Goal: Task Accomplishment & Management: Use online tool/utility

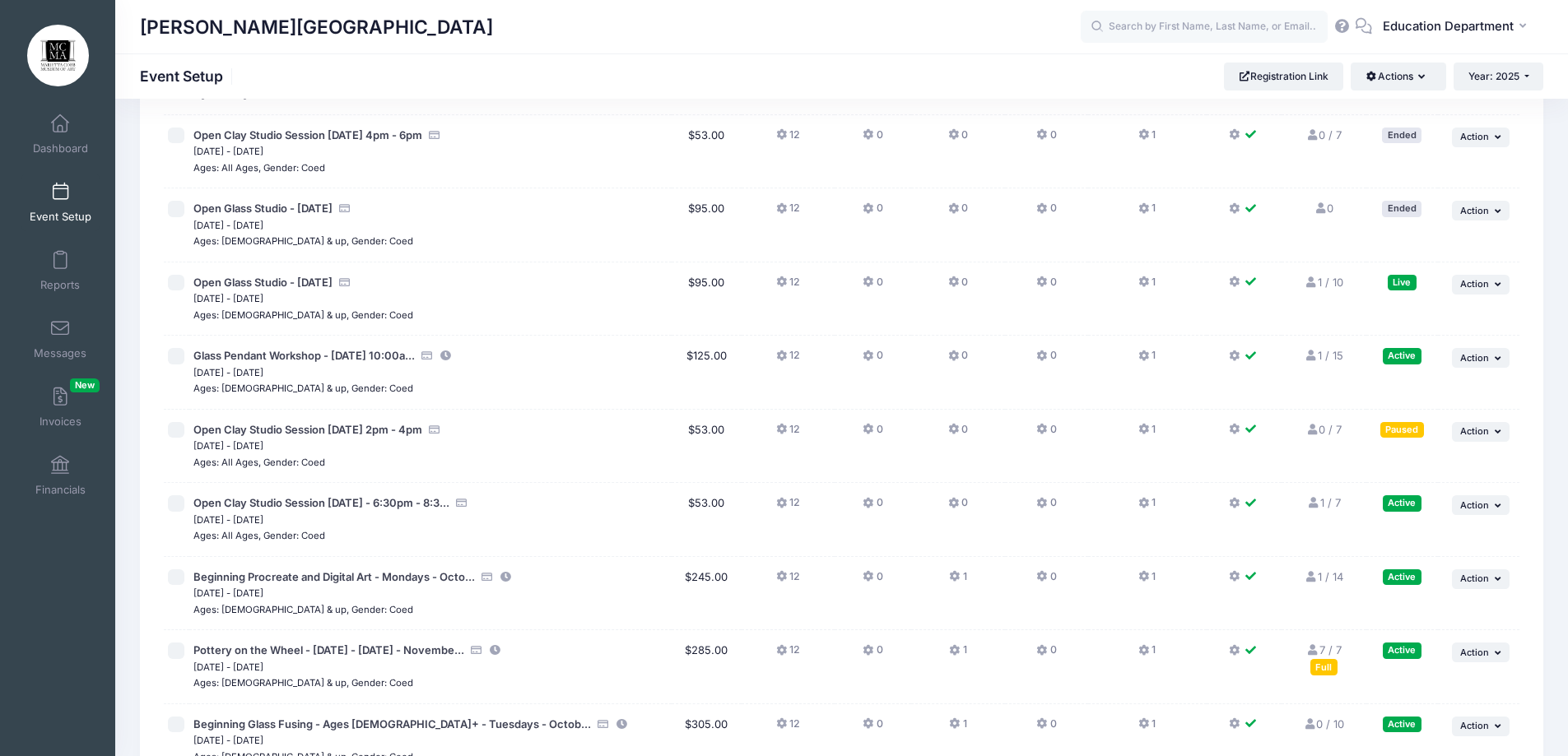
scroll to position [13835, 0]
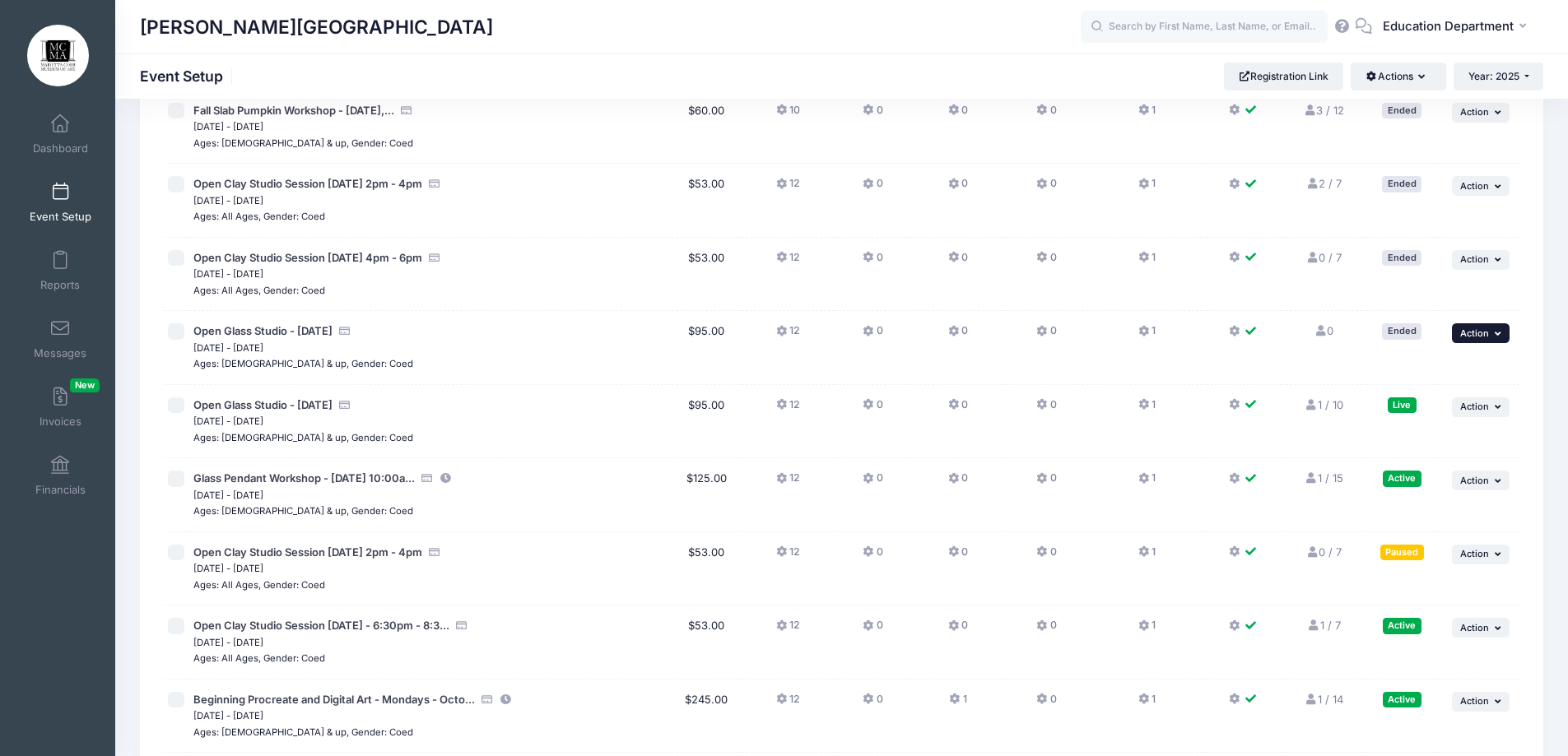
click at [1467, 338] on span "Action" at bounding box center [1474, 333] width 29 height 11
click at [1445, 396] on link "Duplicate Session" at bounding box center [1427, 400] width 149 height 32
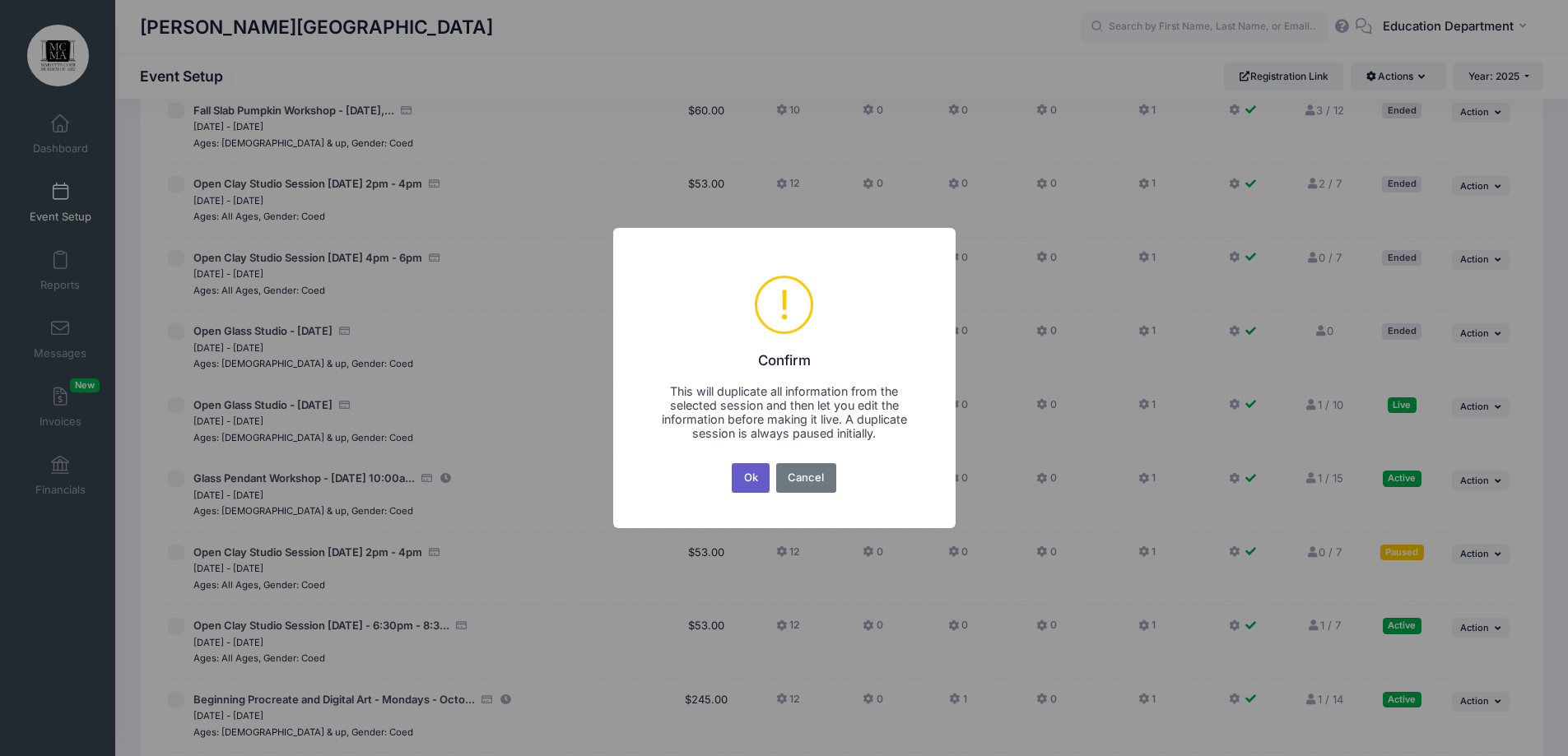
click at [747, 483] on button "Ok" at bounding box center [750, 478] width 38 height 30
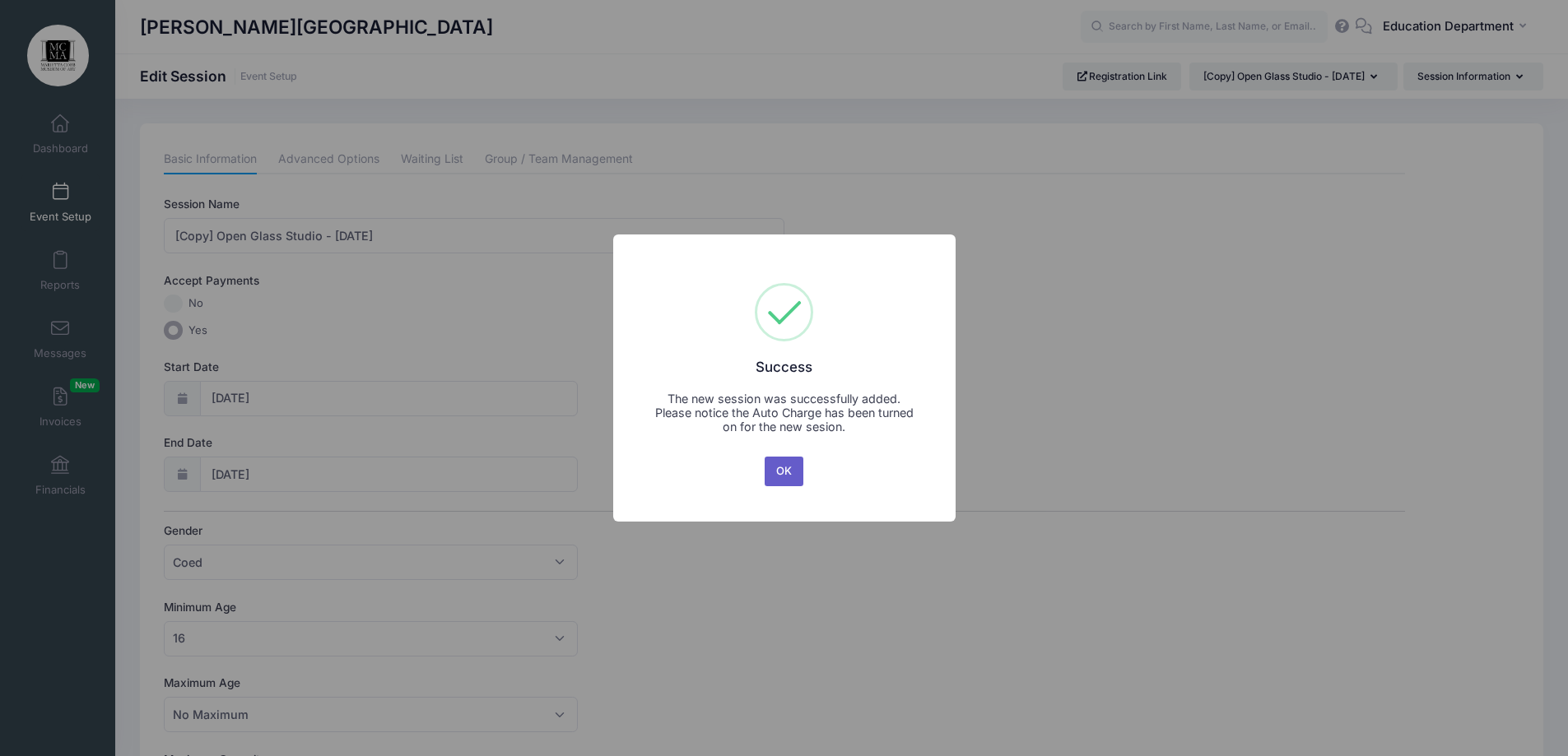
click at [797, 460] on button "OK" at bounding box center [784, 471] width 39 height 30
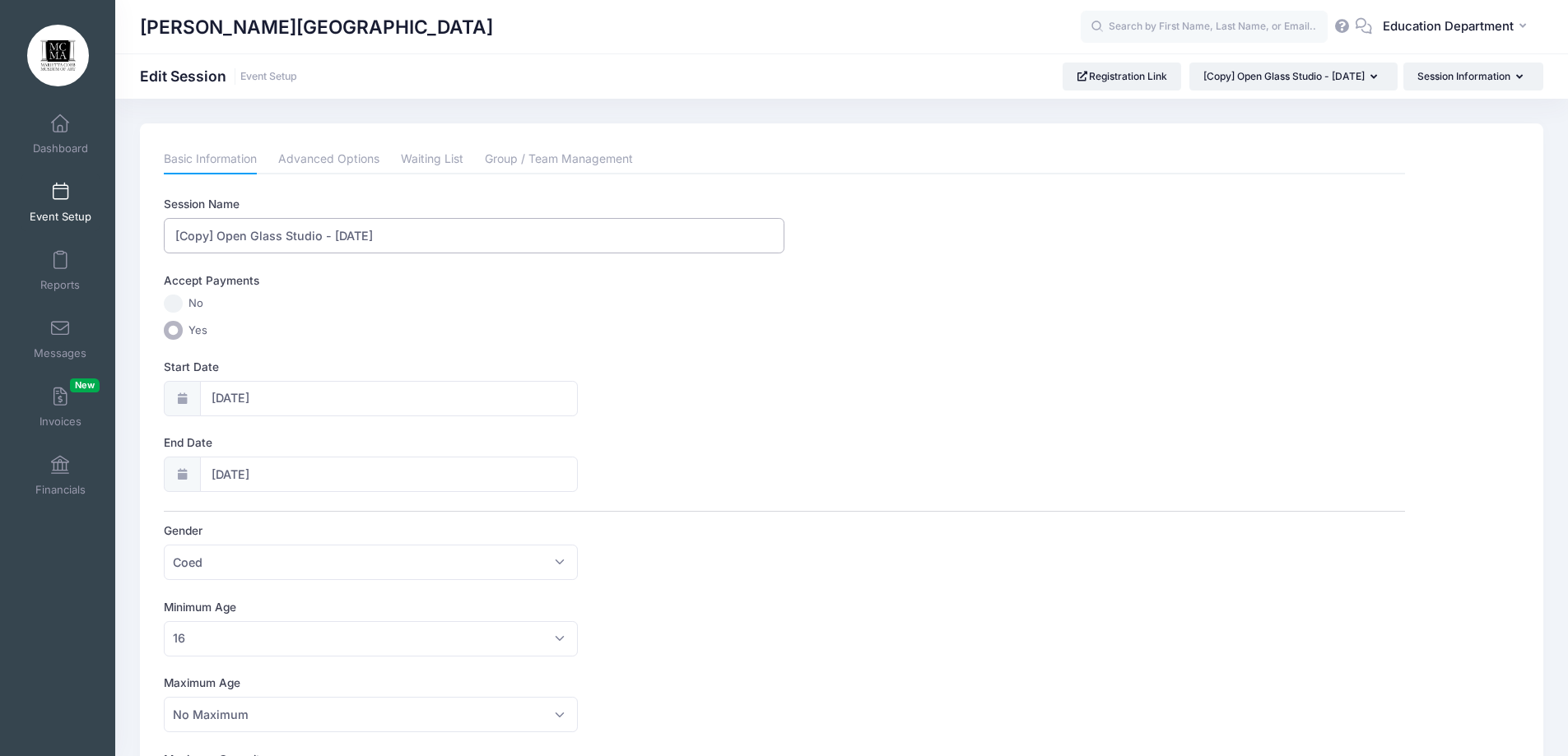
click at [220, 226] on input "[Copy] Open Glass Studio - September 17" at bounding box center [474, 235] width 620 height 35
click at [337, 233] on input "Open Glass Studio - [DATE]" at bounding box center [474, 235] width 620 height 35
click at [378, 235] on input "Open Glass Studio - [DATE]" at bounding box center [474, 235] width 620 height 35
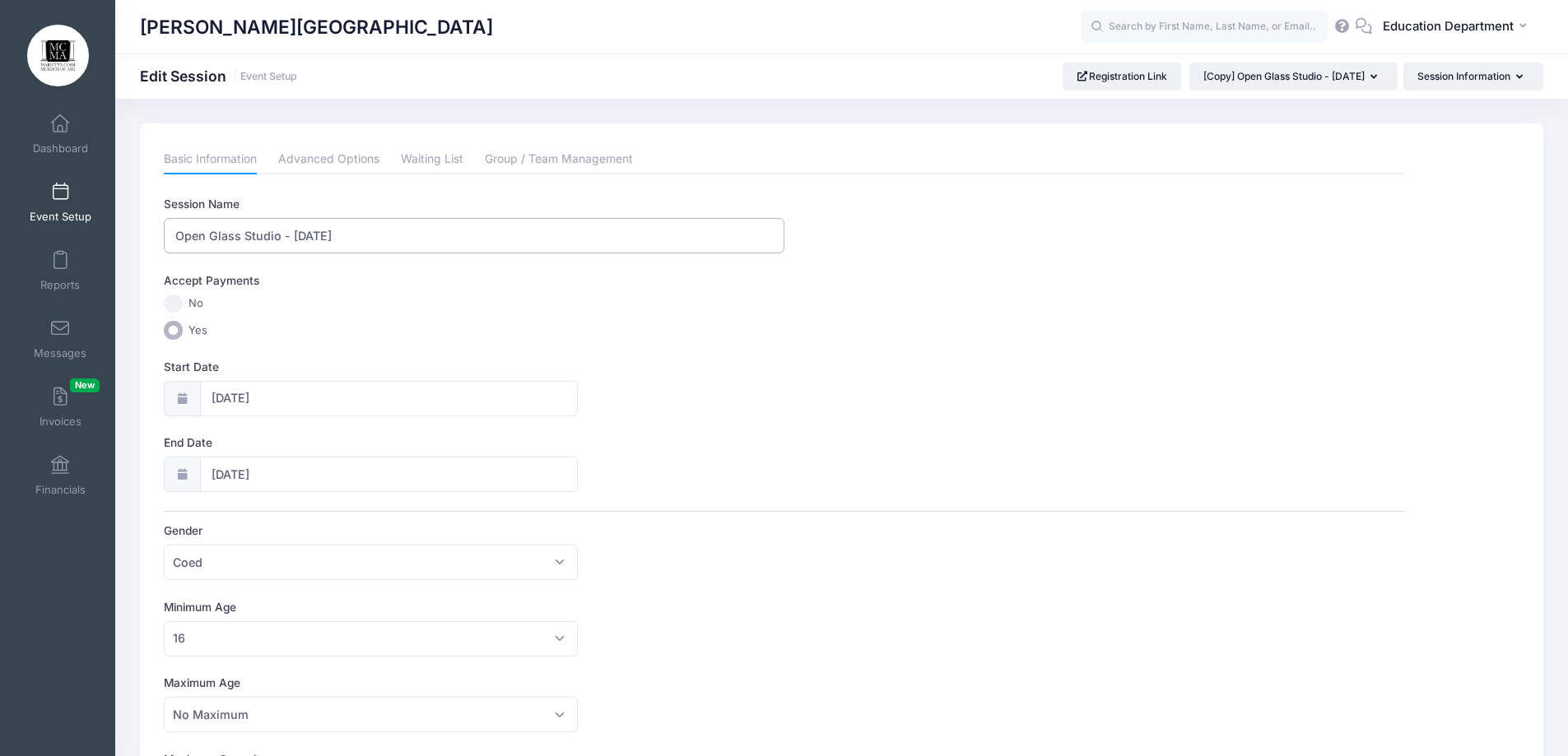
type input "Open Glass Studio - [DATE]"
click at [220, 390] on input "09/17/2025" at bounding box center [389, 398] width 378 height 35
click at [392, 437] on span at bounding box center [406, 442] width 27 height 28
click at [215, 443] on span at bounding box center [224, 442] width 27 height 28
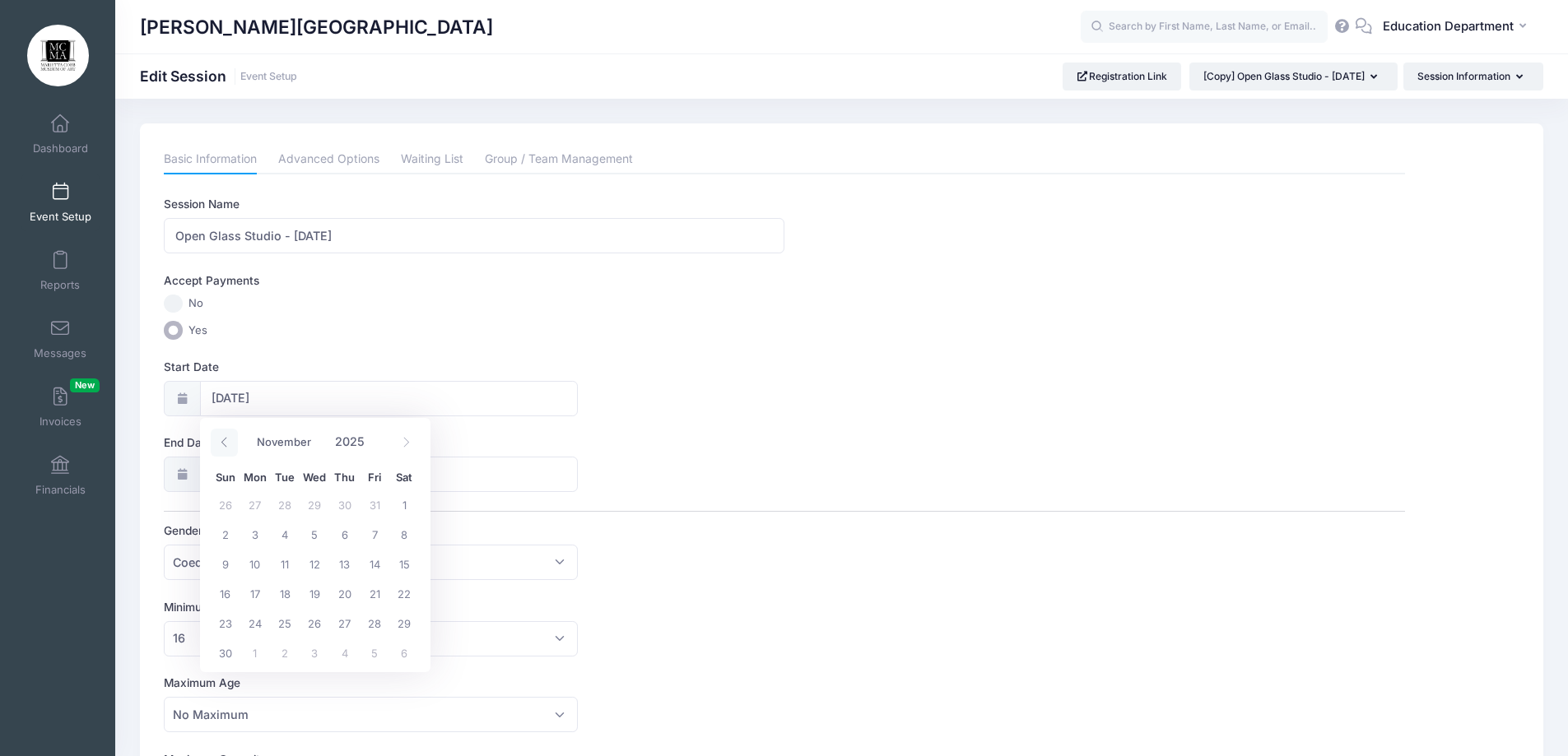
select select "9"
click at [317, 604] on span "22" at bounding box center [314, 592] width 30 height 30
type input "10/22/2025"
type input "10/23/2025"
select select "9"
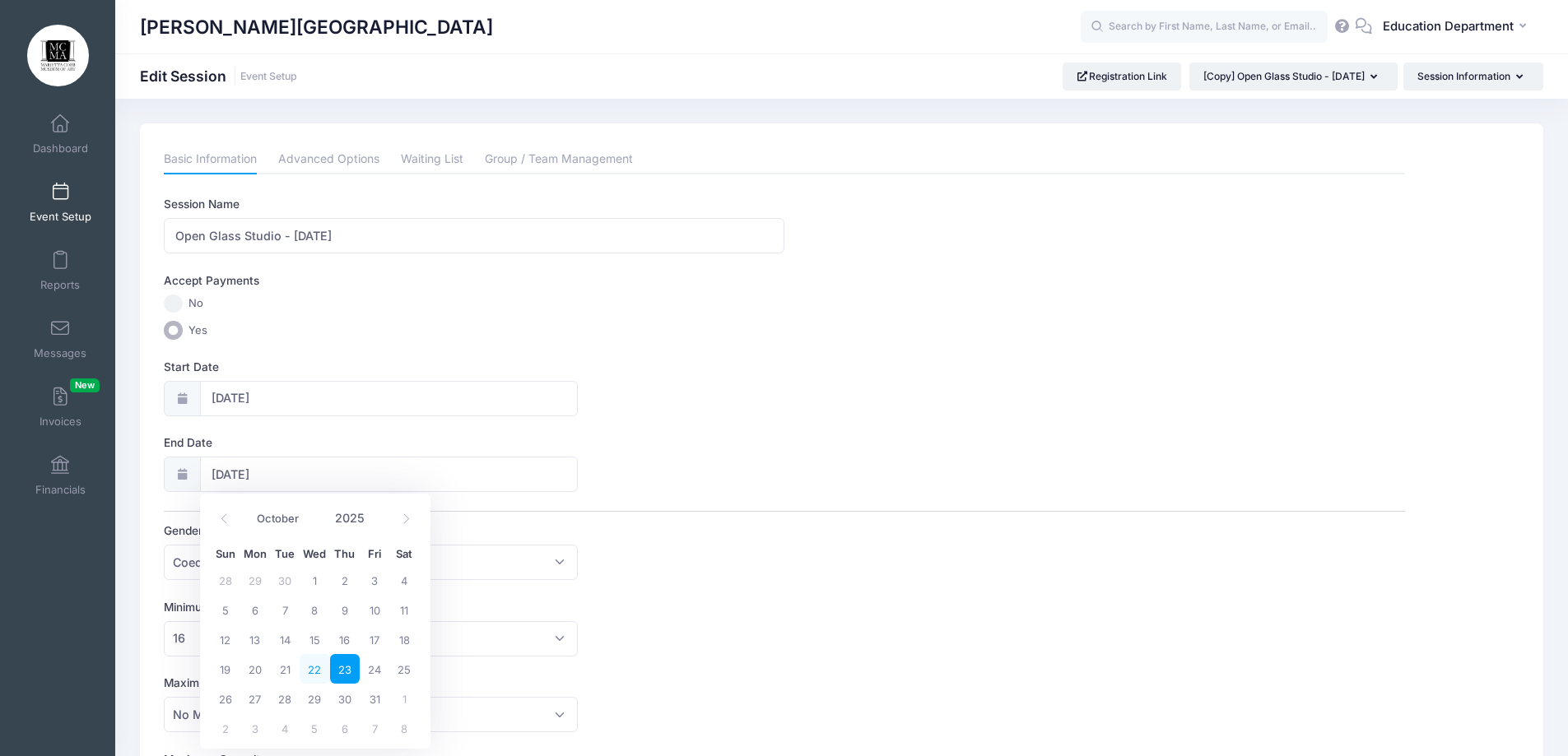
click at [314, 675] on span "22" at bounding box center [314, 669] width 30 height 30
type input "10/22/2025"
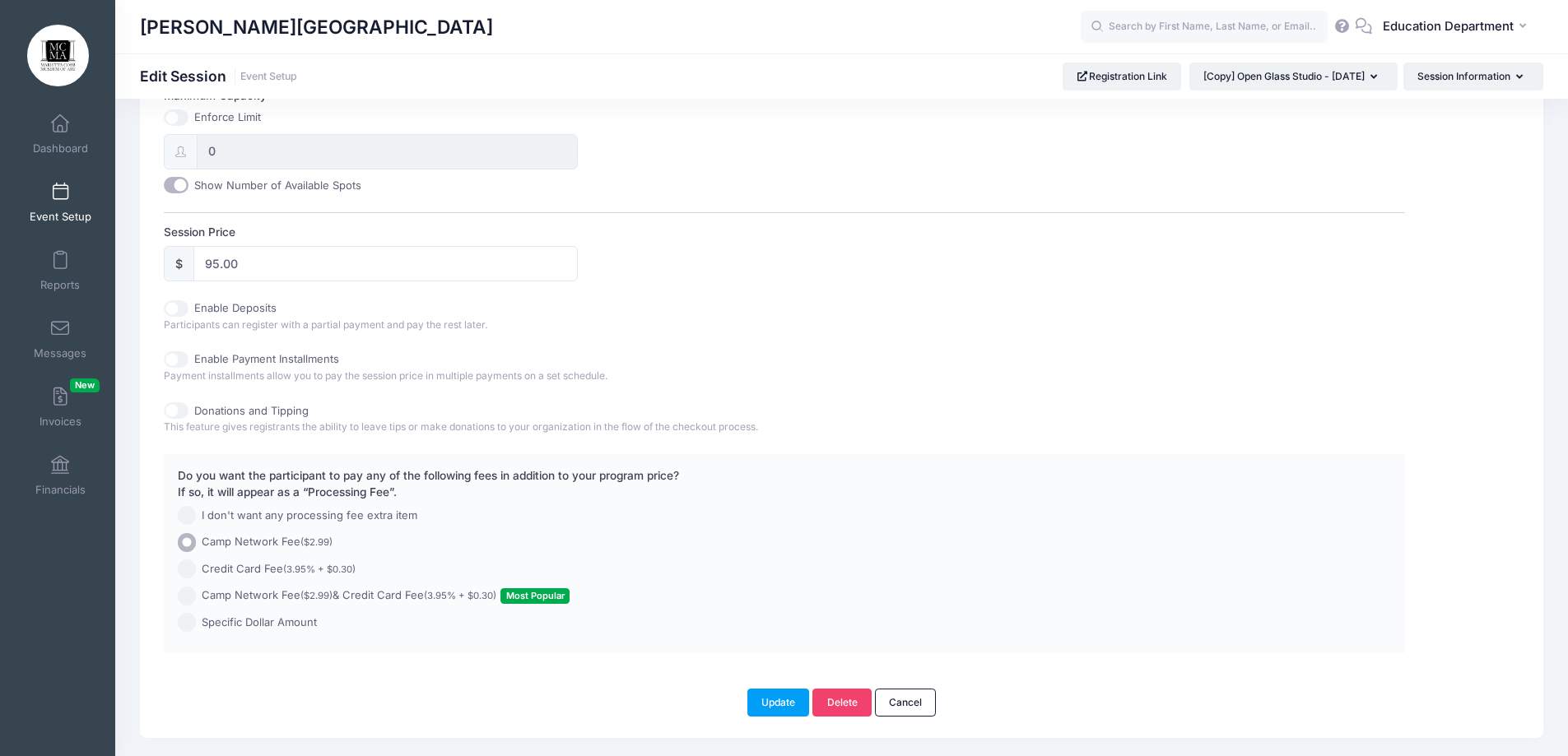
scroll to position [708, 0]
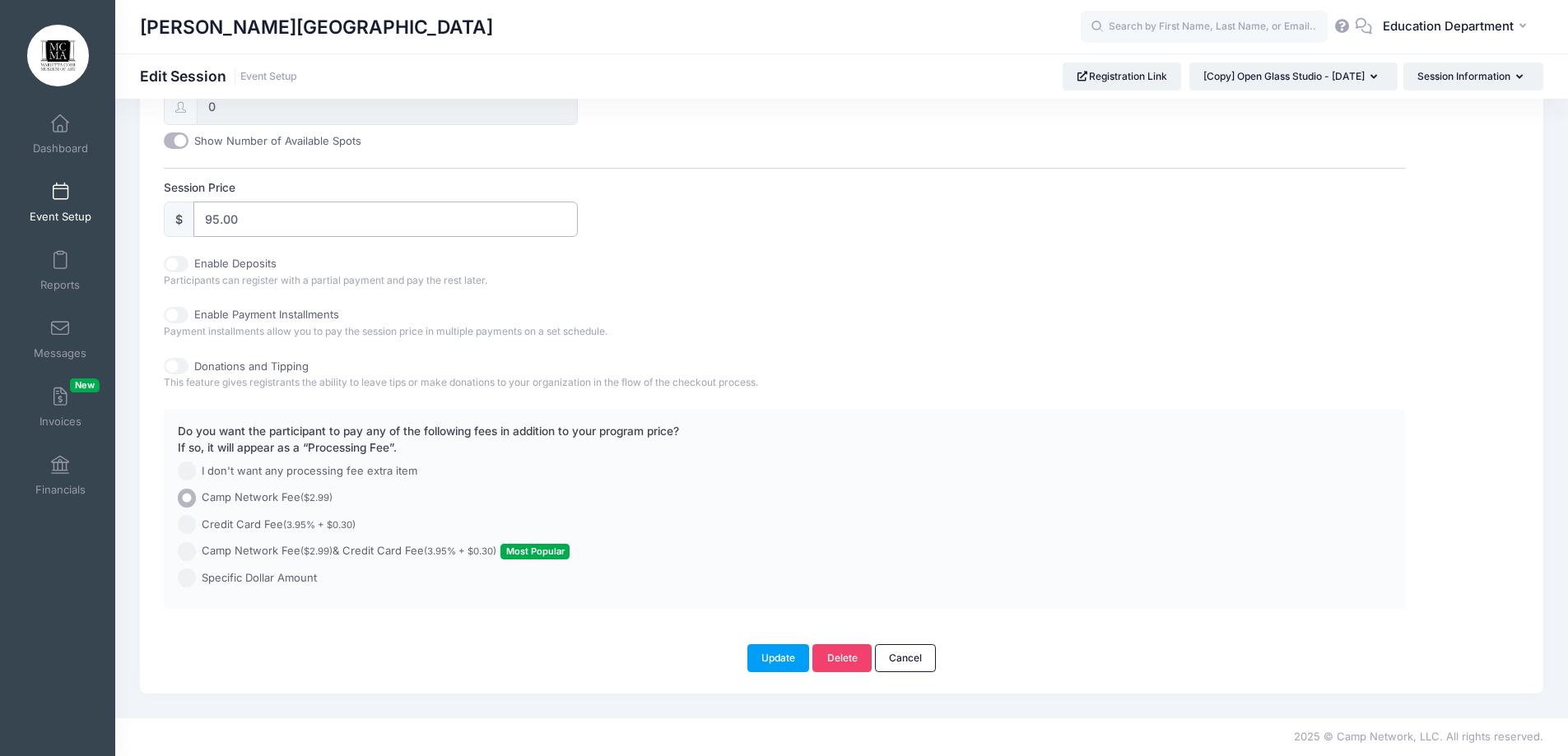
click at [271, 223] on input "95.00" at bounding box center [386, 219] width 385 height 35
click at [217, 220] on input "95.00" at bounding box center [386, 219] width 385 height 35
type input "115.00"
click at [771, 654] on button "Update" at bounding box center [778, 657] width 62 height 28
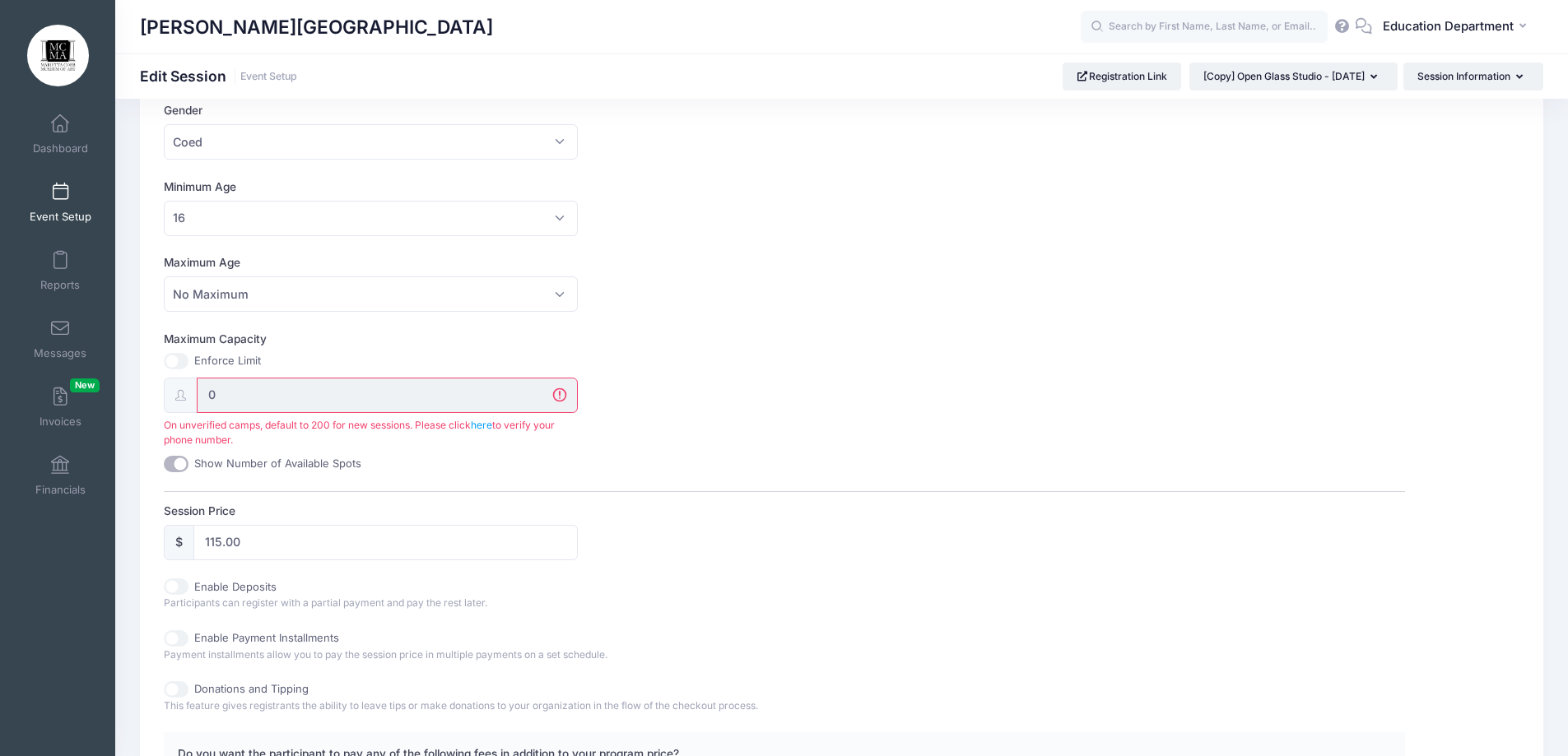
scroll to position [362, 0]
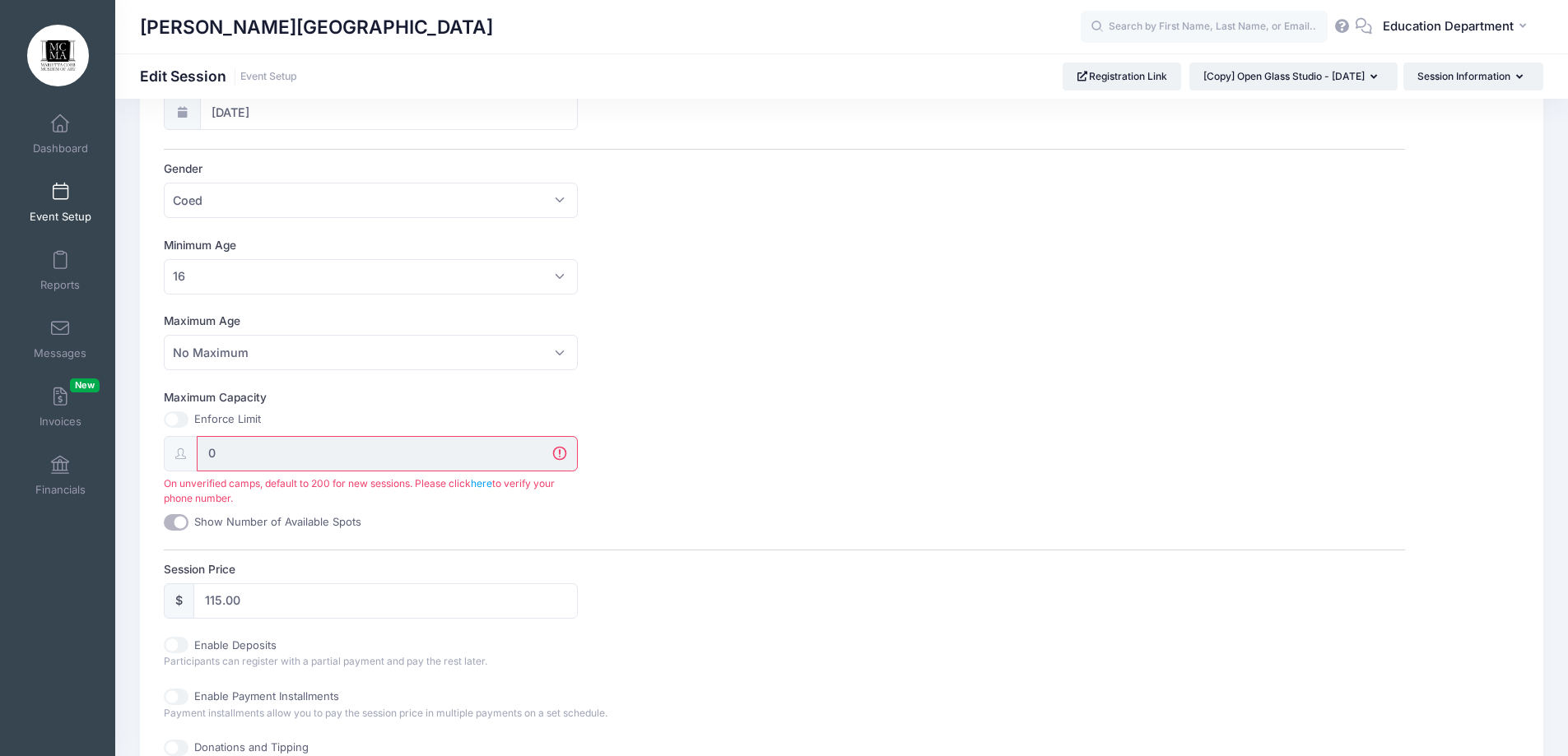
click at [176, 514] on input "Show Number of Available Spots" at bounding box center [176, 522] width 25 height 16
checkbox input "false"
click at [173, 421] on input "Maximum Capacity" at bounding box center [176, 419] width 25 height 16
checkbox input "true"
click at [235, 458] on input "0" at bounding box center [387, 454] width 381 height 35
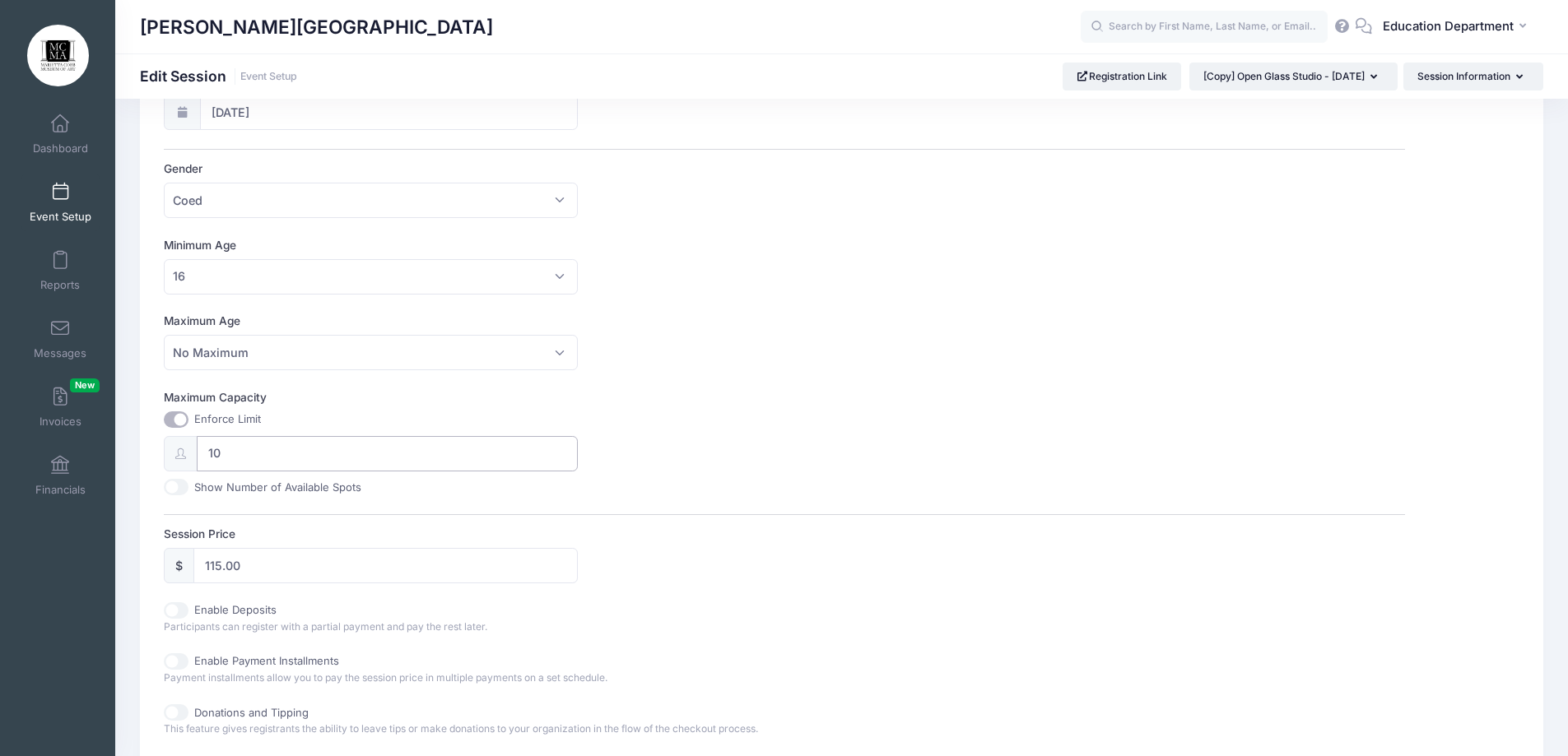
type input "10"
click at [320, 478] on div "Enforce Limit 10 Show Number of Available Spots" at bounding box center [370, 454] width 414 height 84
click at [173, 490] on input "Show Number of Available Spots" at bounding box center [176, 486] width 25 height 16
checkbox input "true"
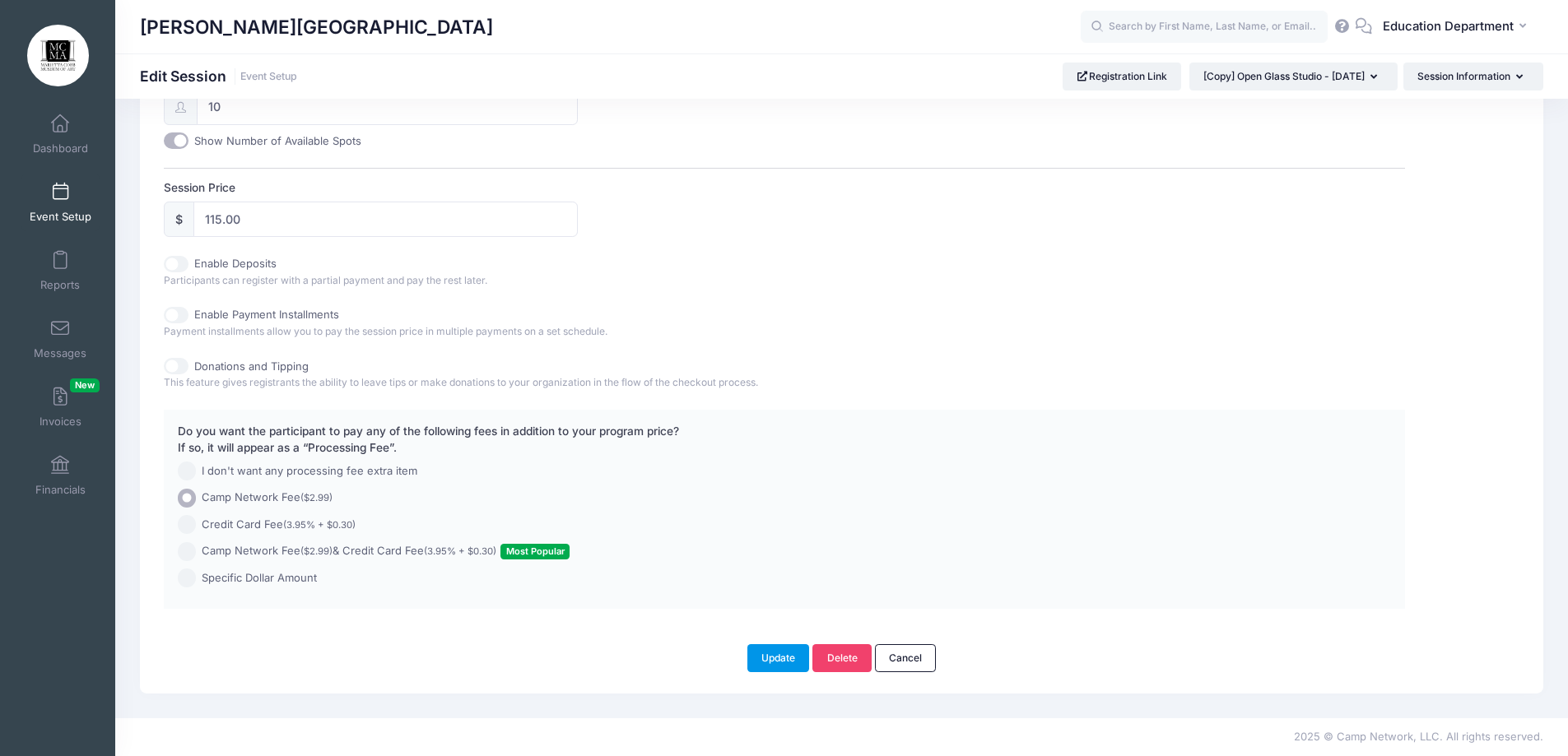
click at [778, 661] on button "Update" at bounding box center [778, 657] width 62 height 28
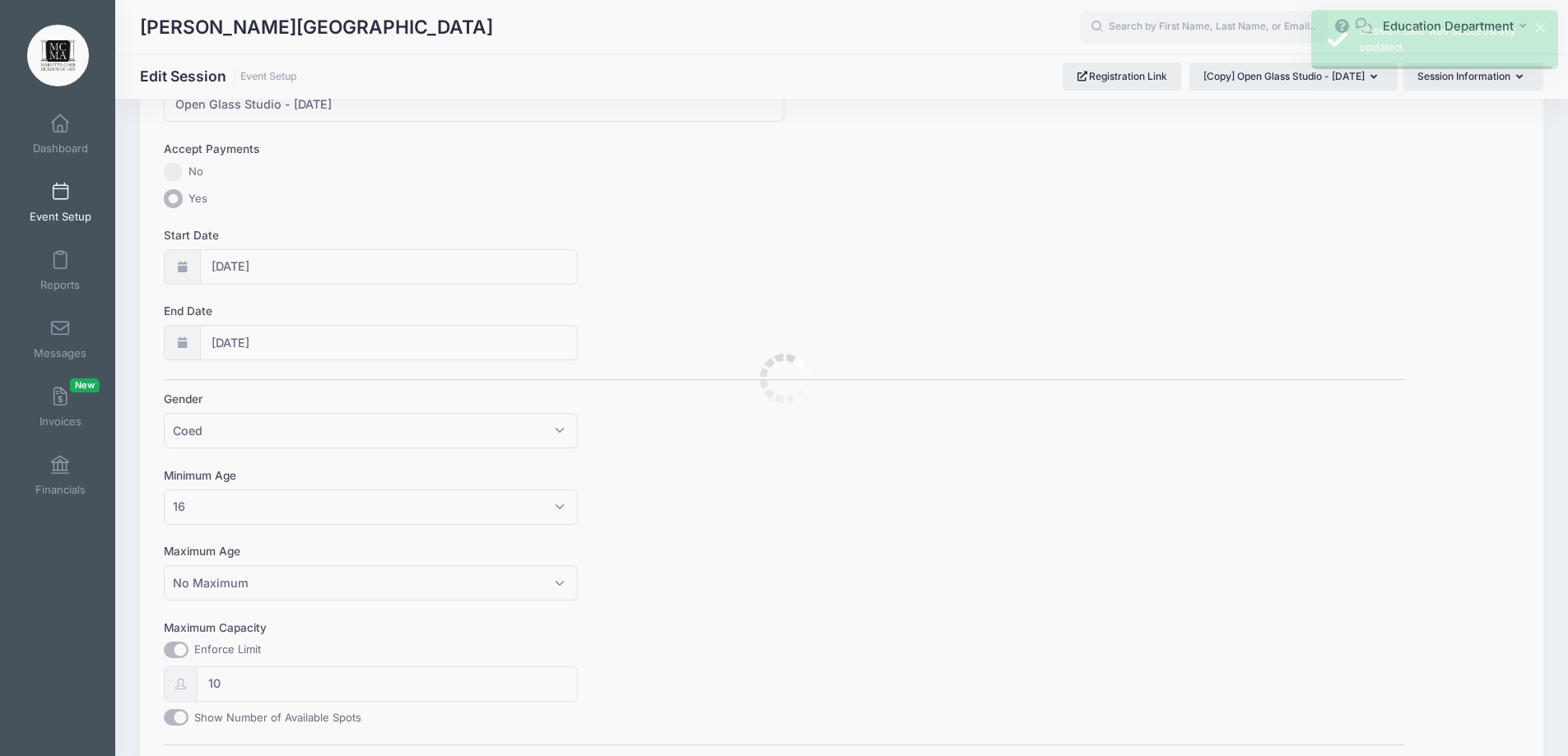
scroll to position [0, 0]
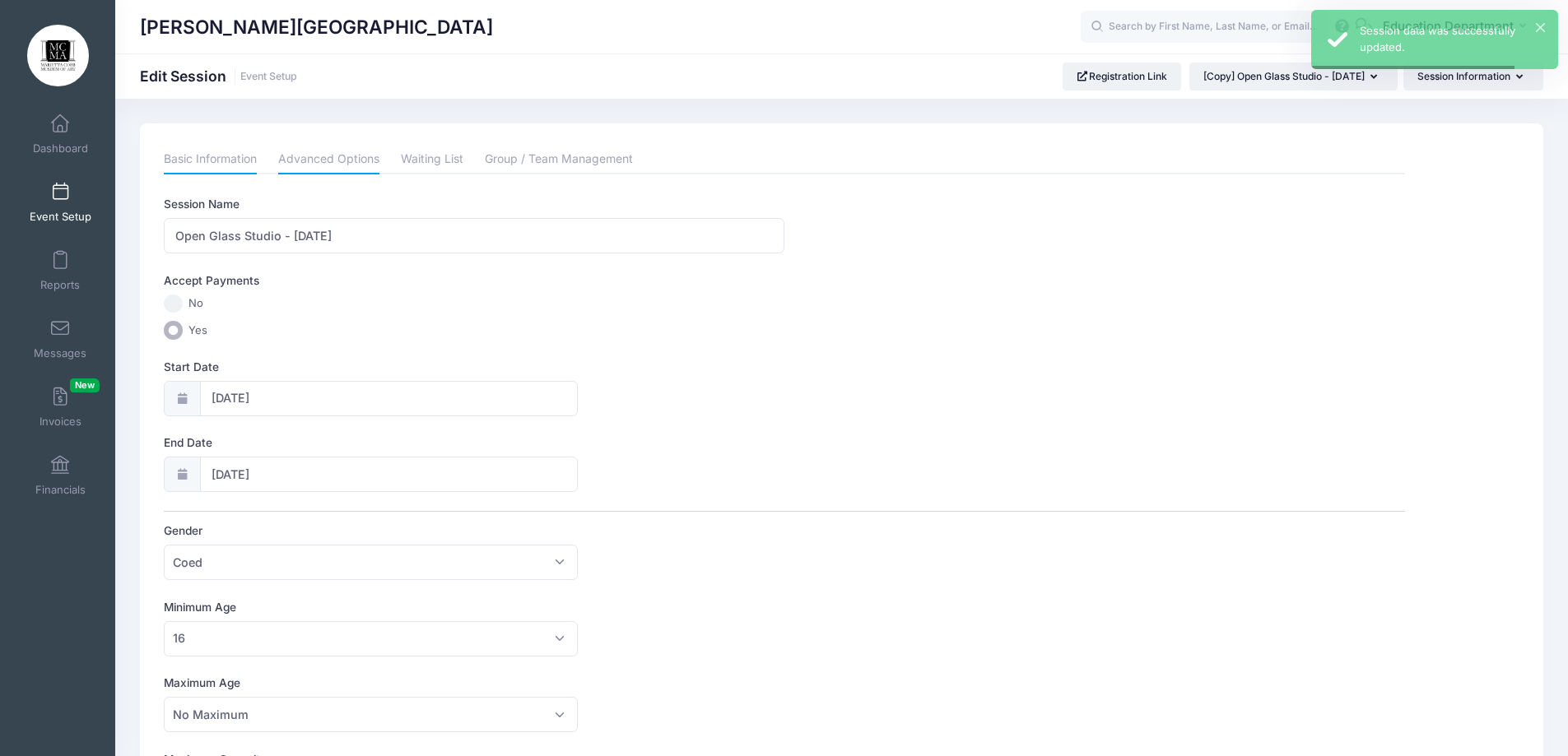
click at [298, 170] on link "Advanced Options" at bounding box center [329, 159] width 101 height 30
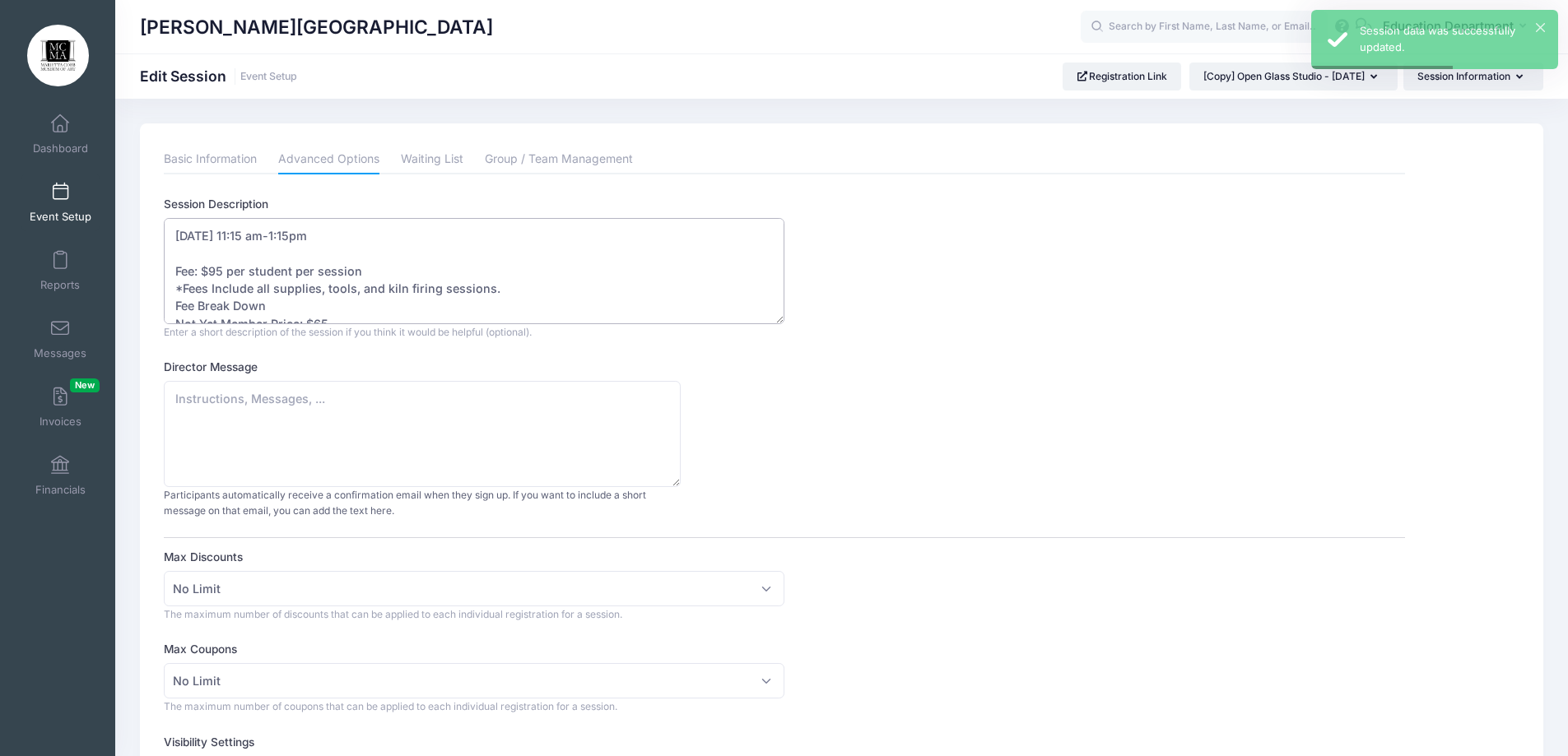
click at [246, 237] on textarea "September 17 - 11:15 am-1:15pm Fee: $95 per student per session *Fees Include a…" at bounding box center [474, 271] width 620 height 106
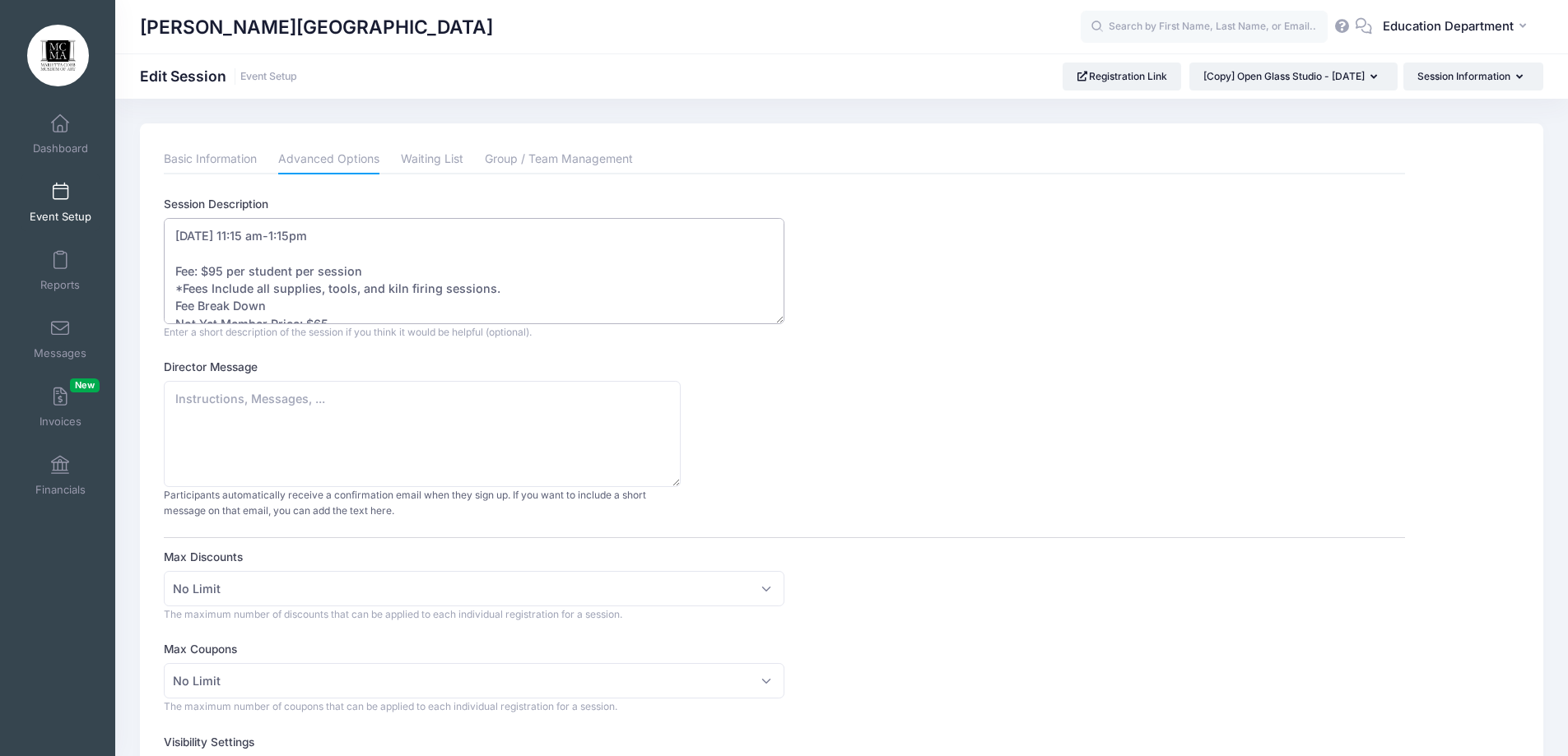
click at [215, 270] on textarea "September 17 - 11:15 am-1:15pm Fee: $95 per student per session *Fees Include a…" at bounding box center [474, 271] width 620 height 106
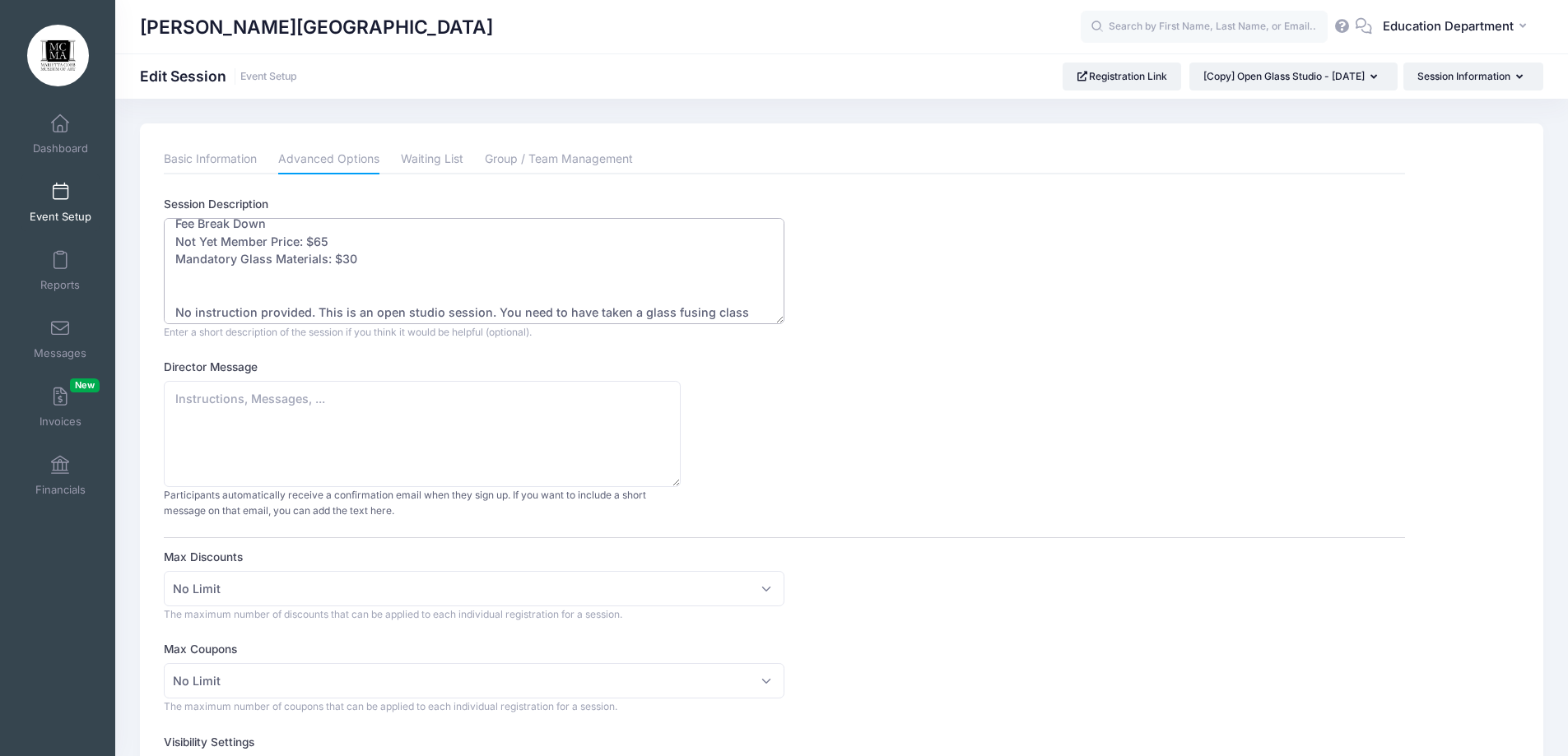
click at [344, 257] on textarea "September 17 - 11:15 am-1:15pm Fee: $95 per student per session *Fees Include a…" at bounding box center [474, 271] width 620 height 106
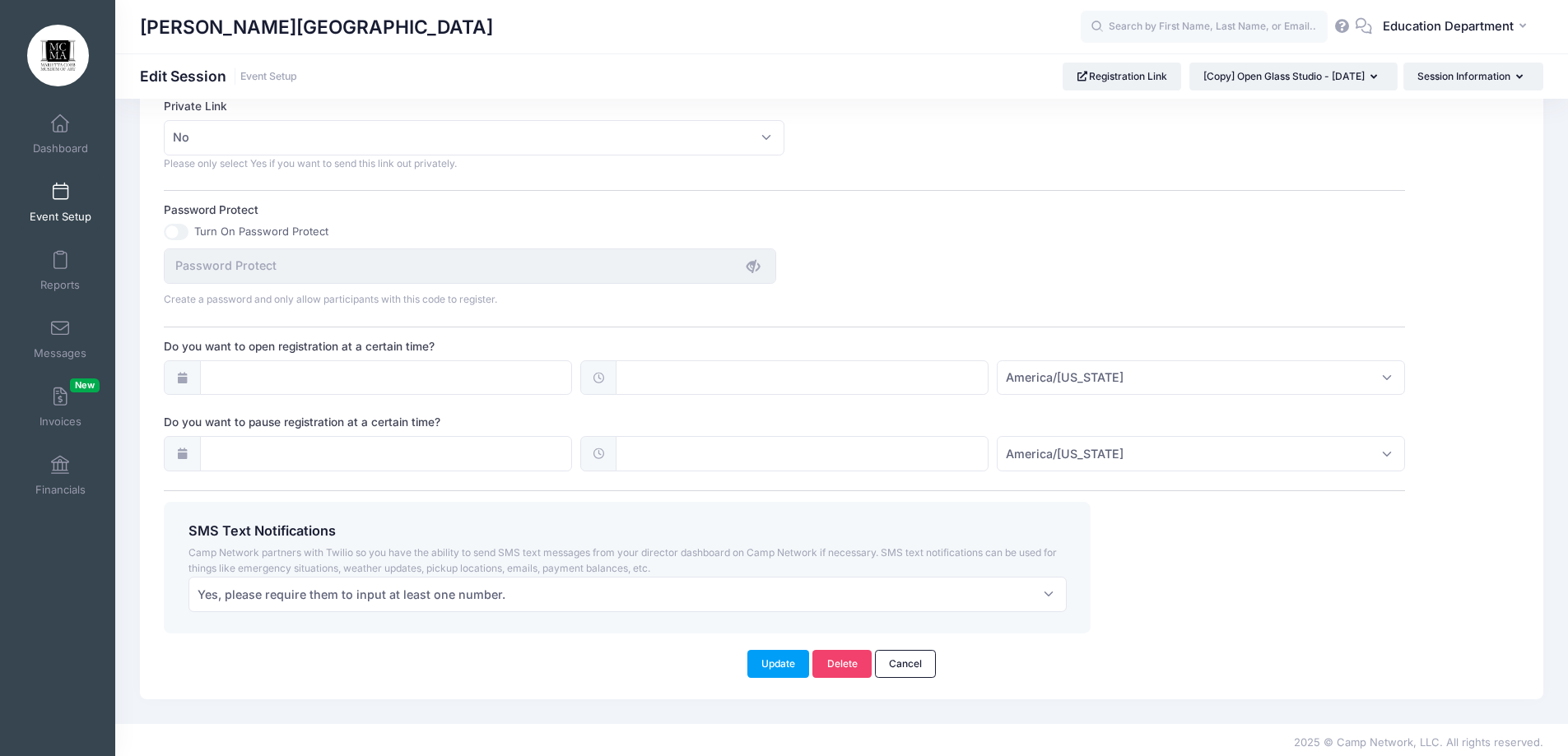
scroll to position [1014, 0]
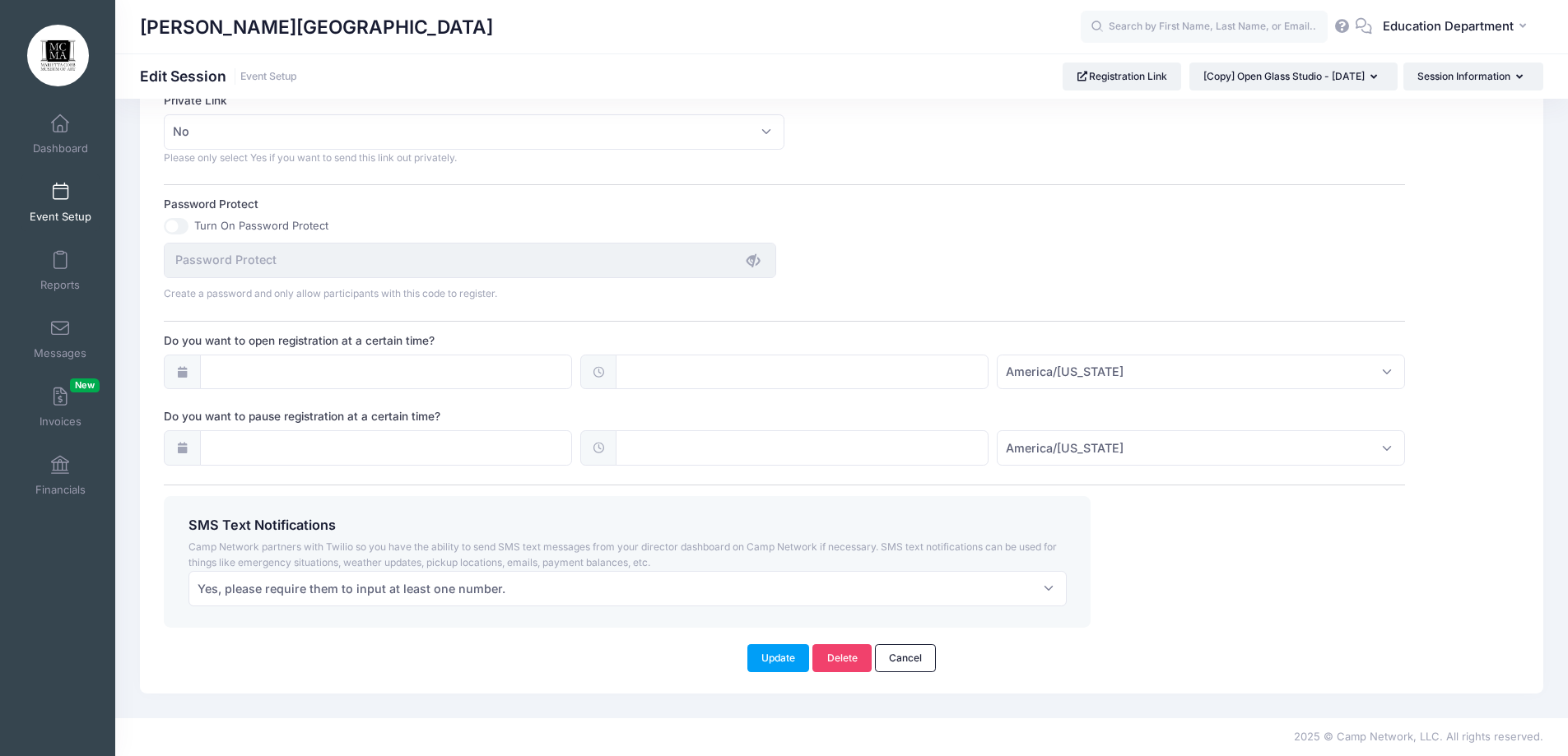
click at [728, 657] on div "Update Delete Cancel" at bounding box center [842, 657] width 1338 height 28
click at [766, 656] on button "Update" at bounding box center [778, 657] width 62 height 28
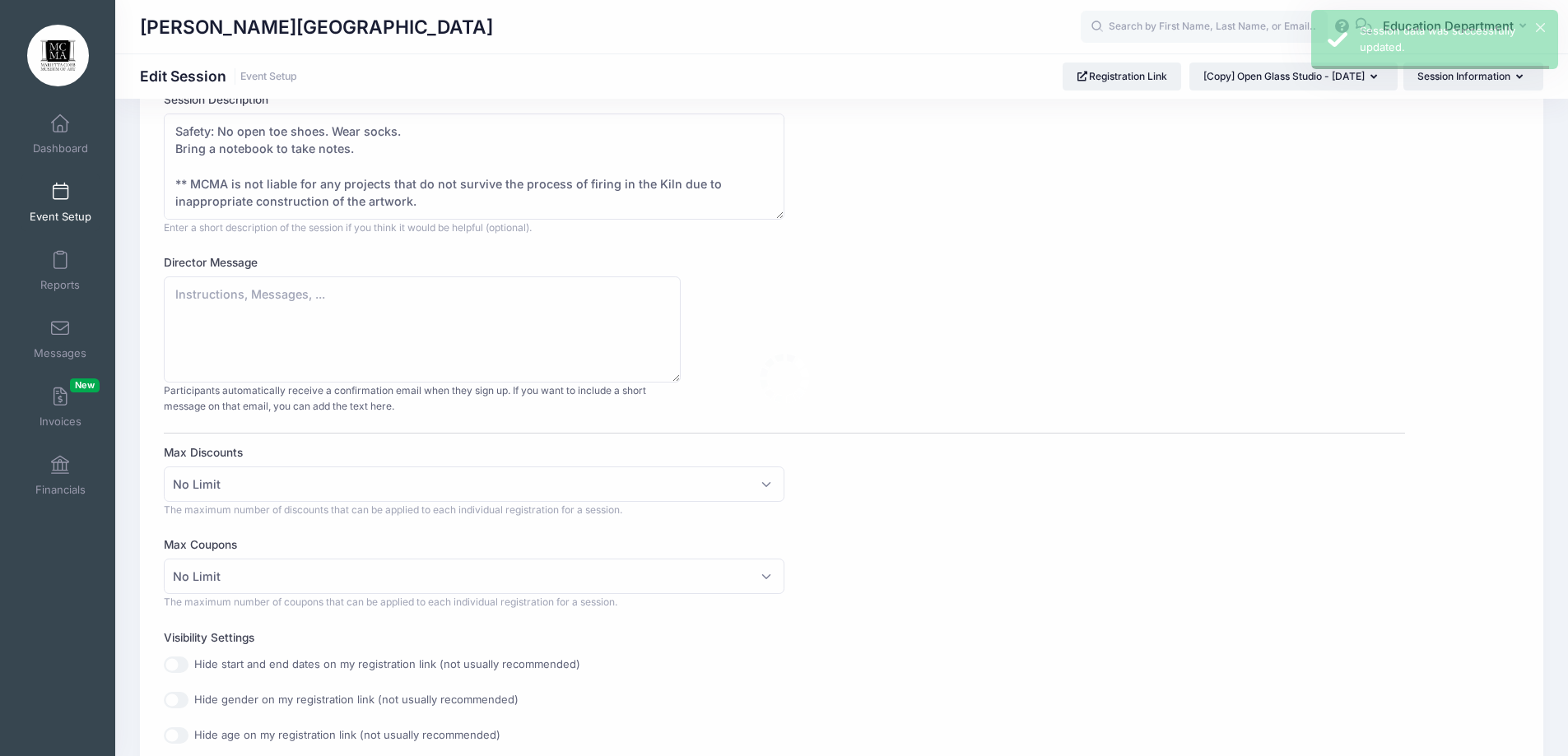
scroll to position [0, 0]
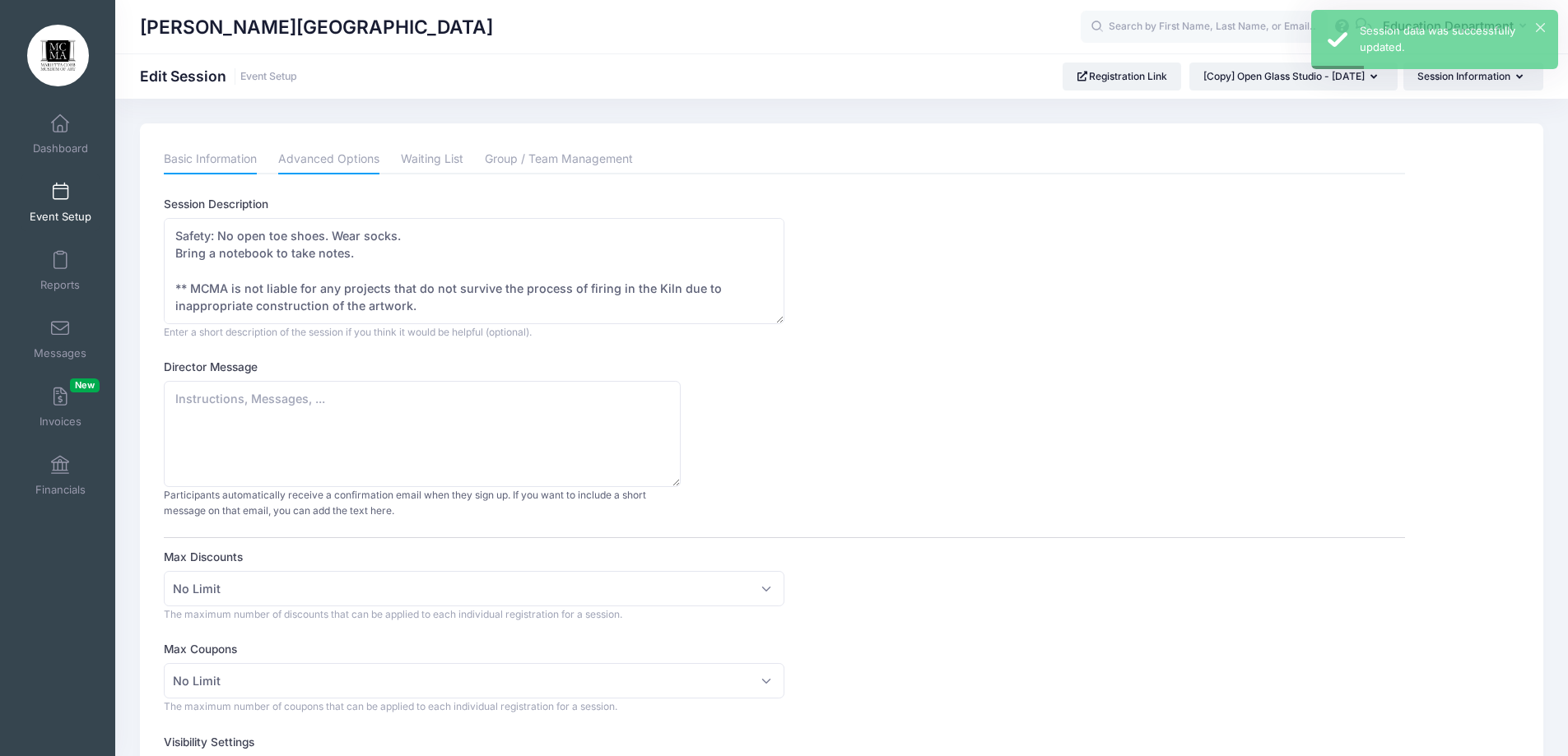
click at [253, 159] on link "Basic Information" at bounding box center [210, 159] width 93 height 30
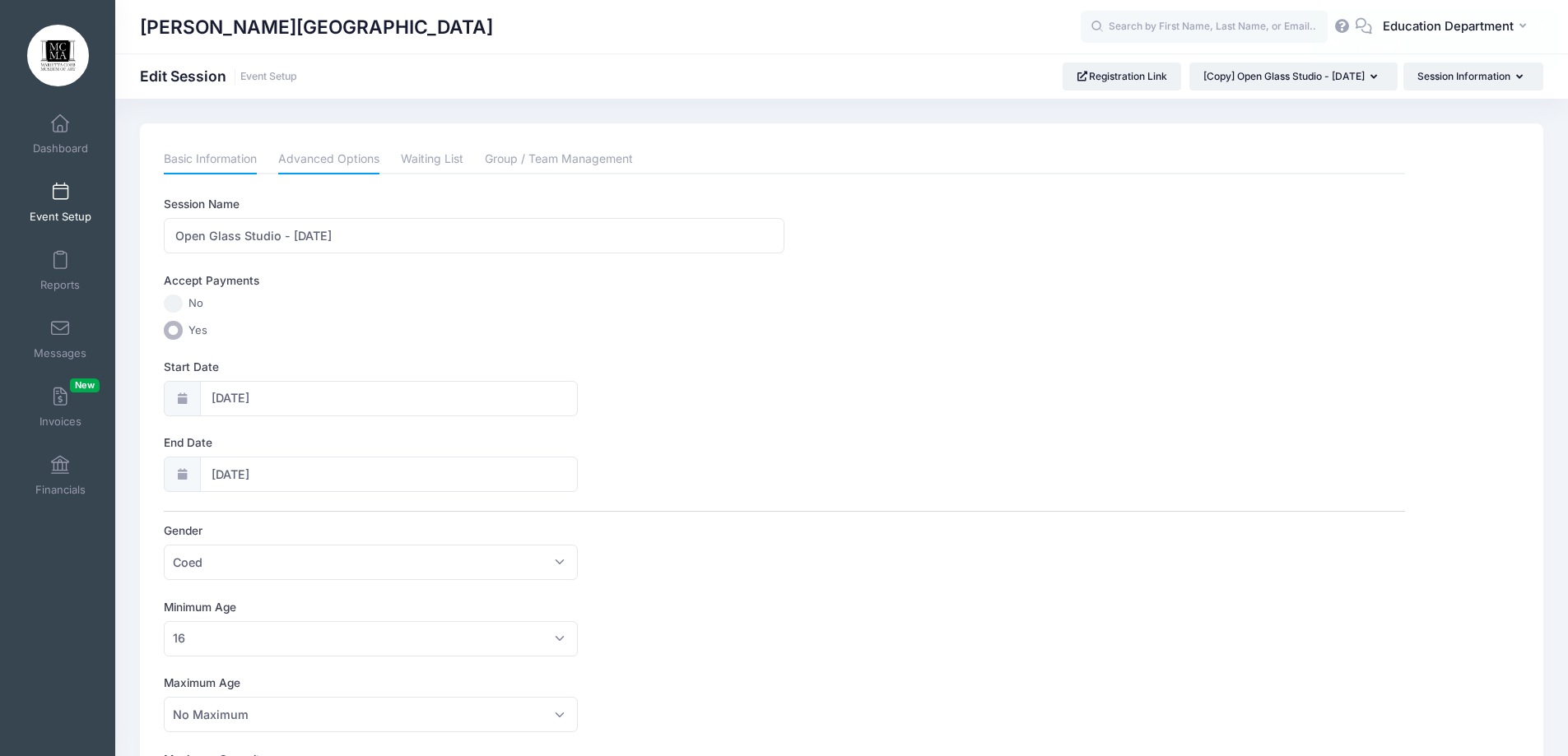
click at [306, 155] on link "Advanced Options" at bounding box center [329, 159] width 101 height 30
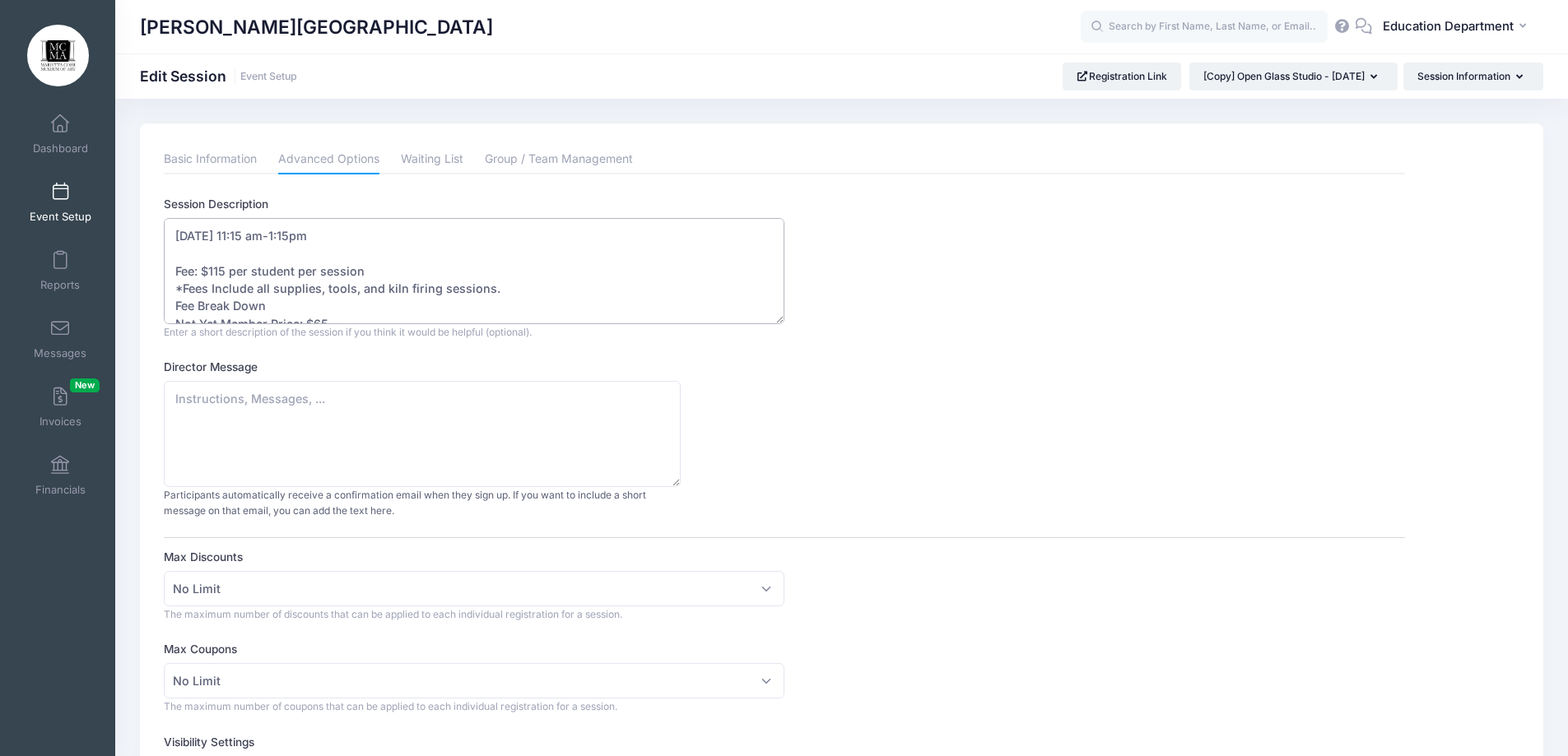
drag, startPoint x: 237, startPoint y: 232, endPoint x: 287, endPoint y: 256, distance: 55.5
click at [237, 232] on textarea "September 17 - 11:15 am-1:15pm Fee: $95 per student per session *Fees Include a…" at bounding box center [474, 271] width 620 height 106
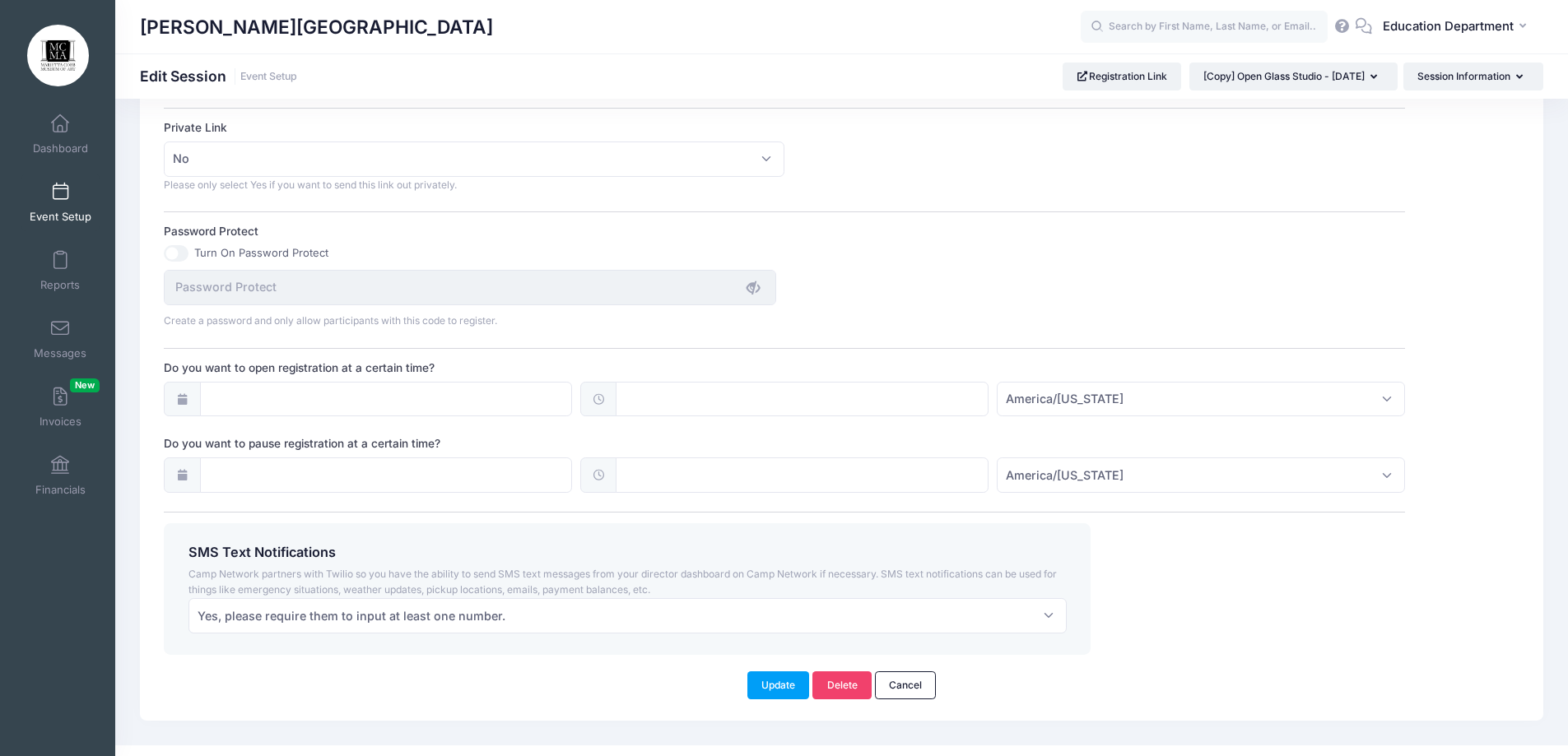
scroll to position [1014, 0]
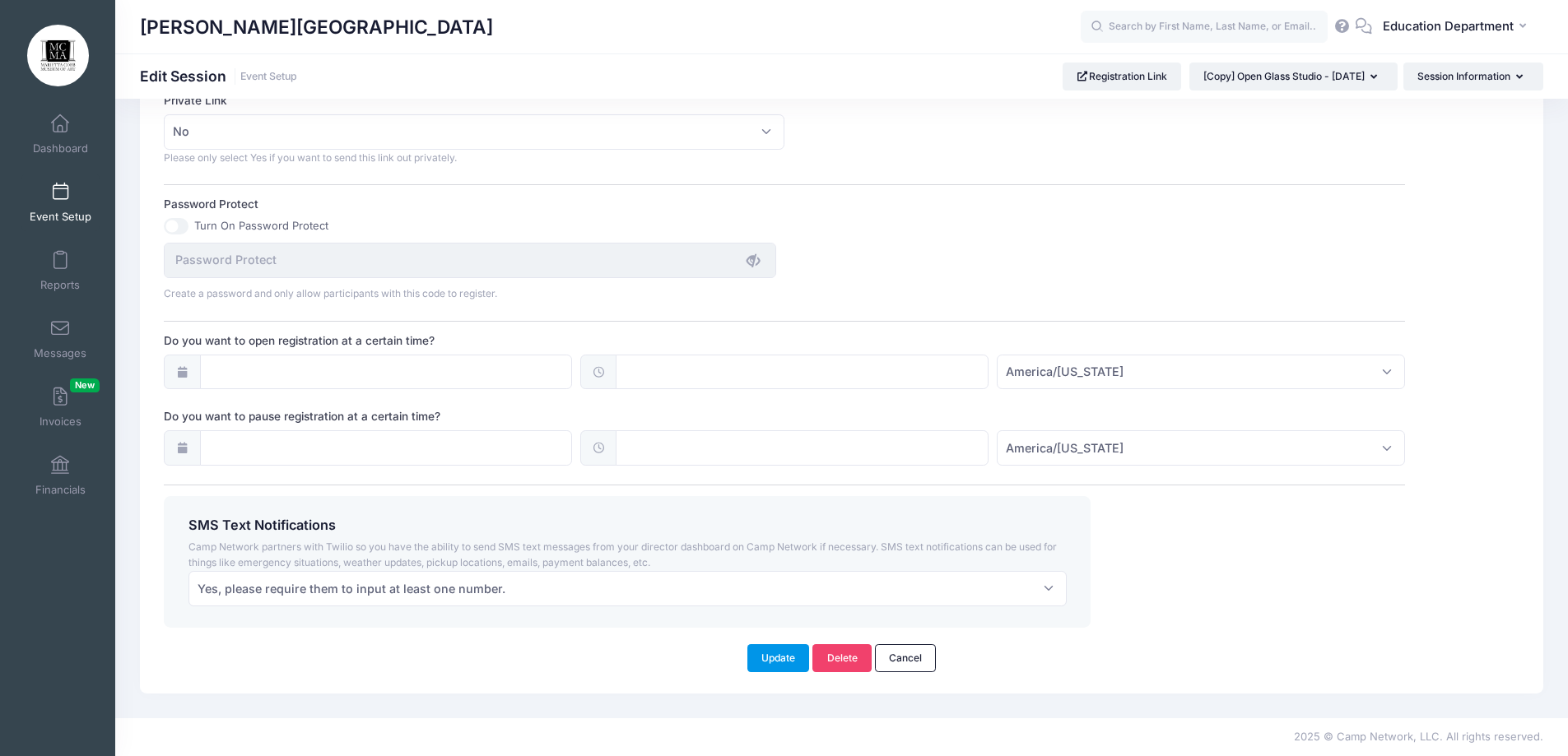
type textarea "October 22 - 11:15 am-1:15pm Fee: $115 per student per session *Fees Include al…"
click at [761, 655] on button "Update" at bounding box center [778, 657] width 62 height 28
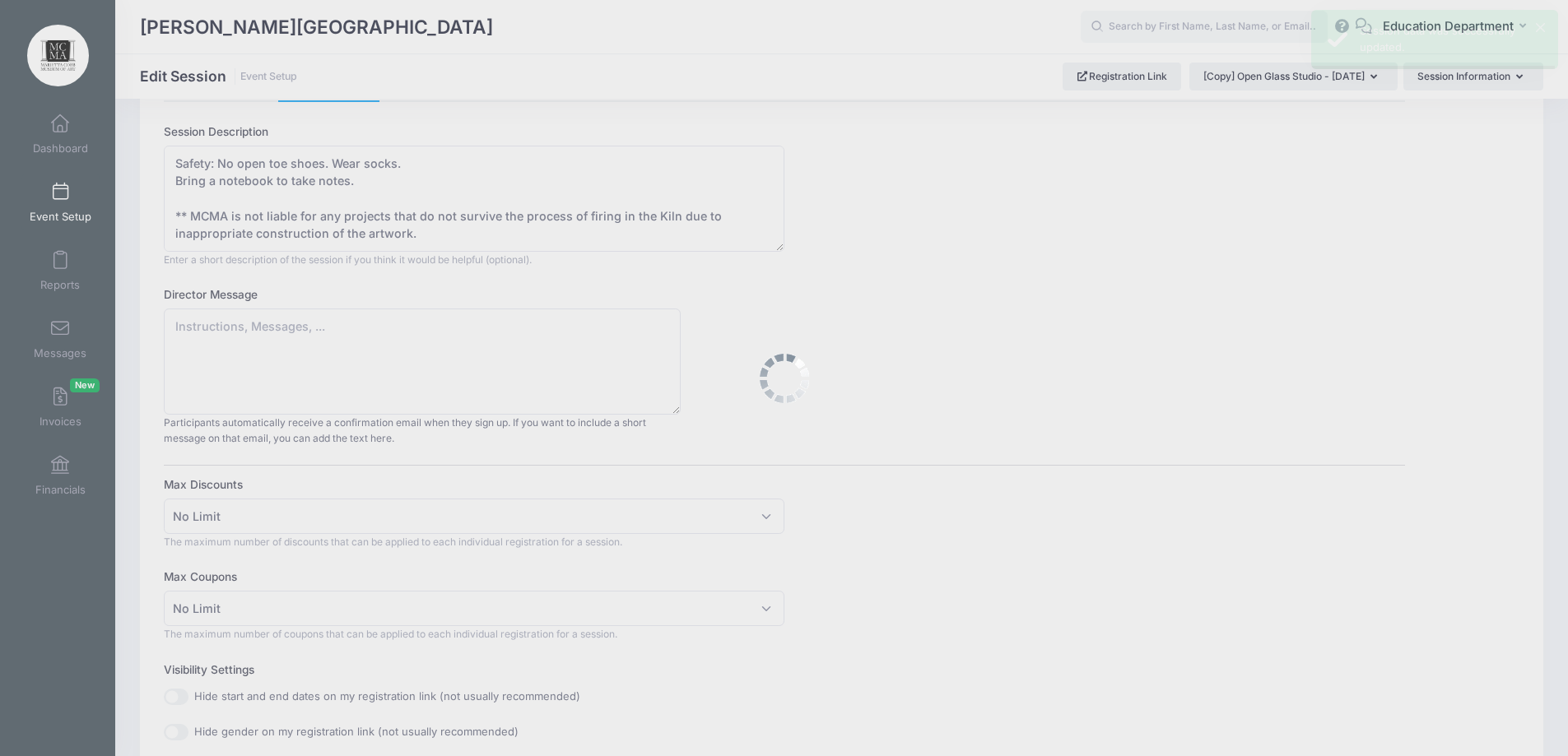
scroll to position [0, 0]
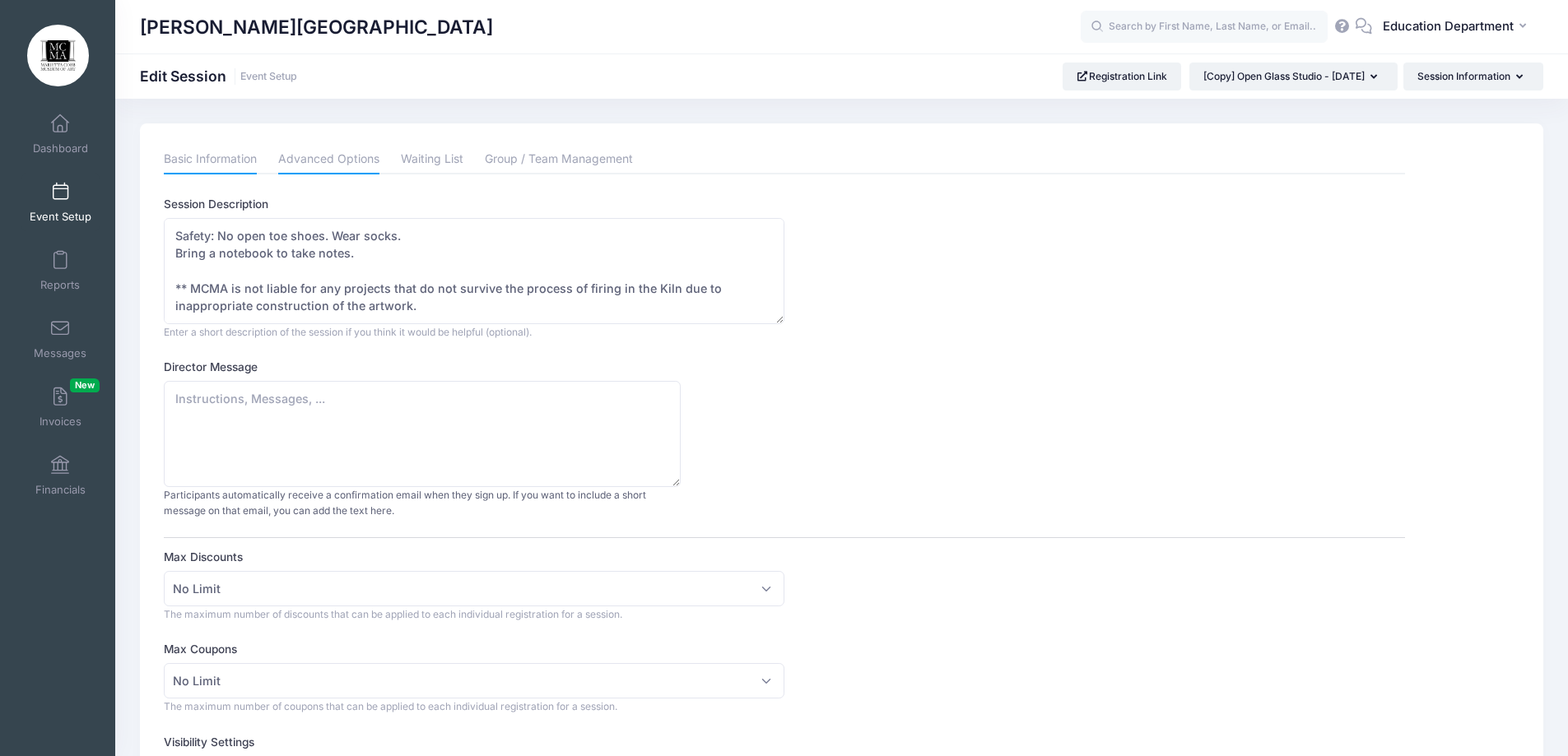
click at [252, 149] on link "Basic Information" at bounding box center [210, 159] width 93 height 30
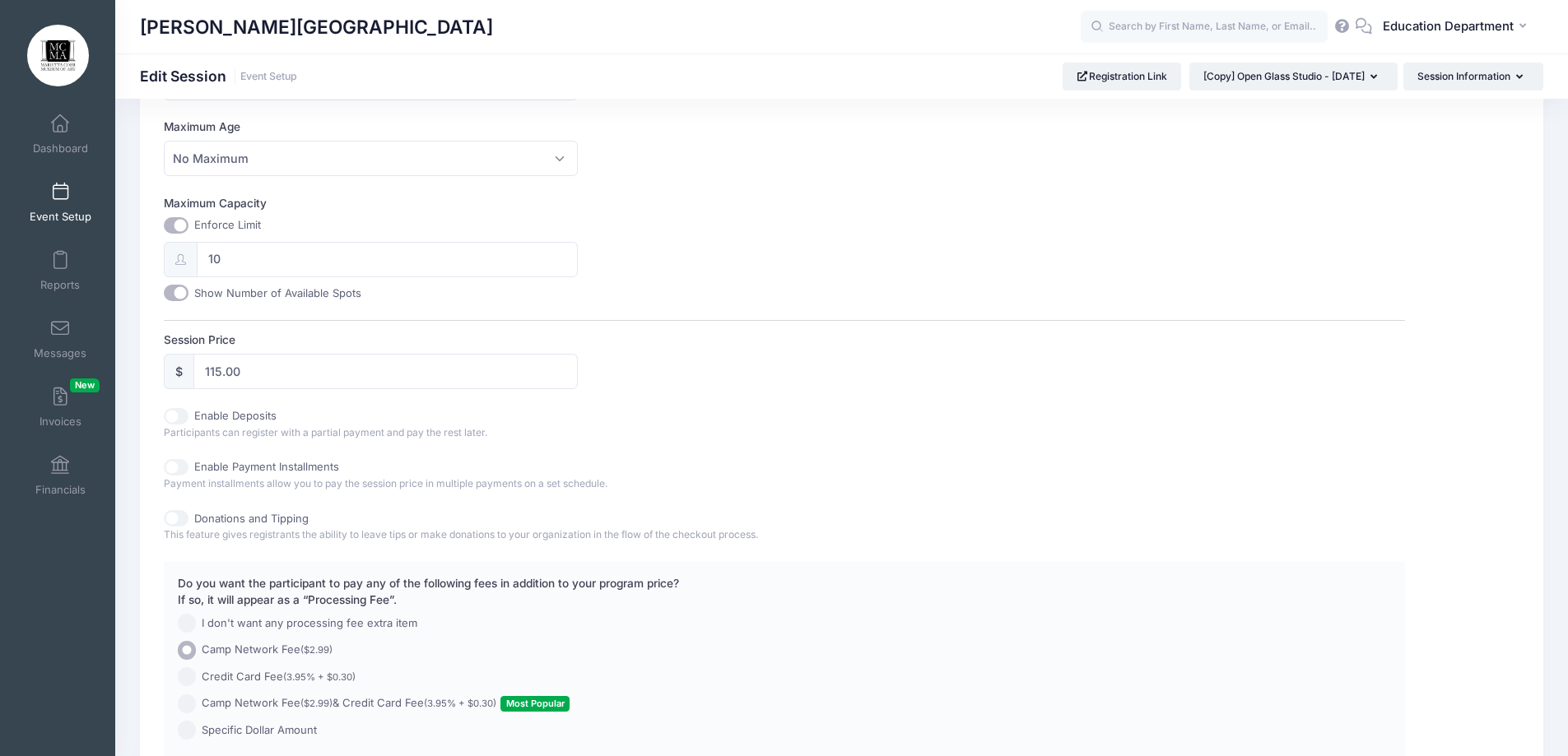
scroll to position [708, 0]
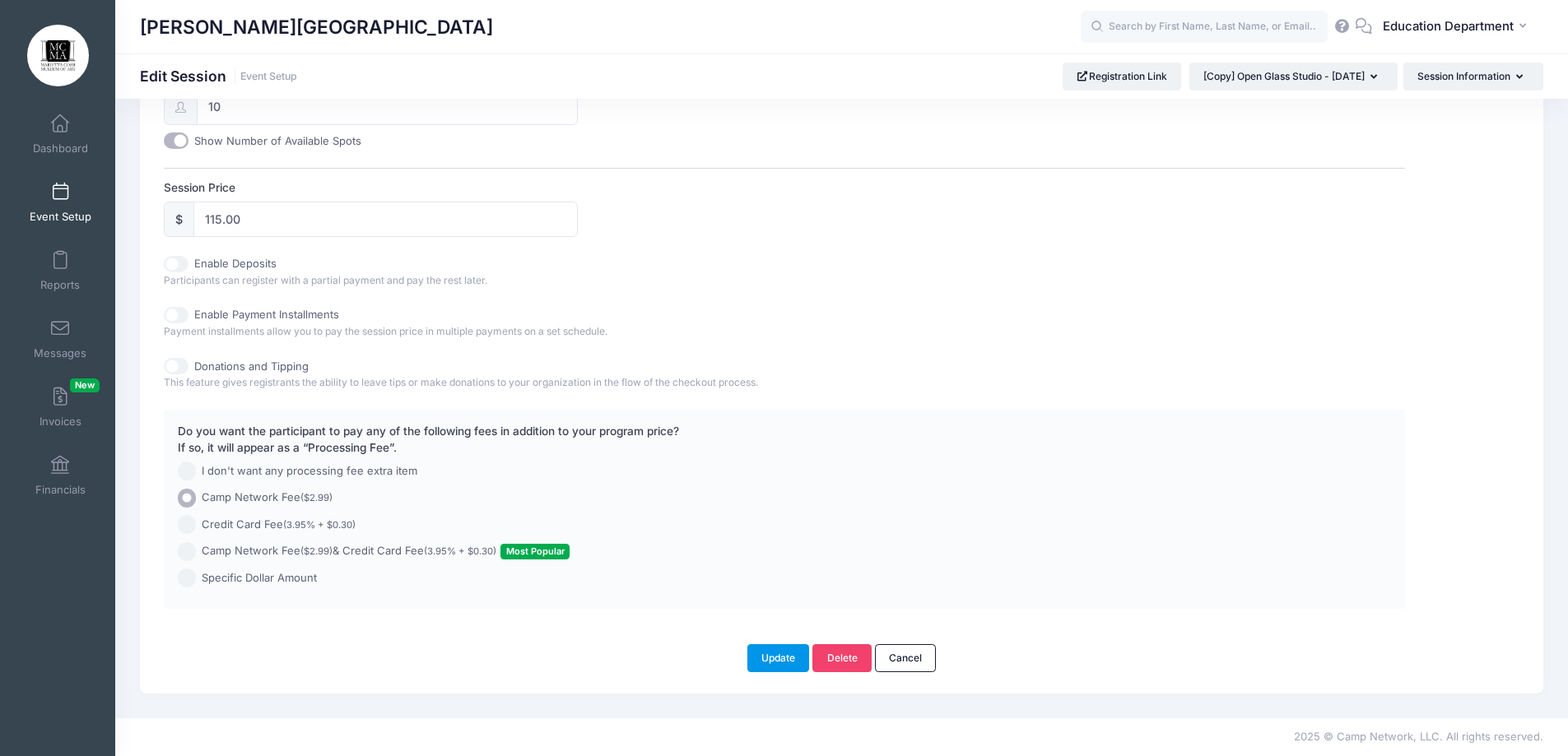
click at [774, 667] on button "Update" at bounding box center [778, 657] width 62 height 28
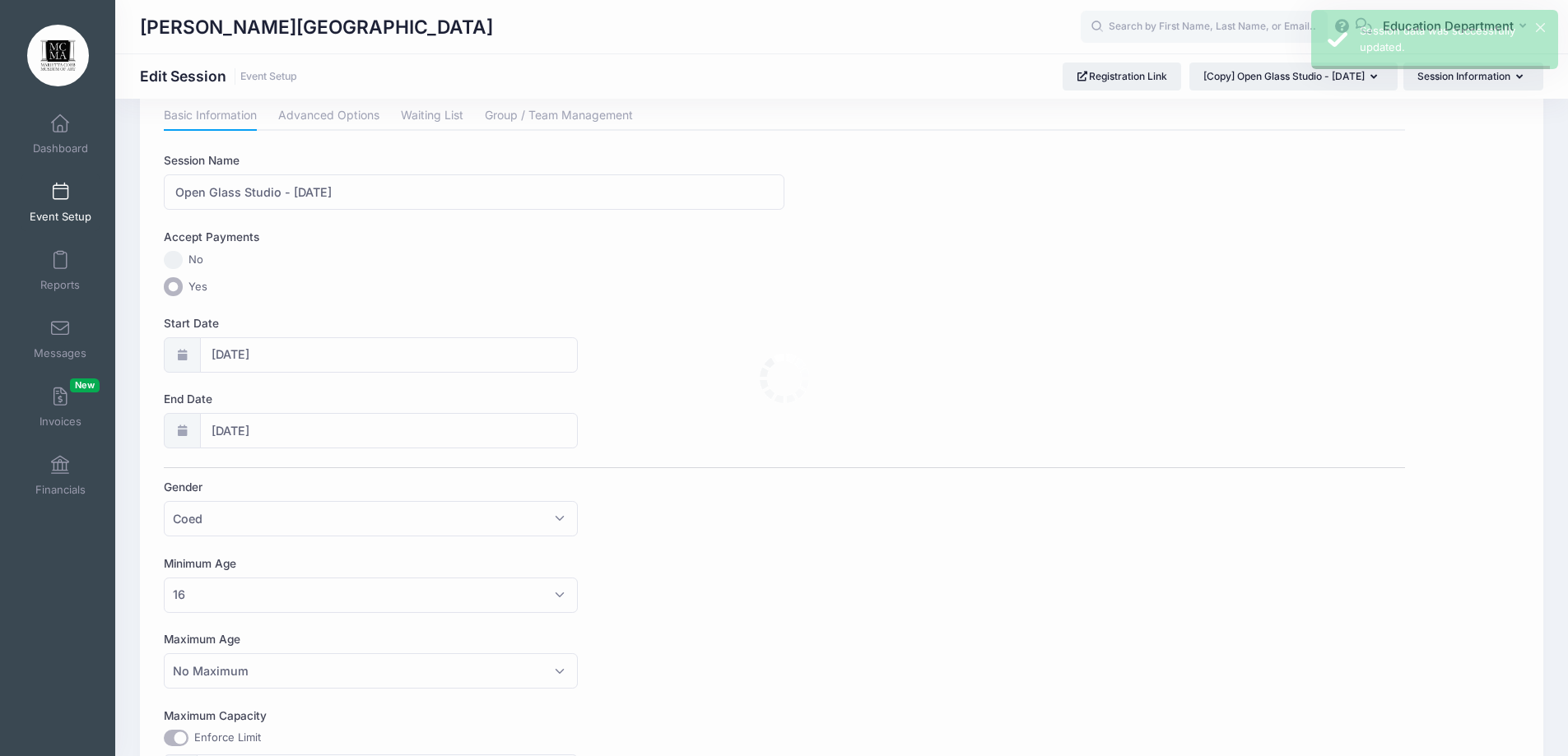
scroll to position [0, 0]
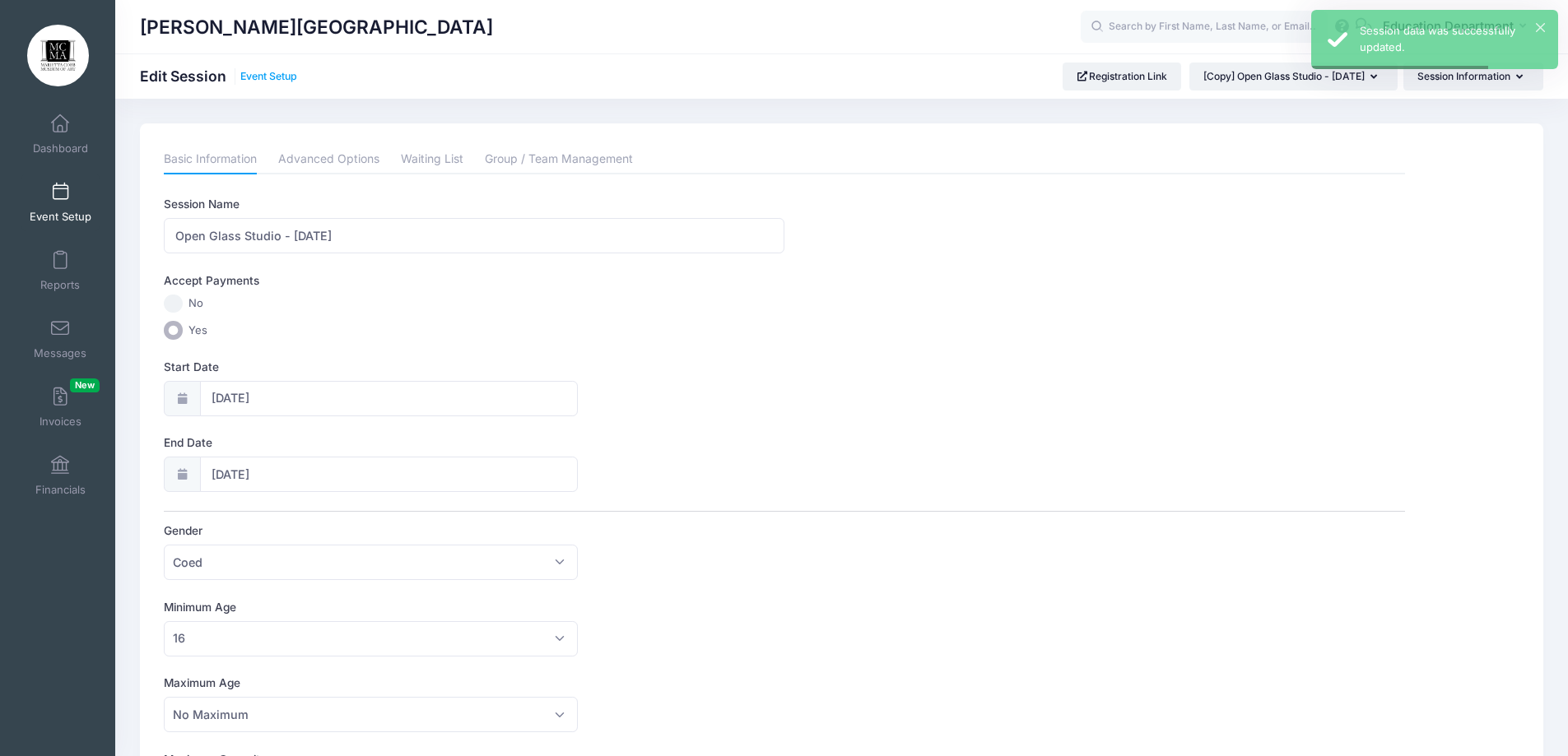
click at [280, 78] on link "Event Setup" at bounding box center [268, 77] width 56 height 12
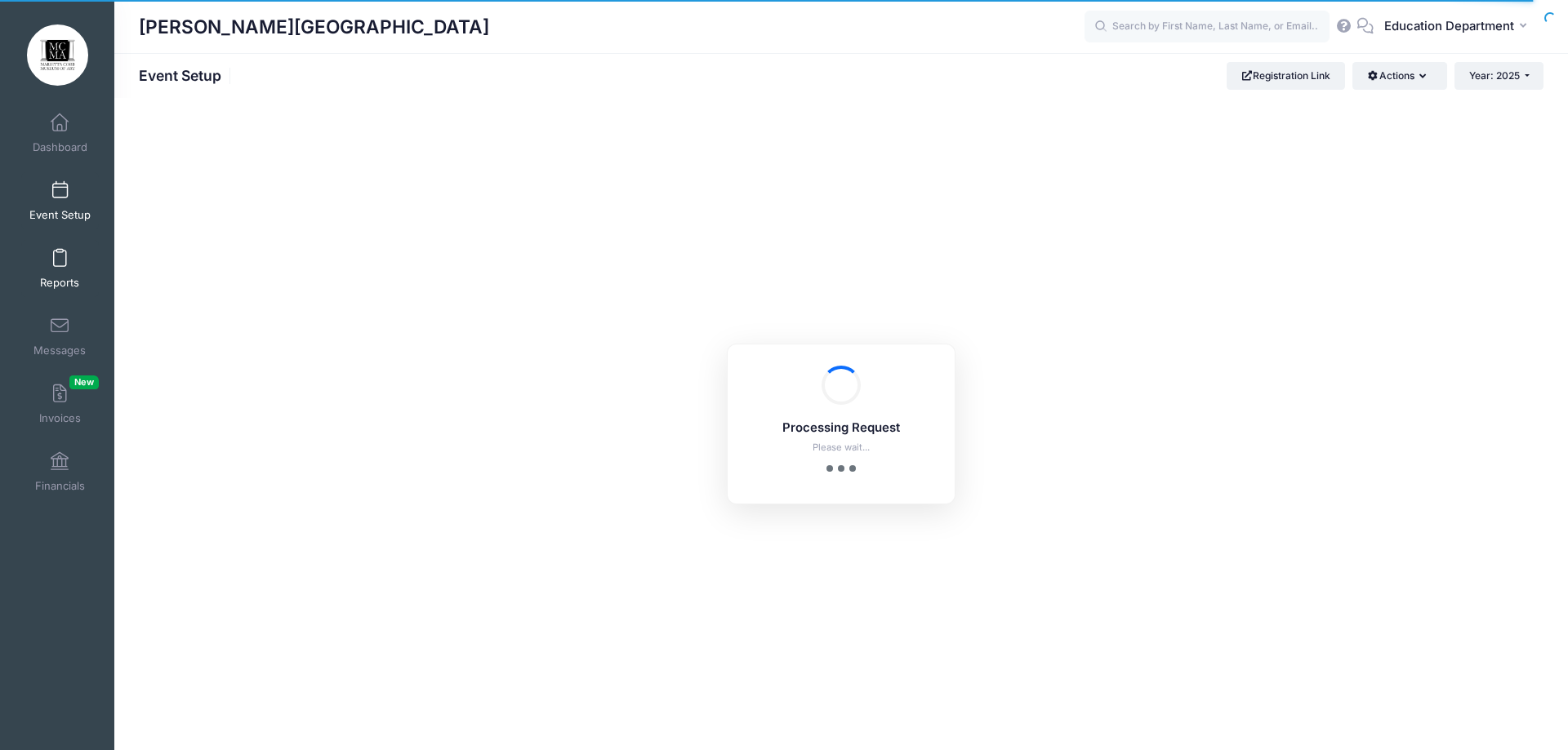
click at [61, 276] on span "Reports" at bounding box center [59, 283] width 39 height 14
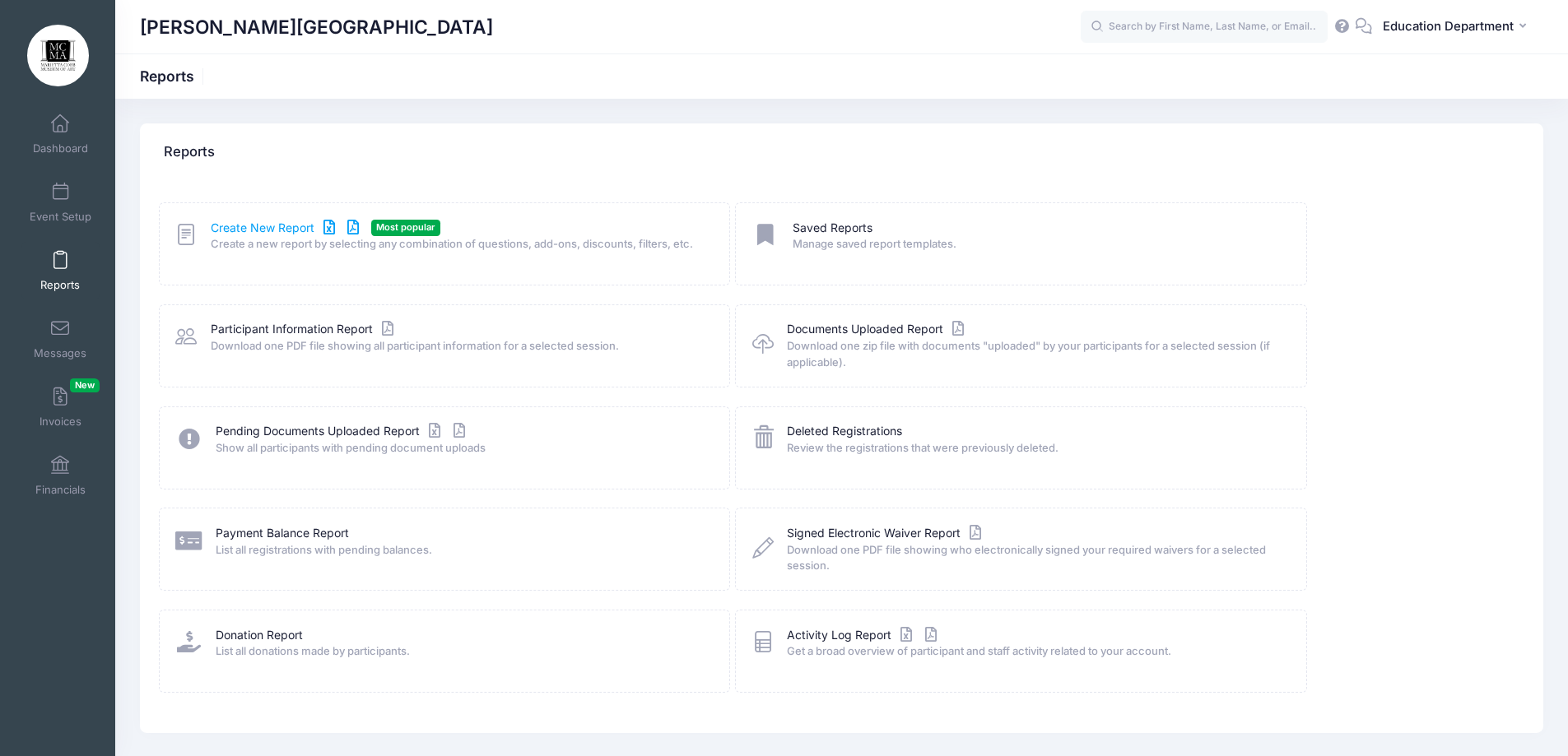
click at [255, 231] on link "Create New Report" at bounding box center [287, 229] width 153 height 17
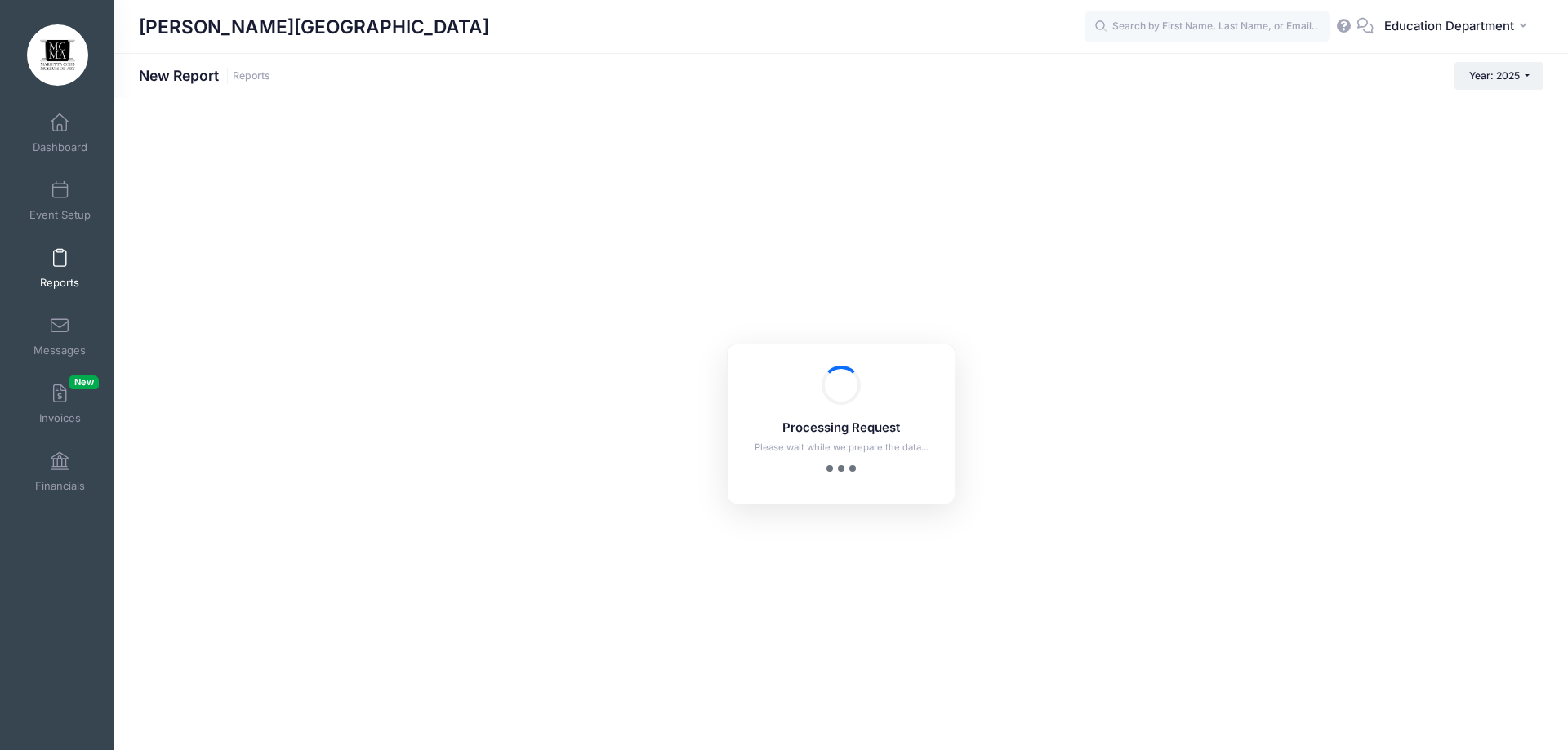
checkbox input "true"
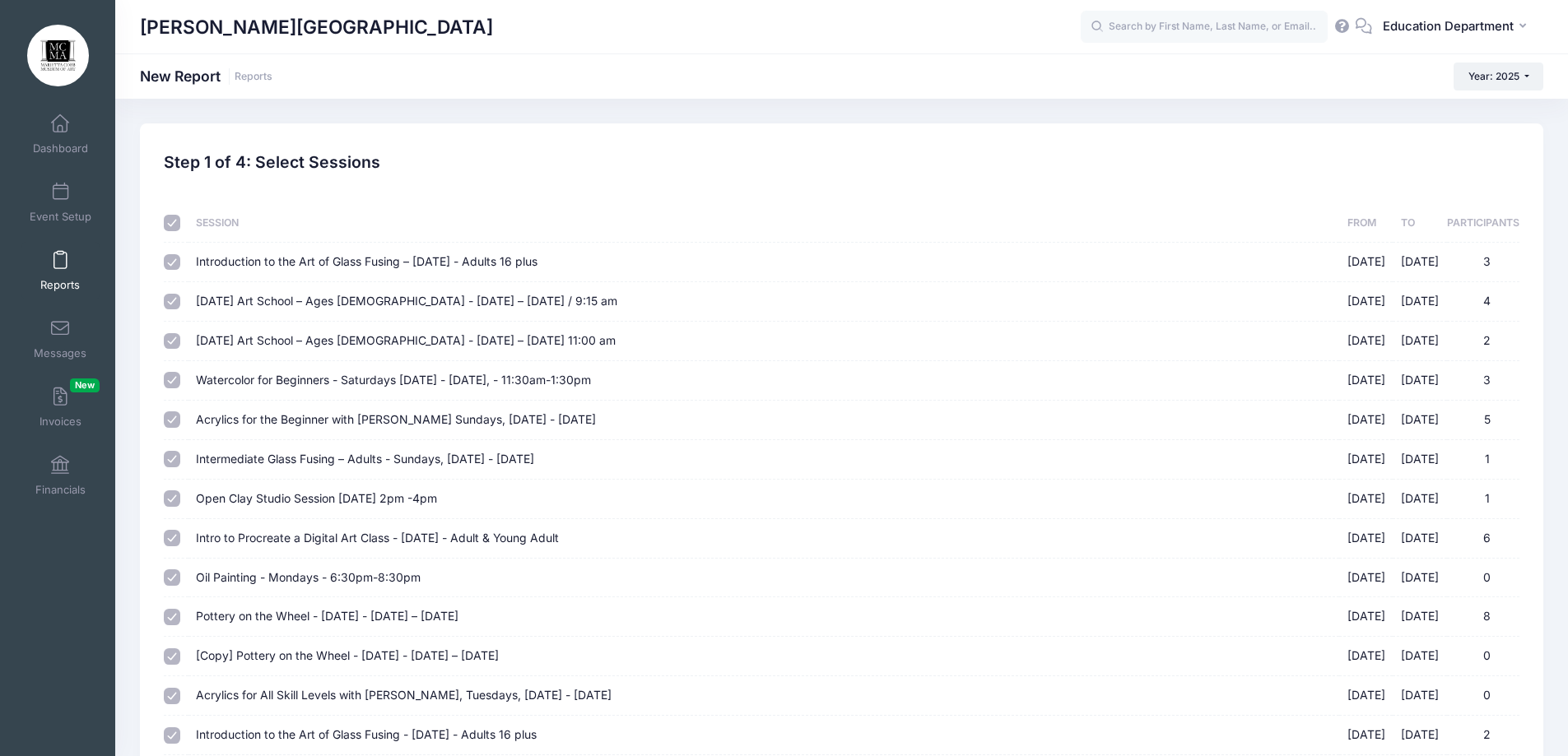
click at [168, 214] on input "checkbox" at bounding box center [171, 222] width 16 height 16
checkbox input "false"
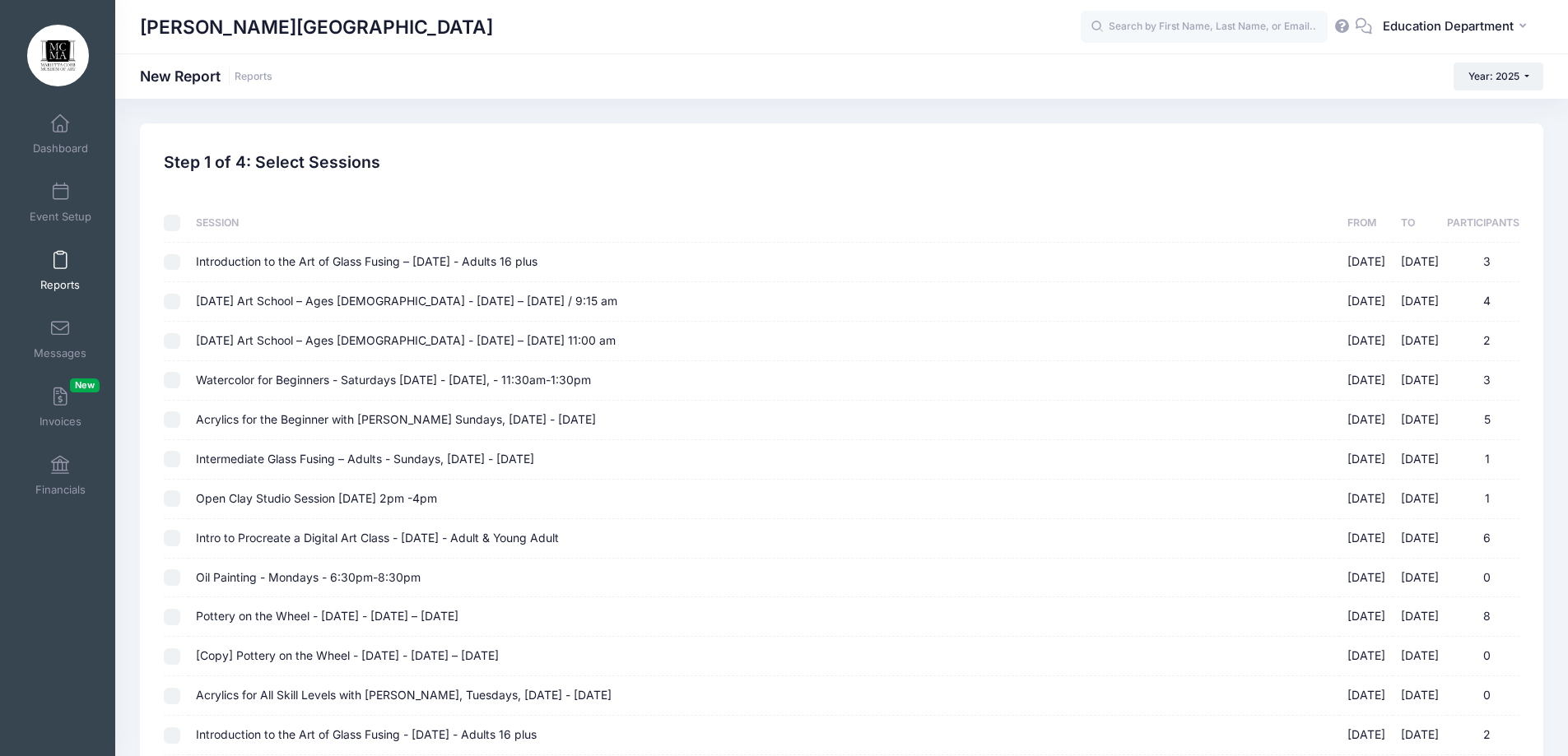
checkbox input "false"
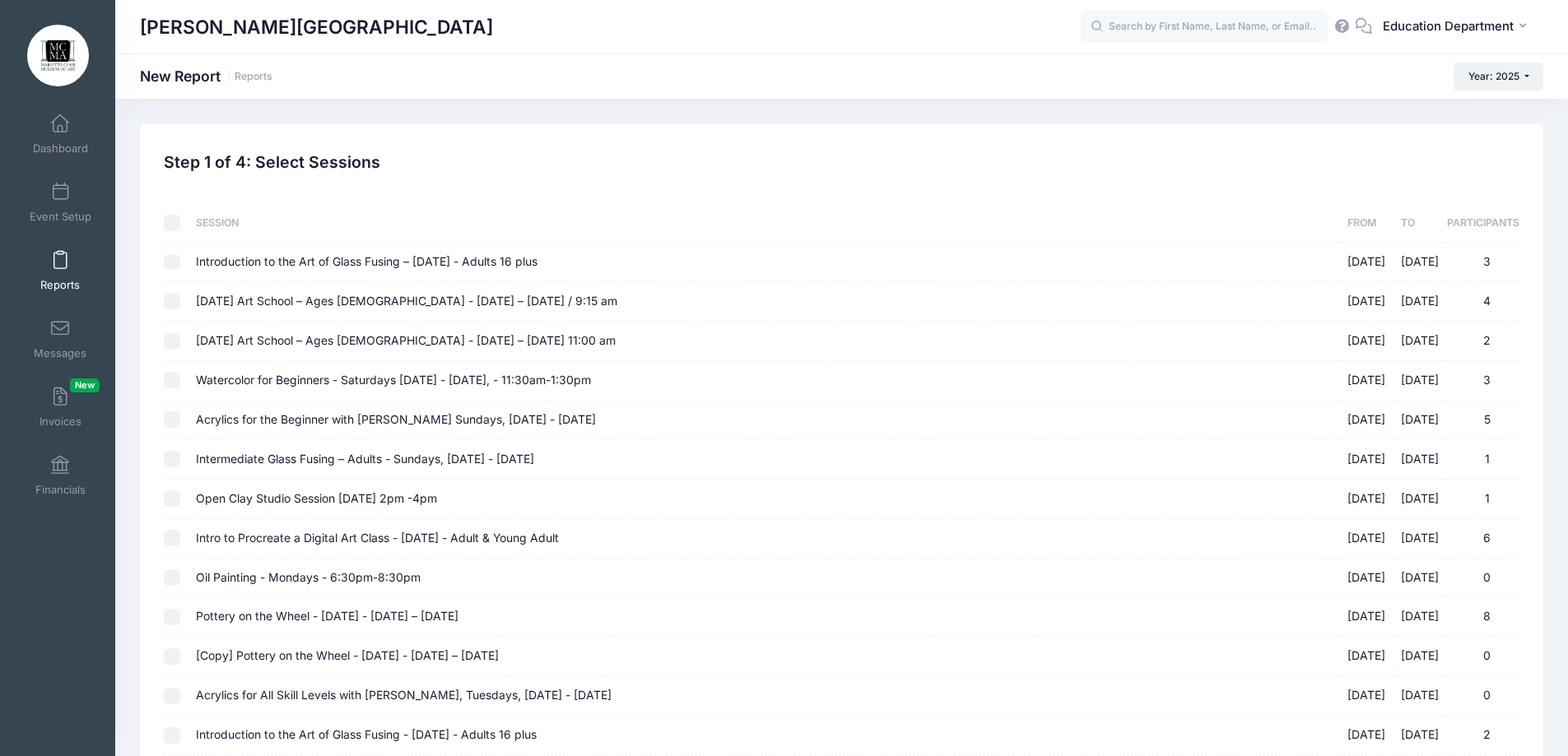
checkbox input "false"
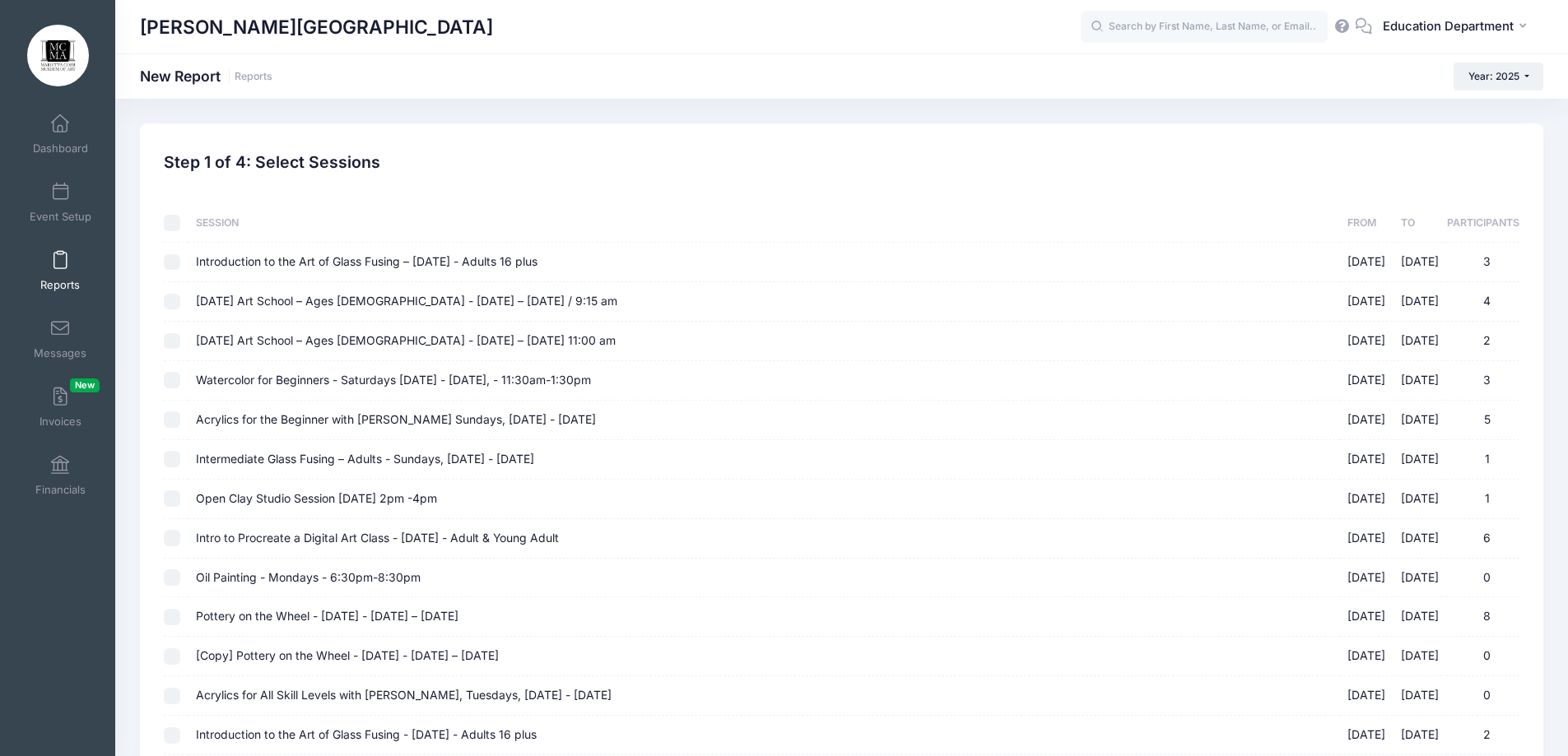
checkbox input "false"
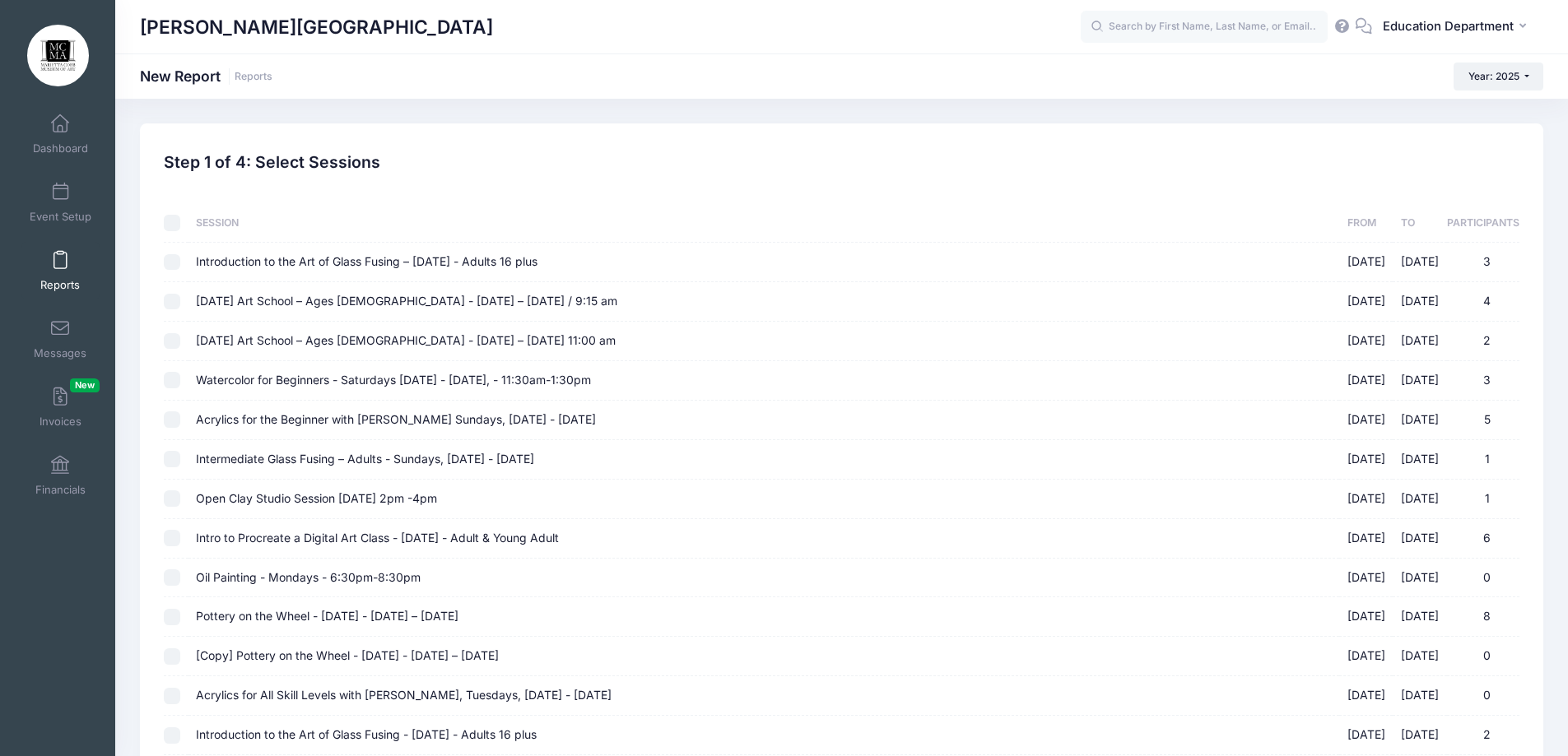
checkbox input "false"
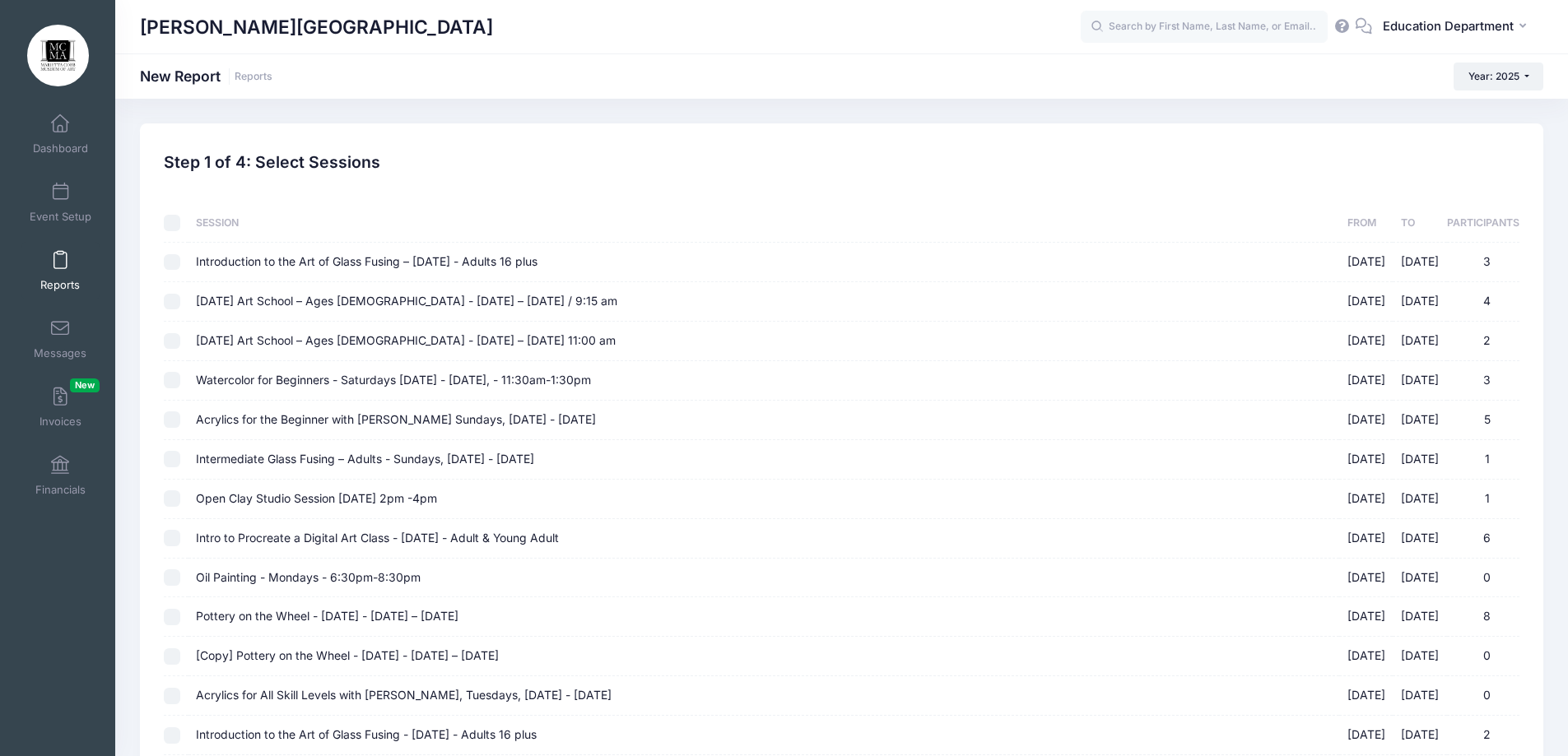
checkbox input "false"
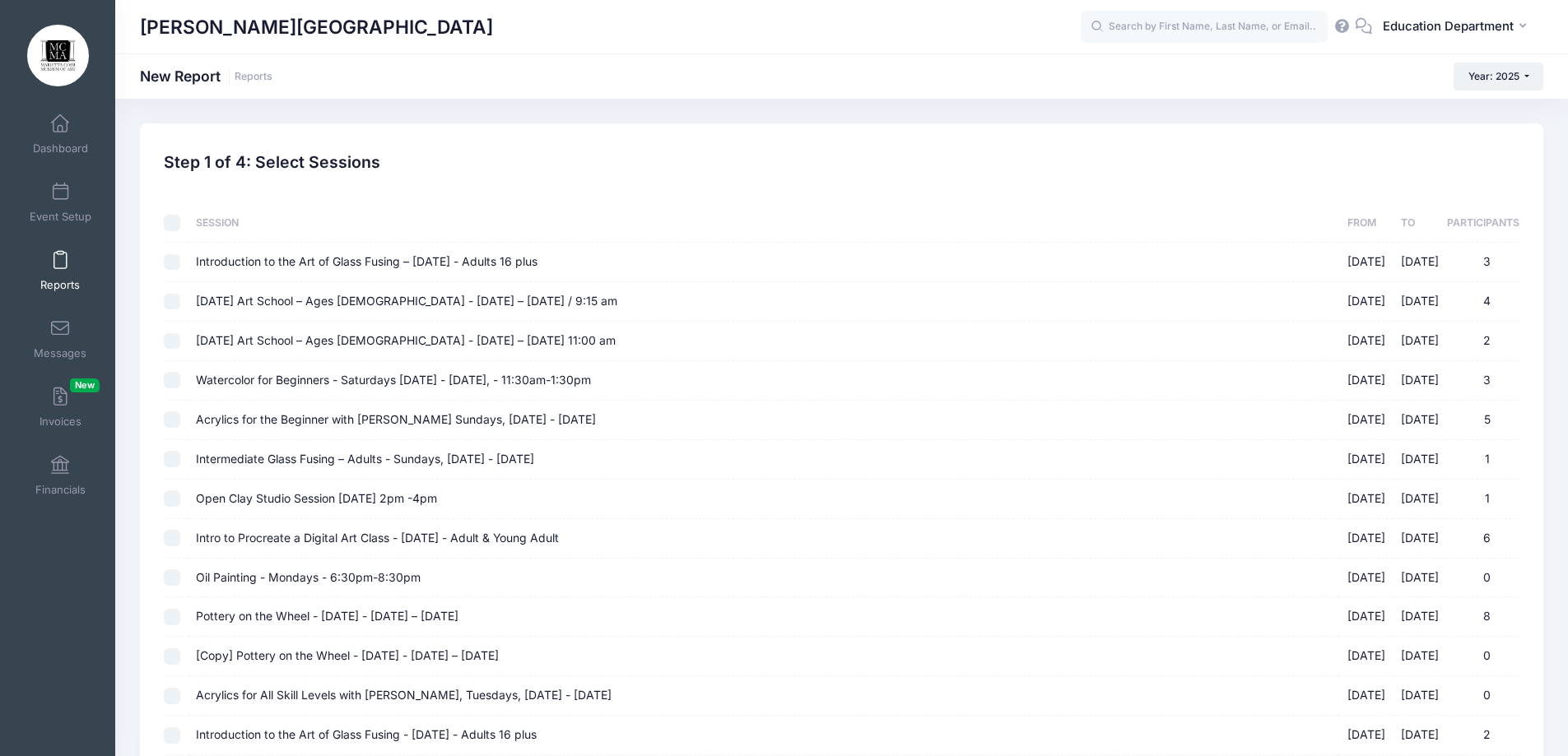
checkbox input "false"
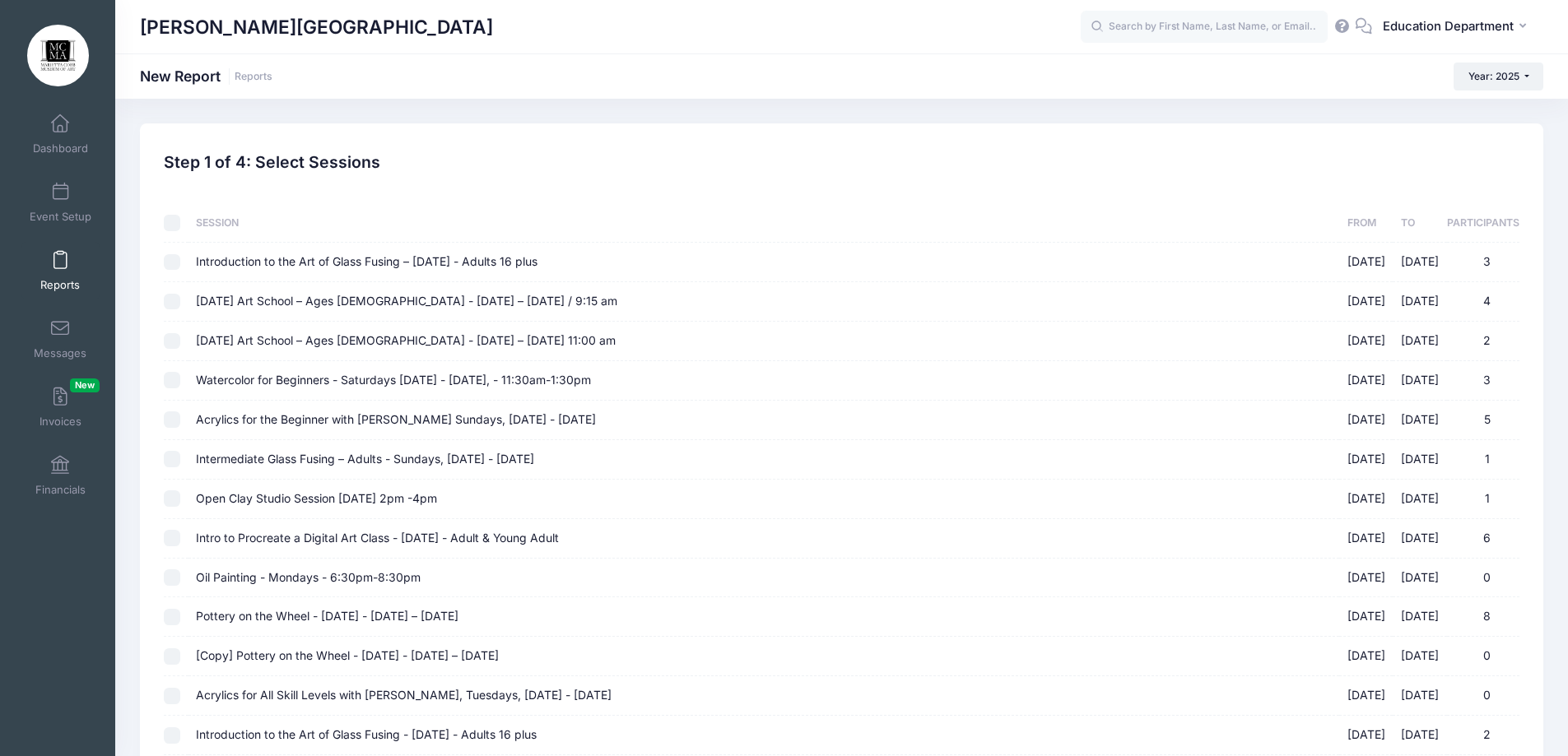
checkbox input "false"
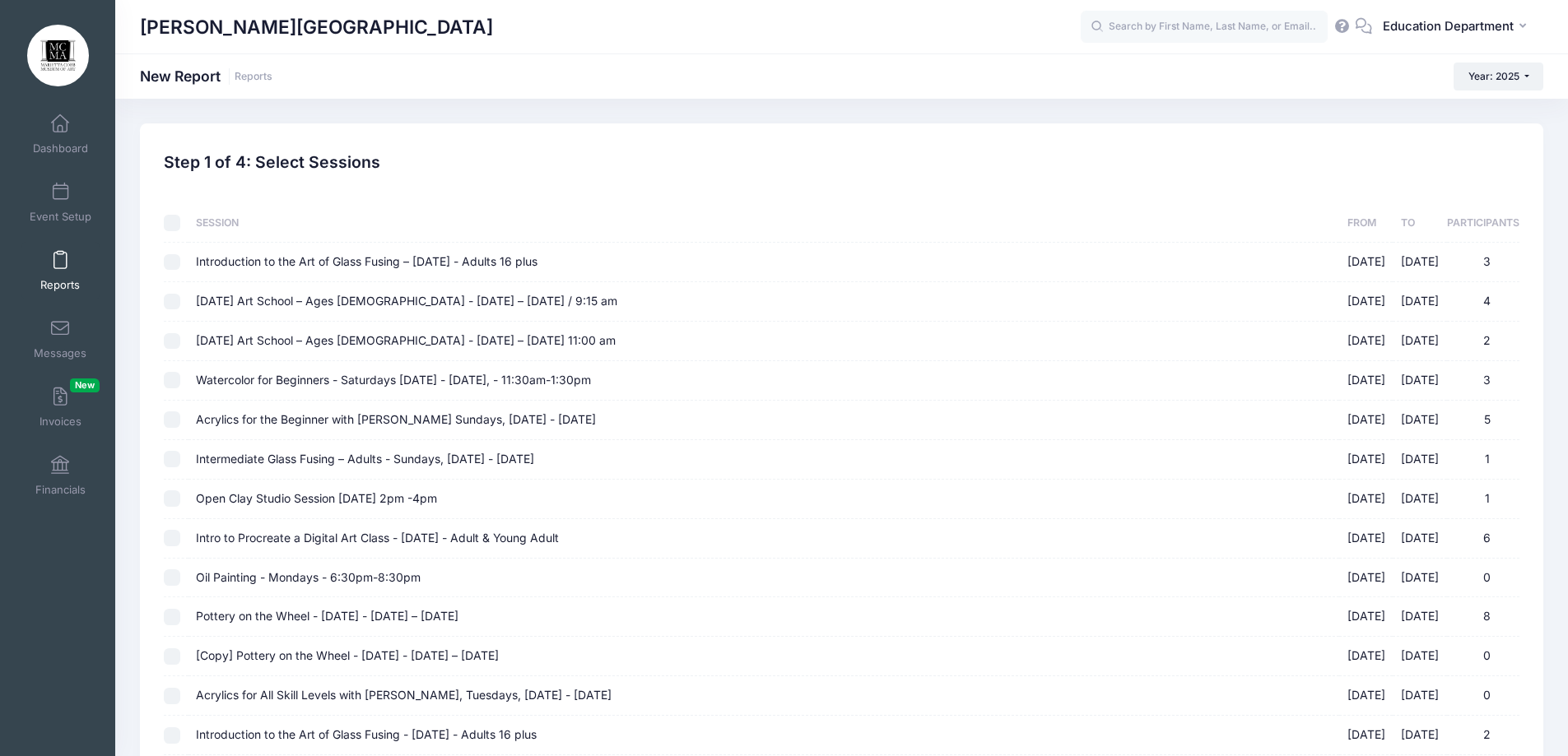
checkbox input "false"
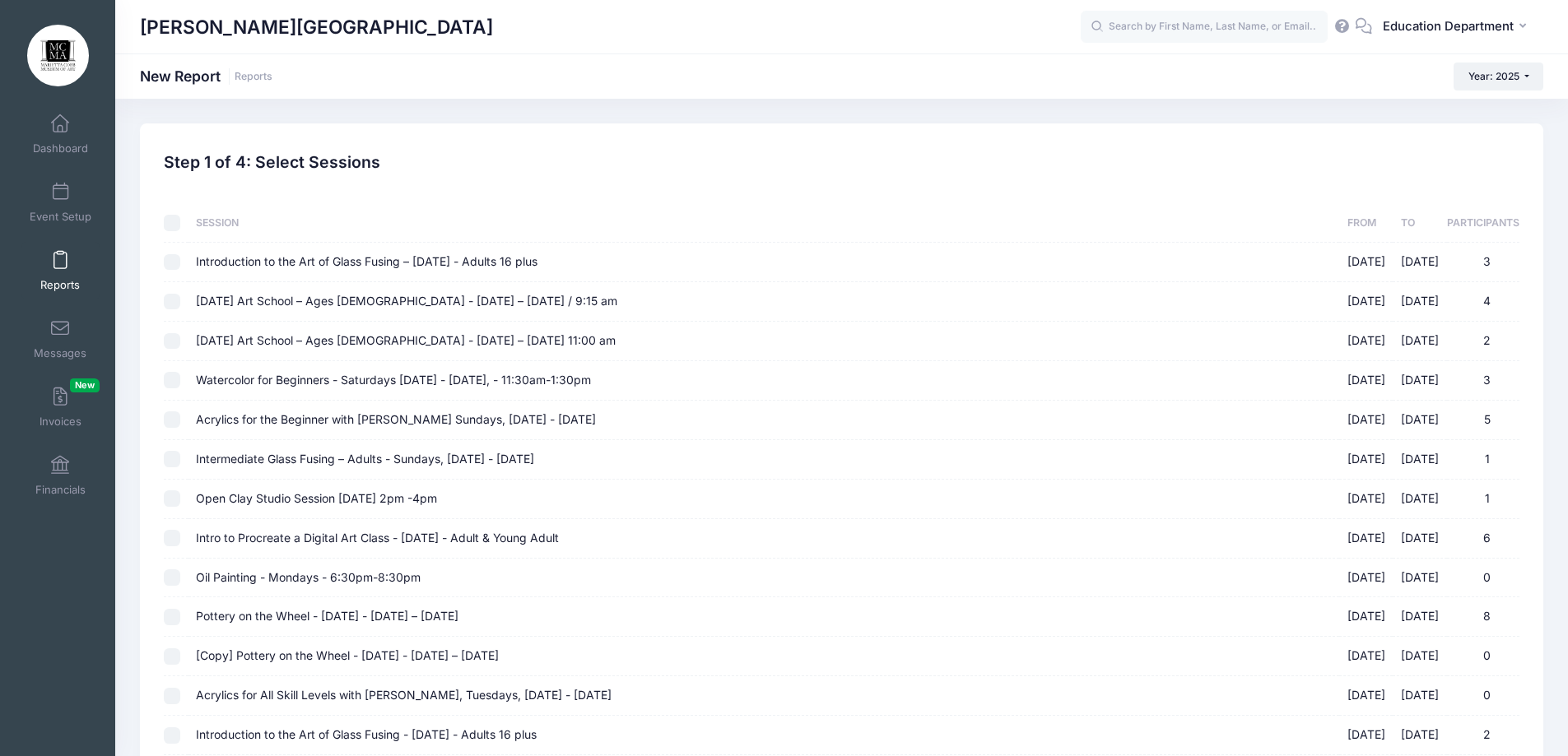
checkbox input "false"
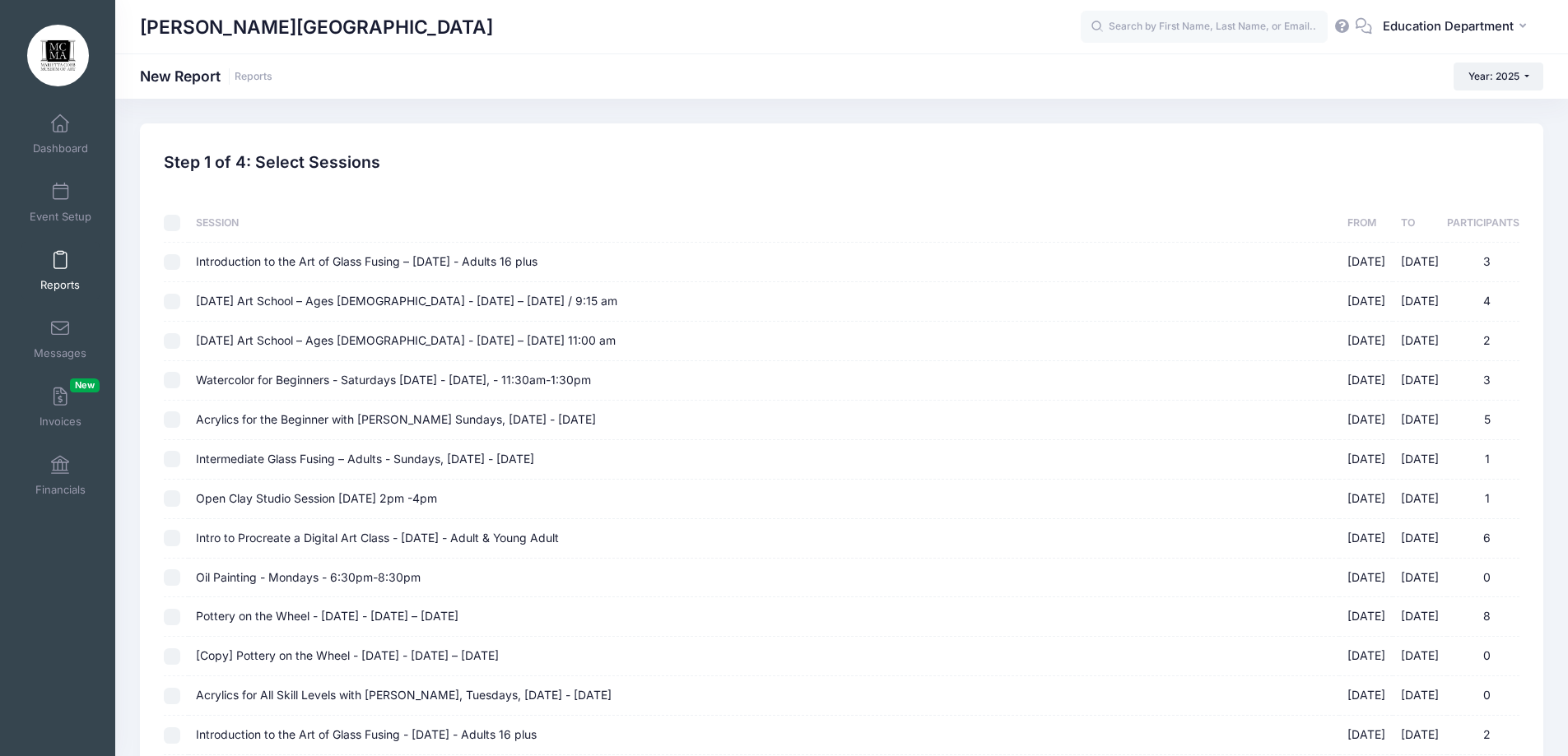
checkbox input "false"
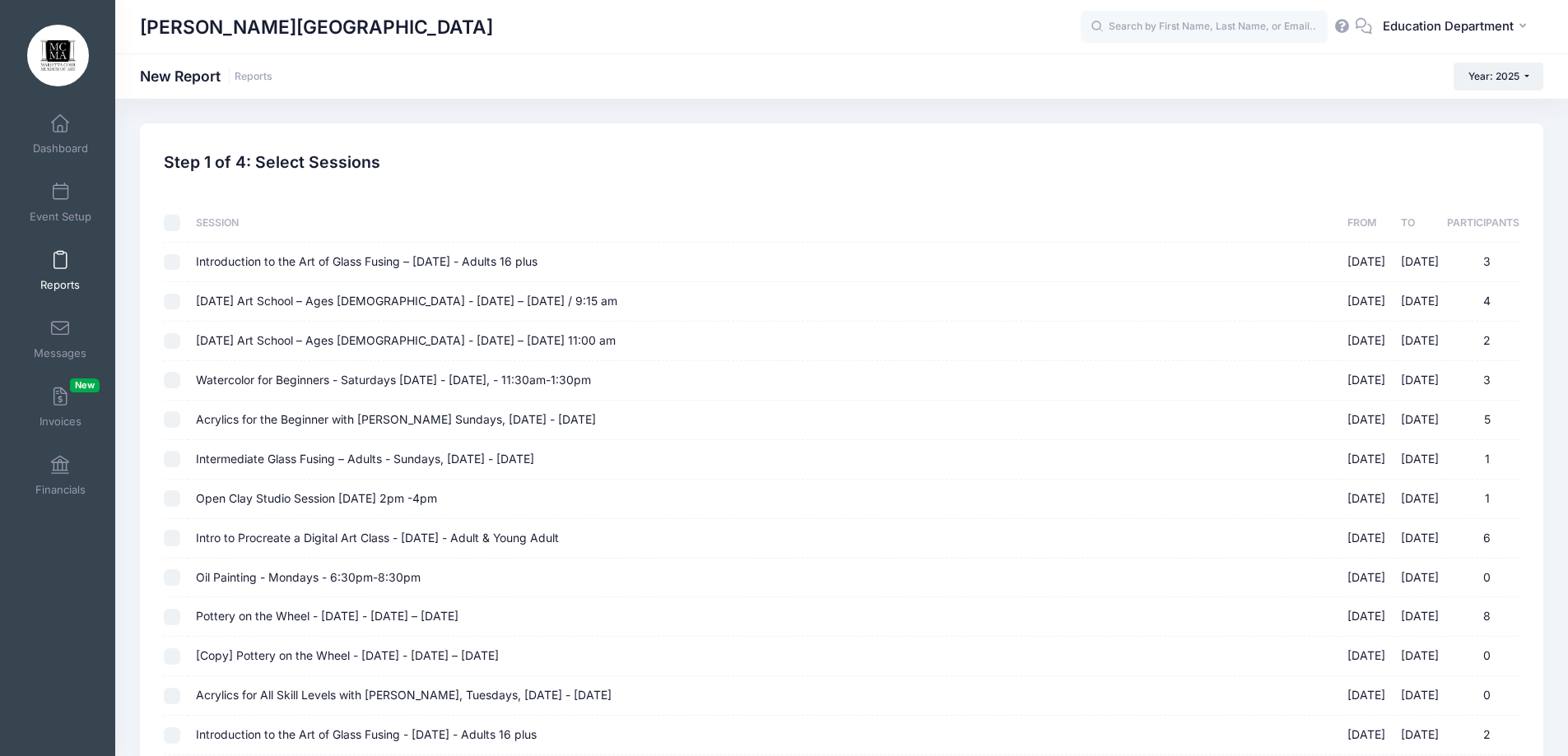
checkbox input "false"
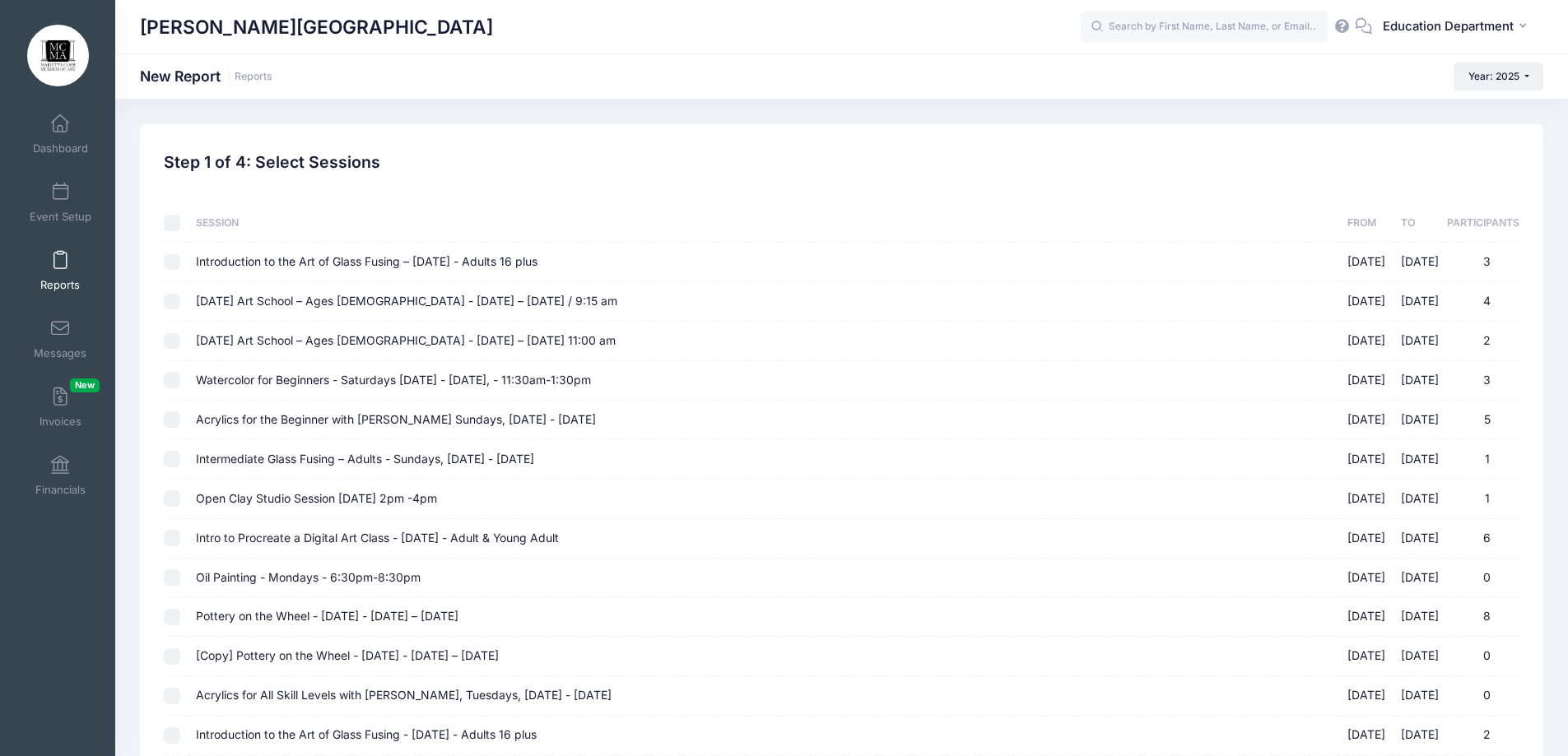
checkbox input "false"
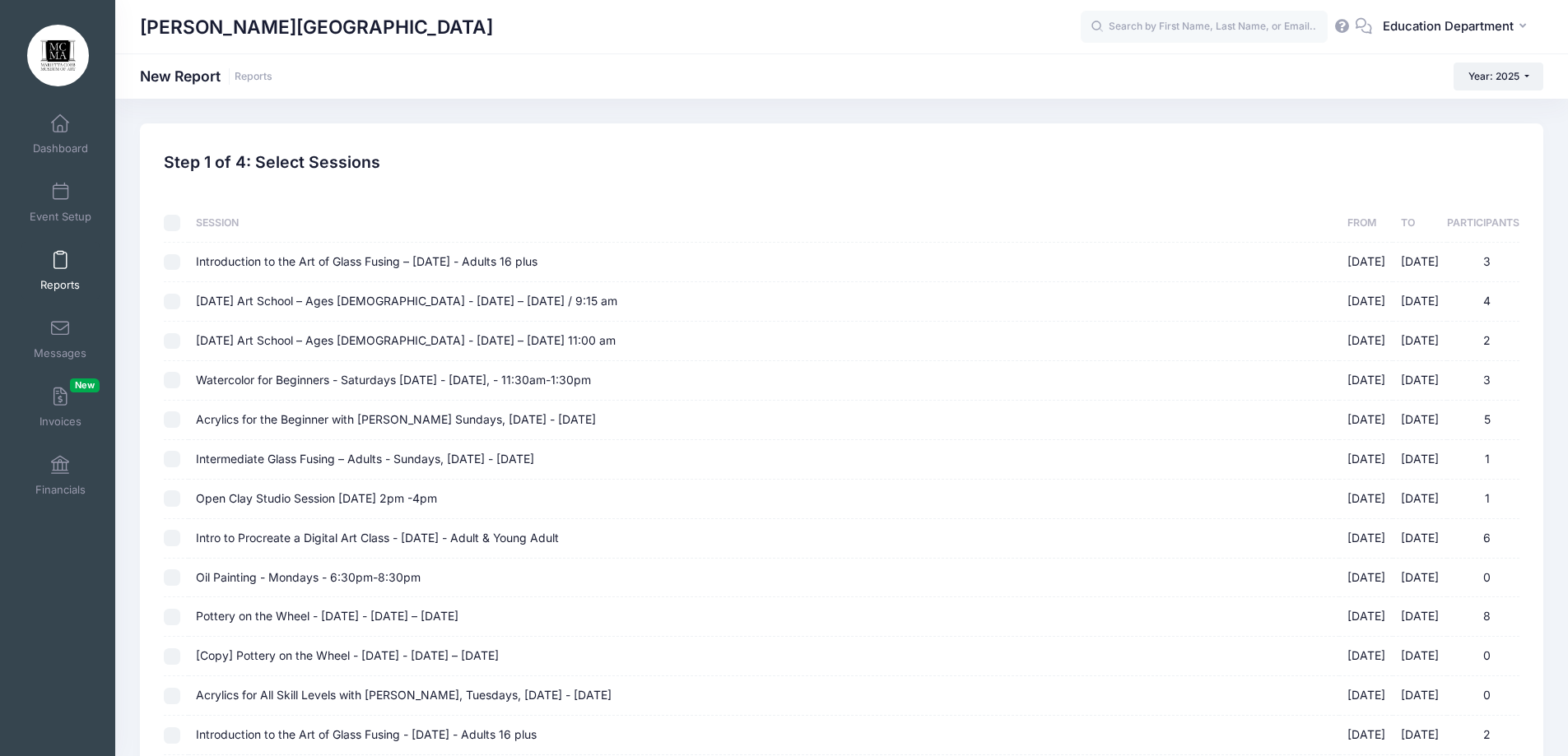
checkbox input "false"
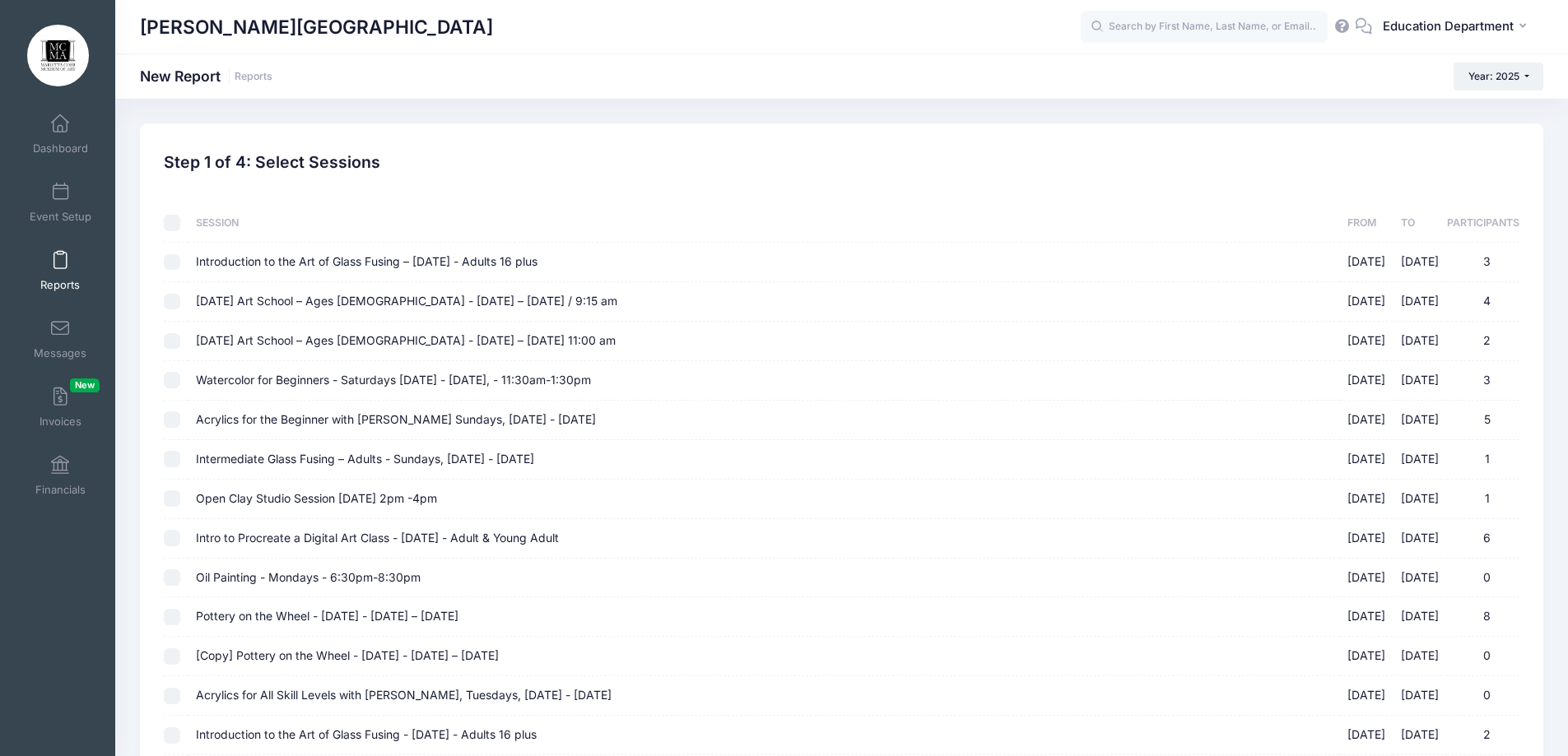
checkbox input "false"
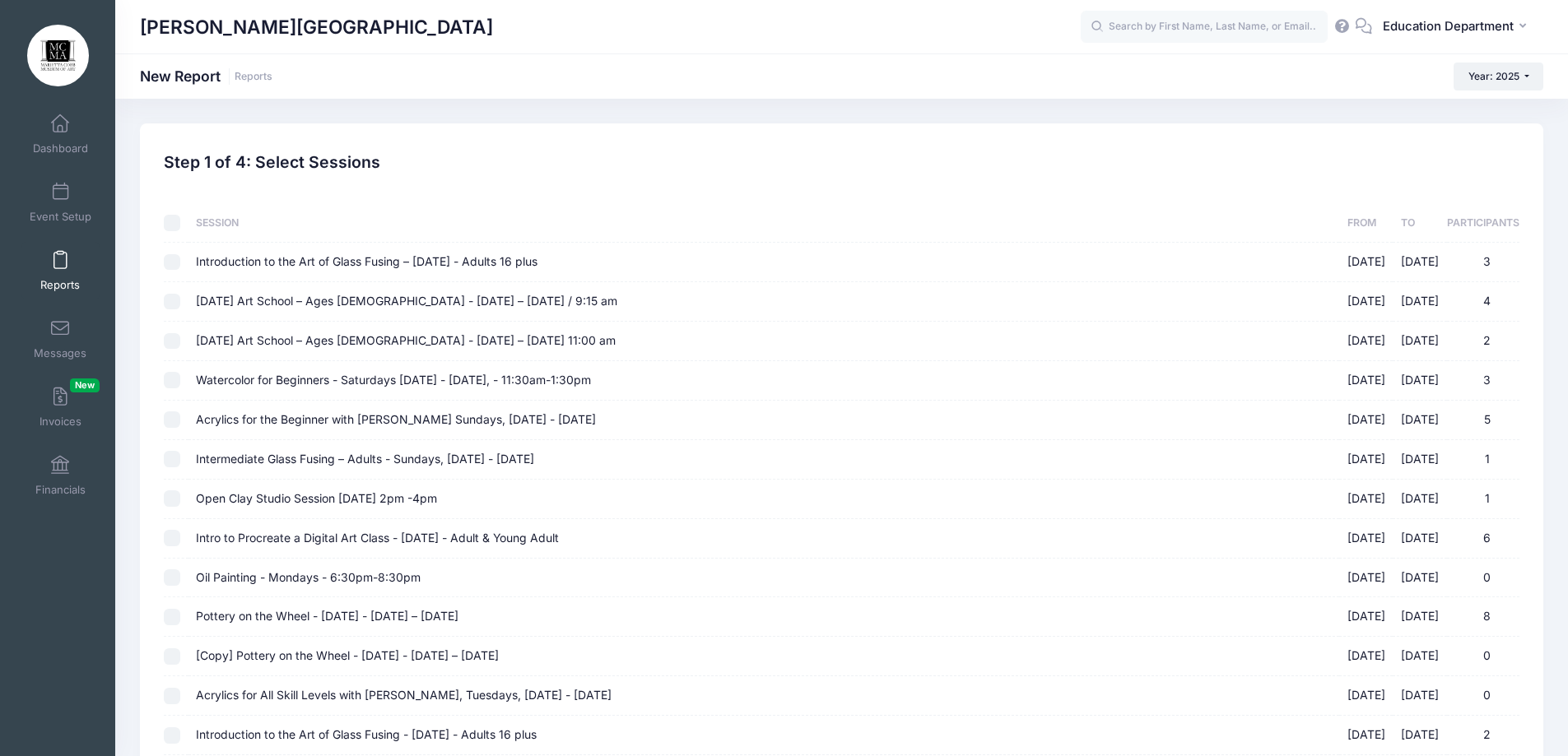
checkbox input "false"
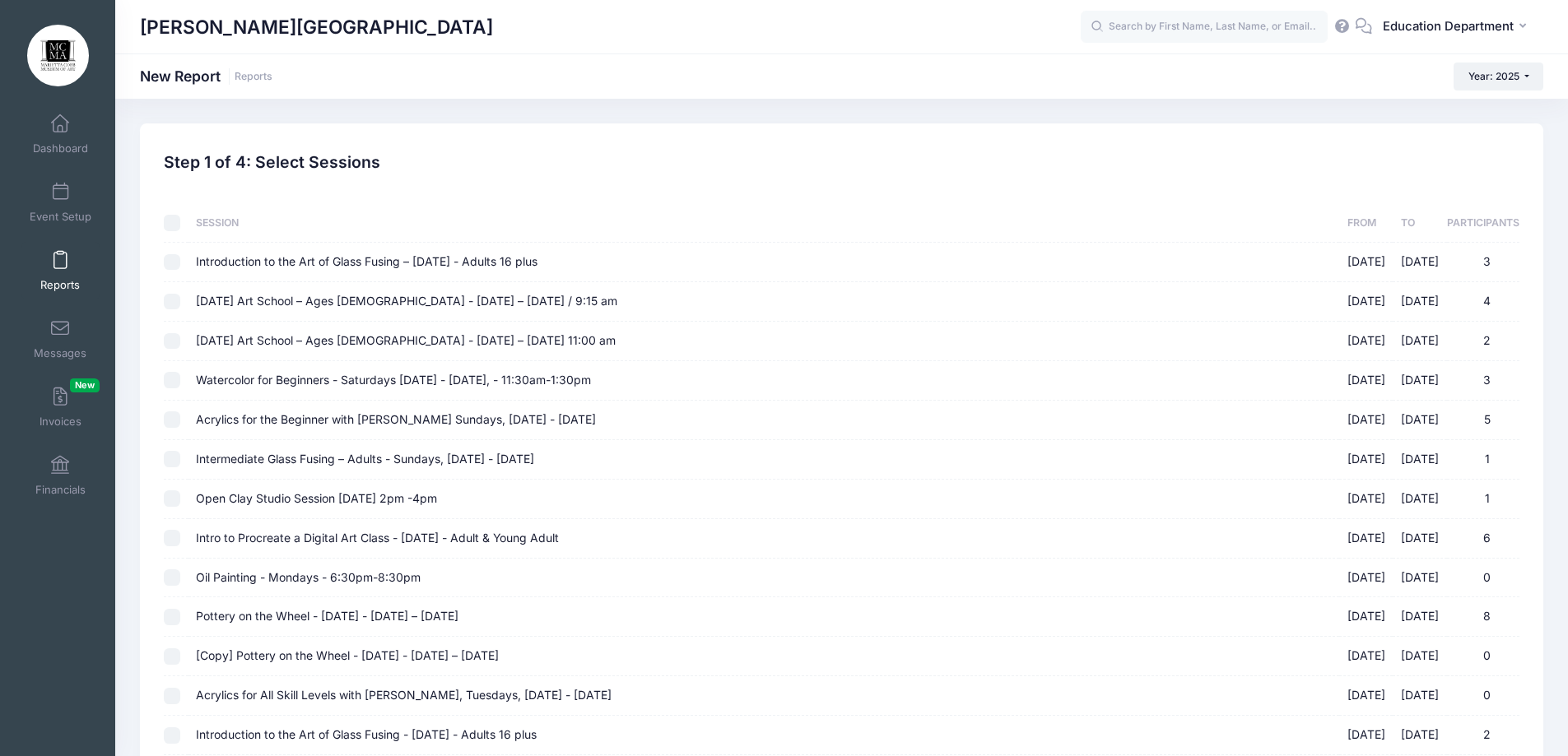
checkbox input "false"
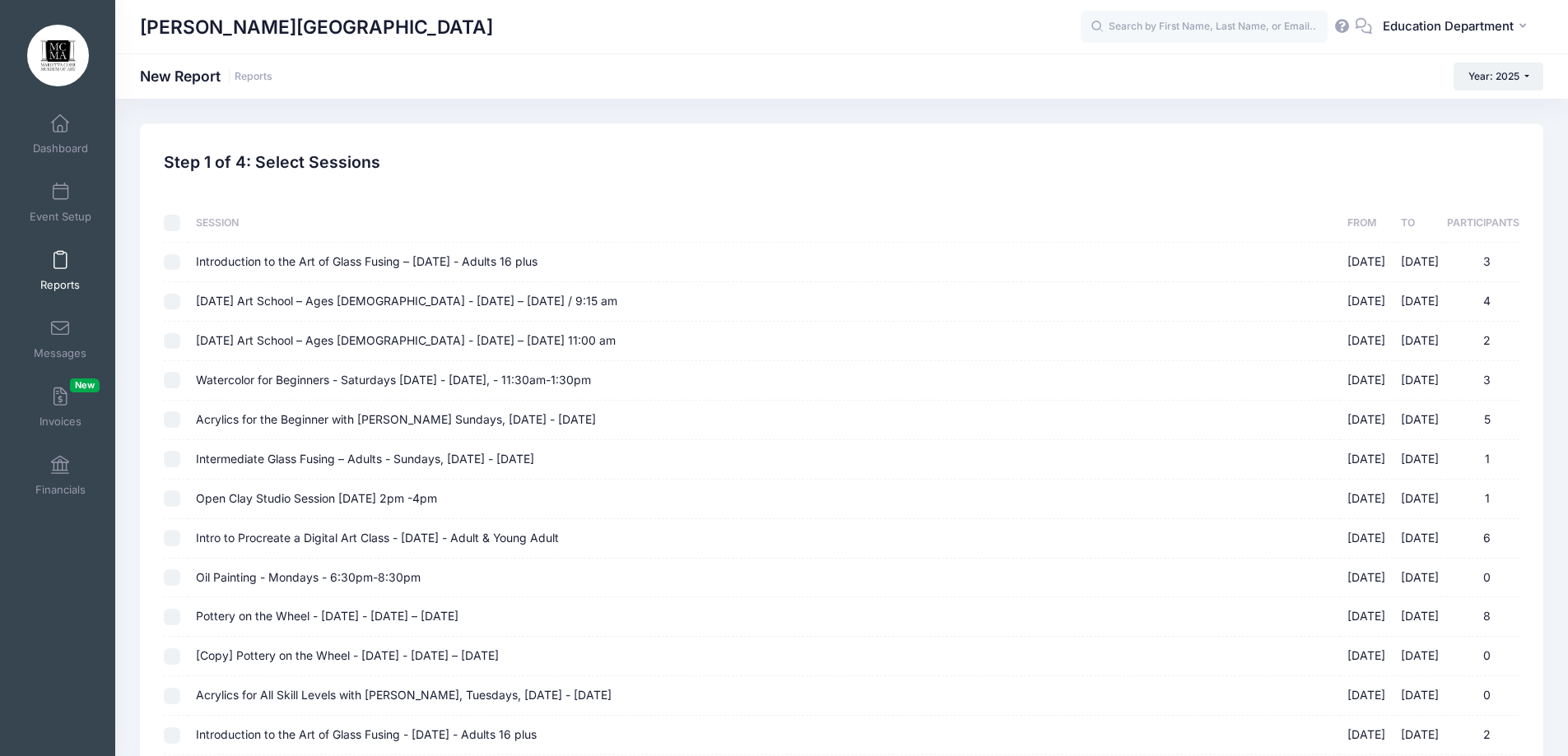
checkbox input "false"
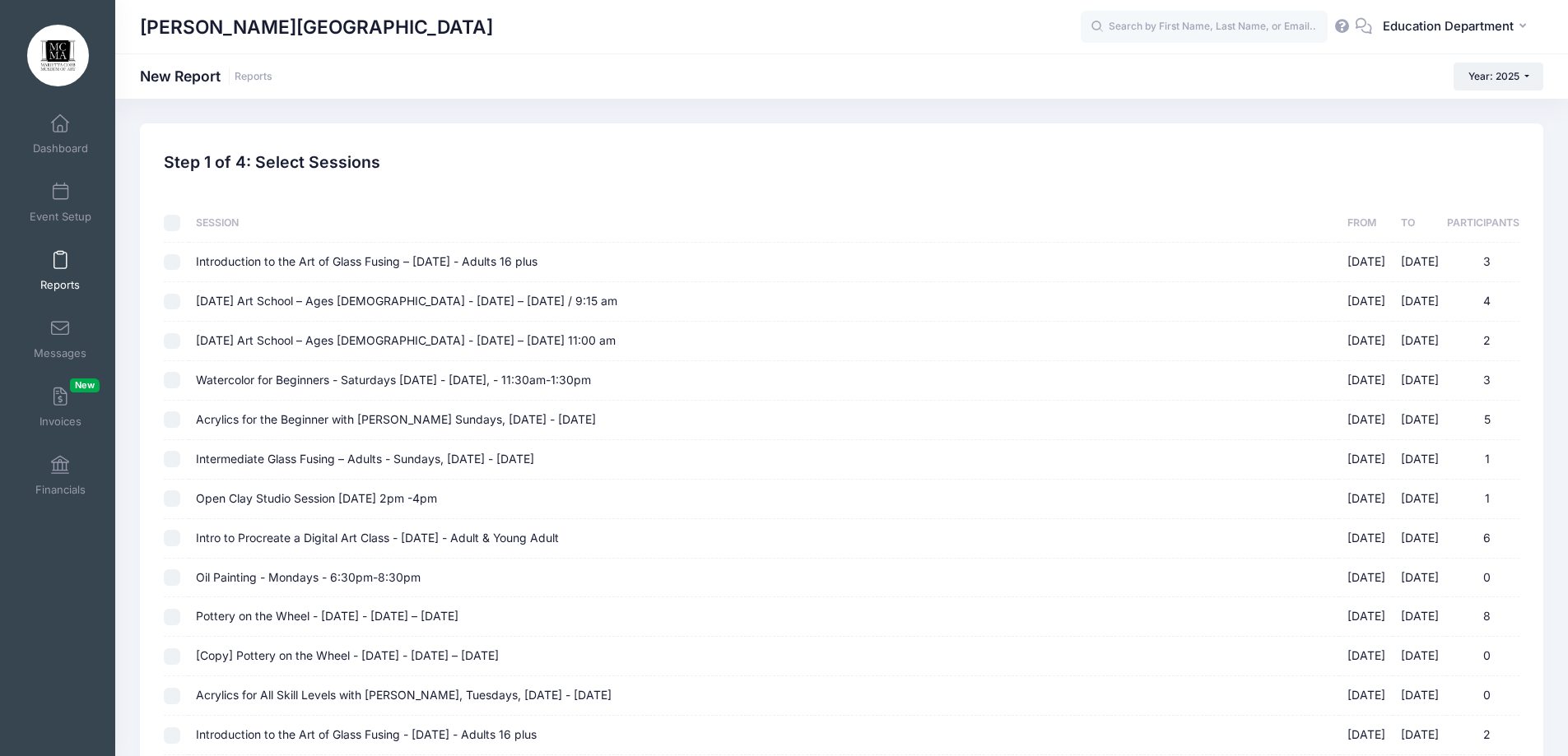
checkbox input "false"
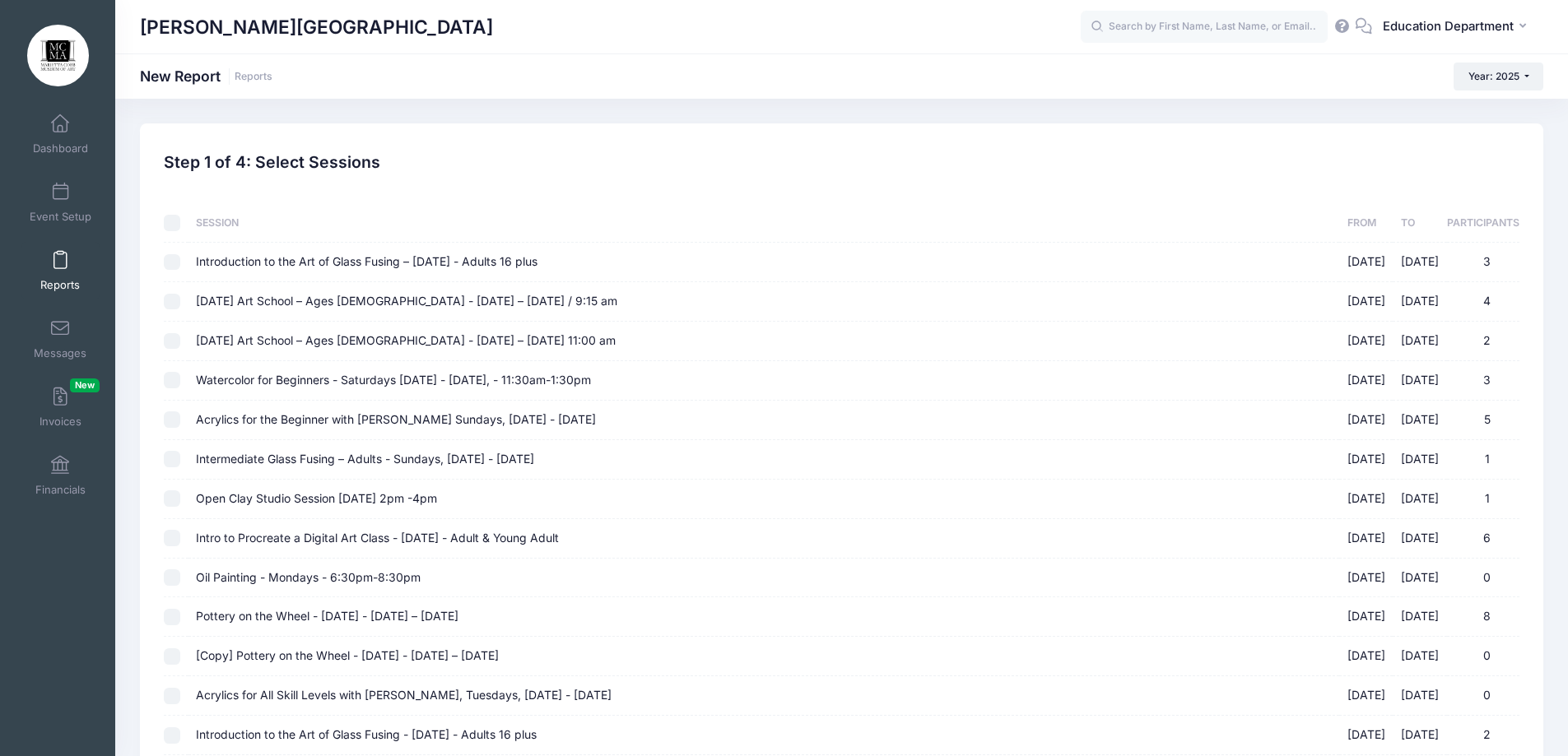
checkbox input "false"
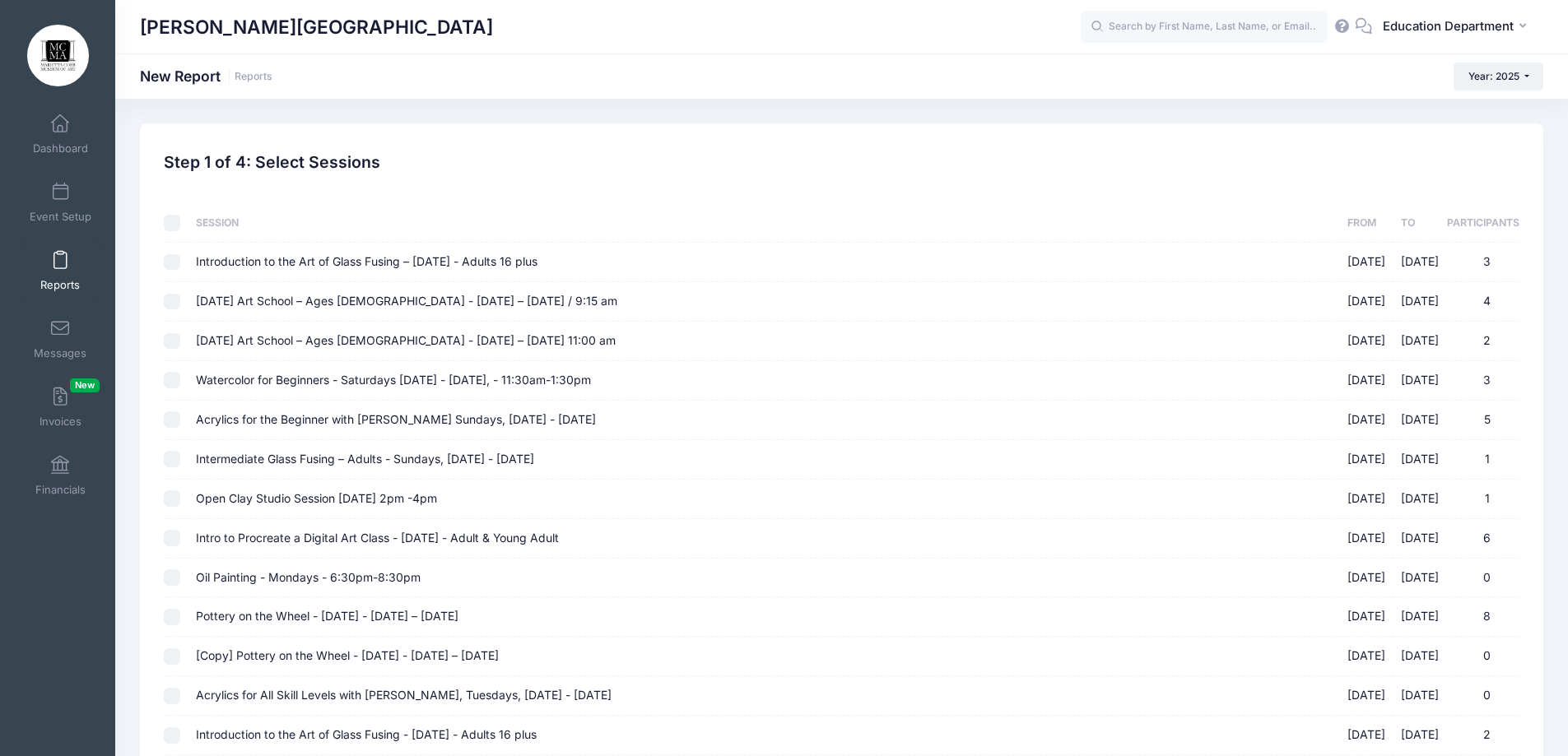
checkbox input "false"
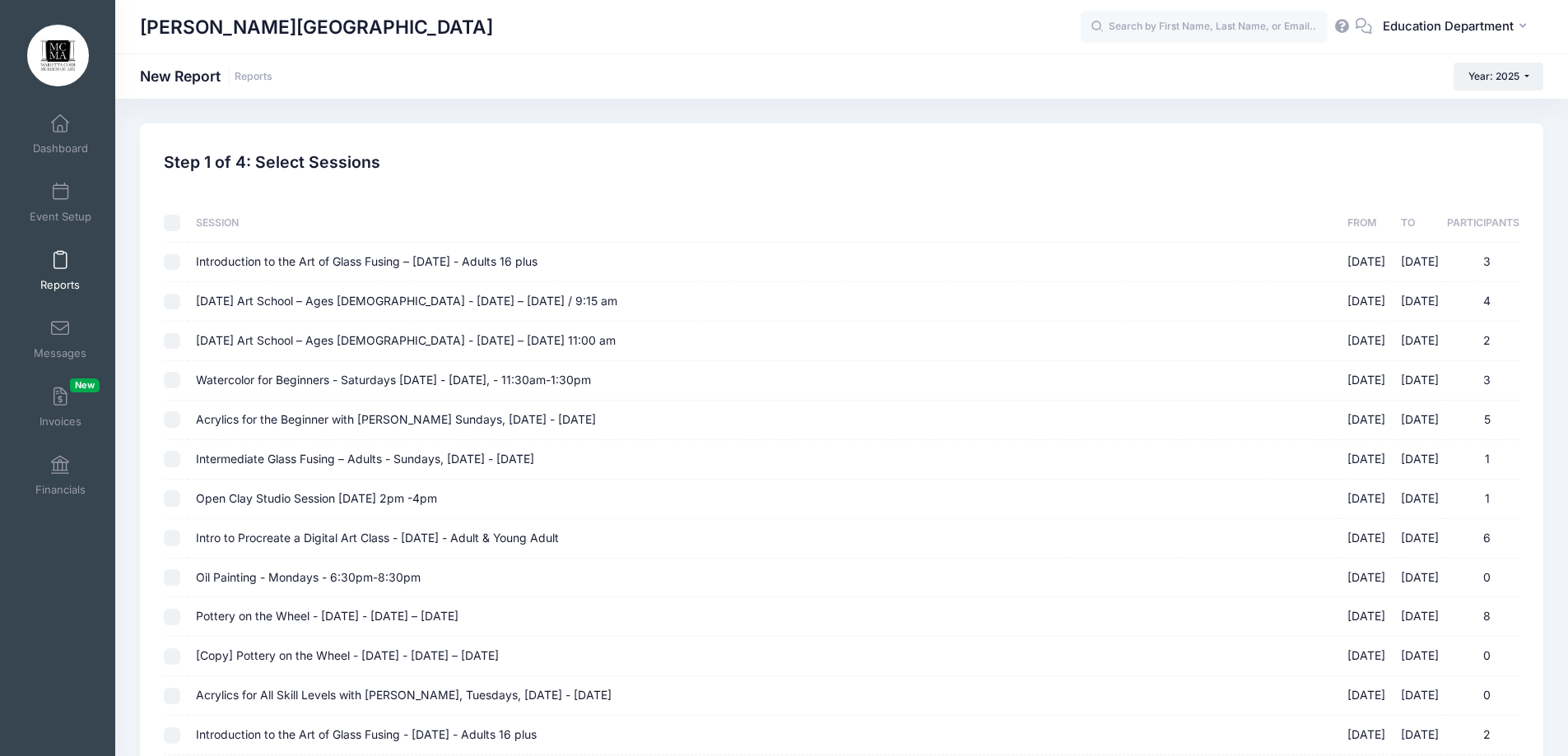
checkbox input "false"
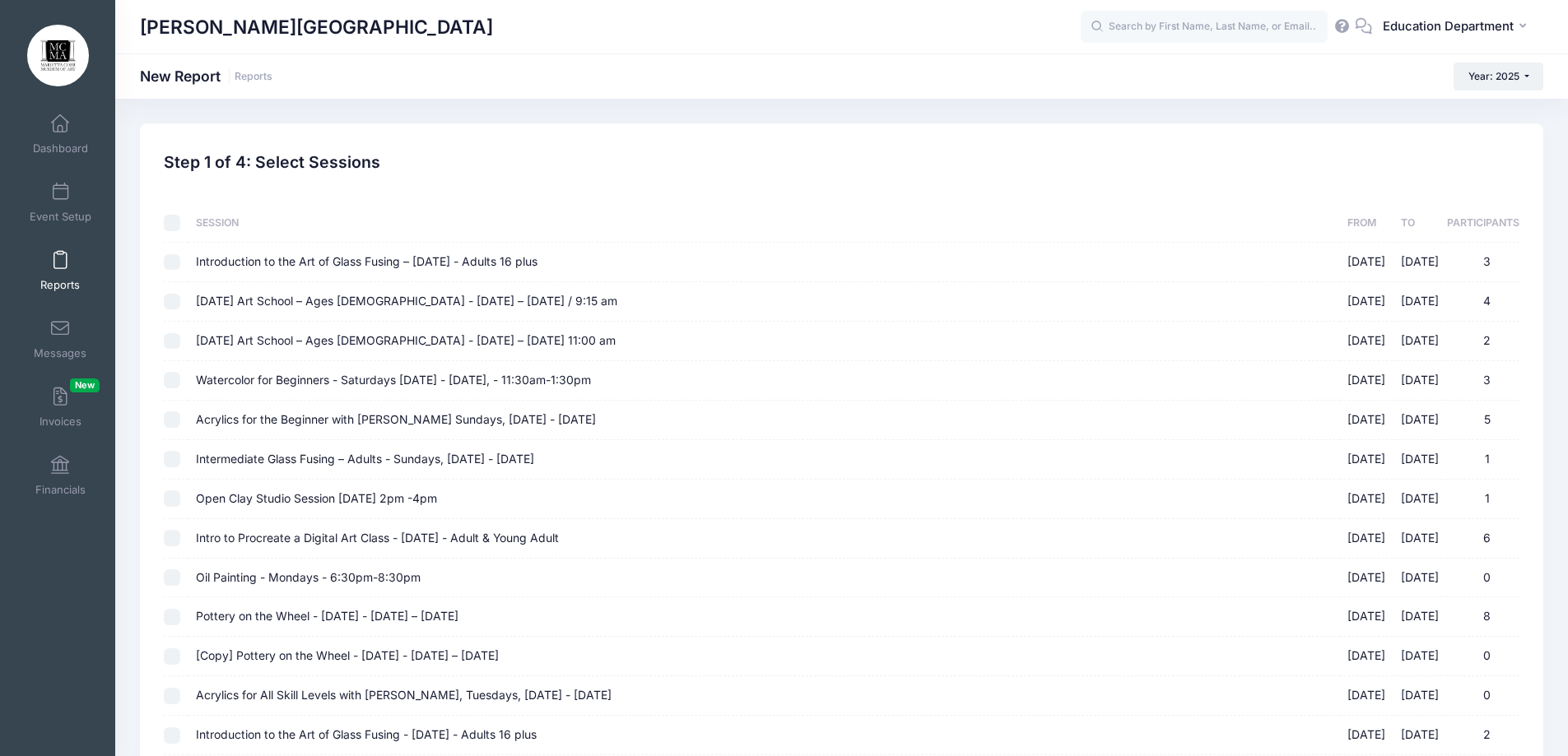
checkbox input "false"
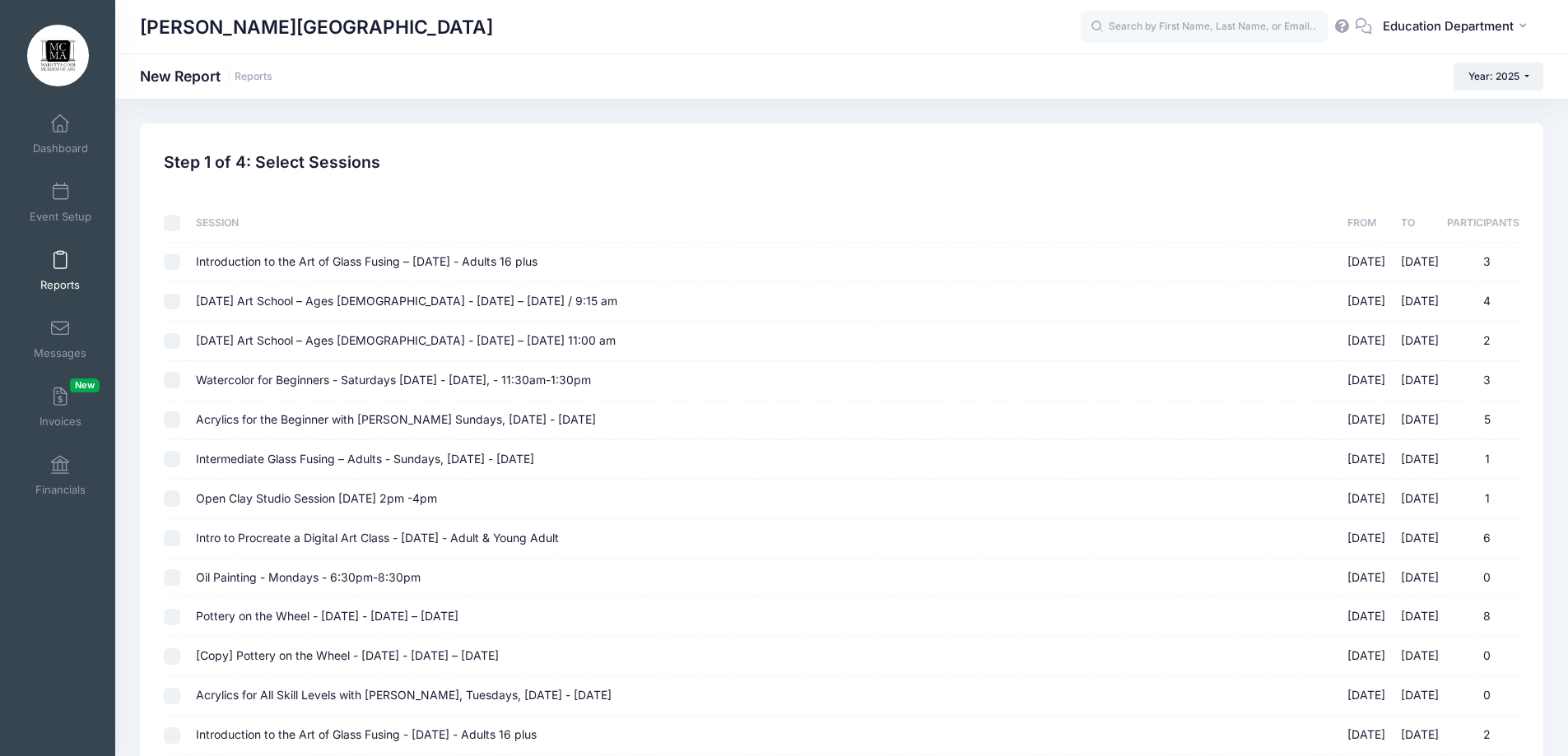
checkbox input "false"
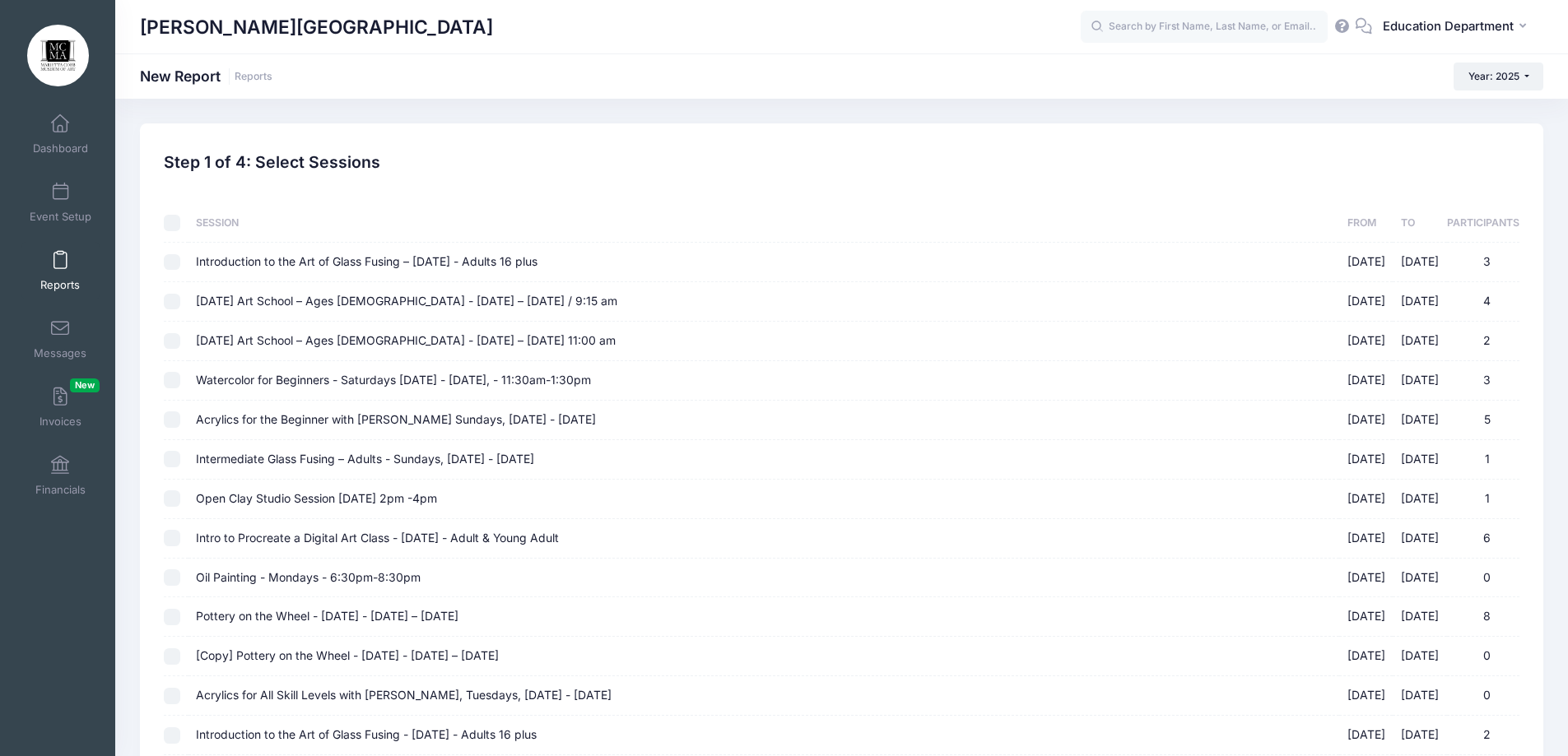
checkbox input "false"
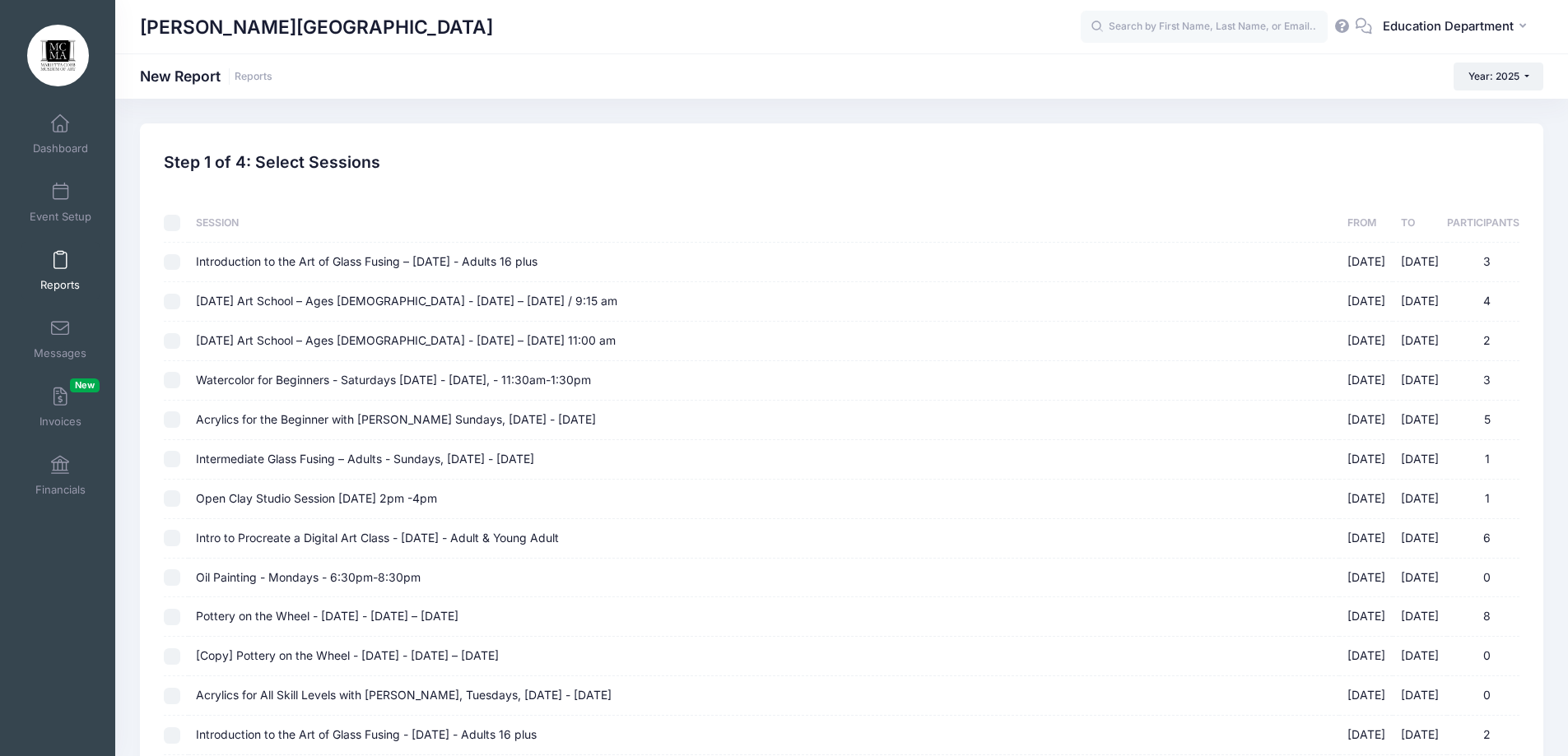
checkbox input "false"
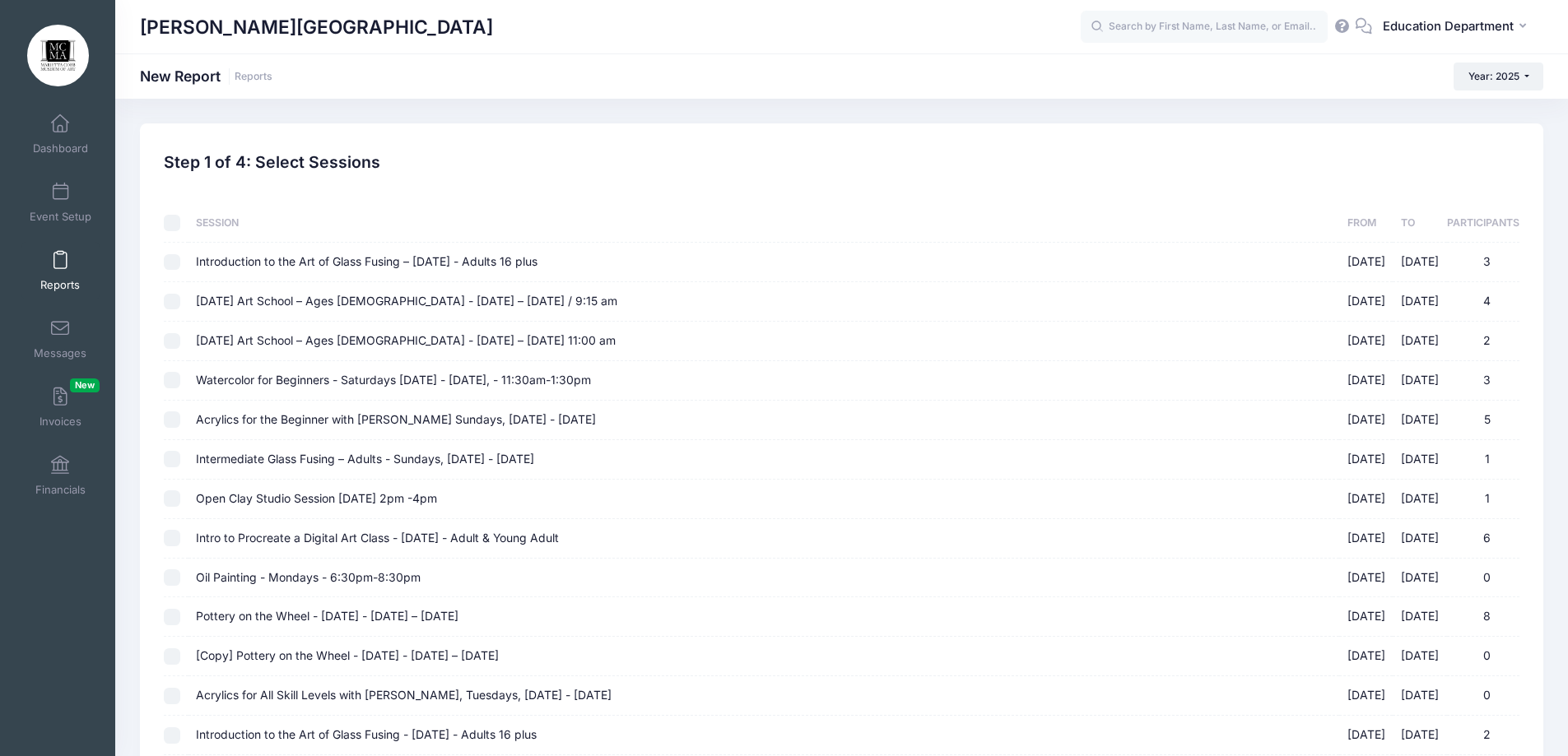
checkbox input "false"
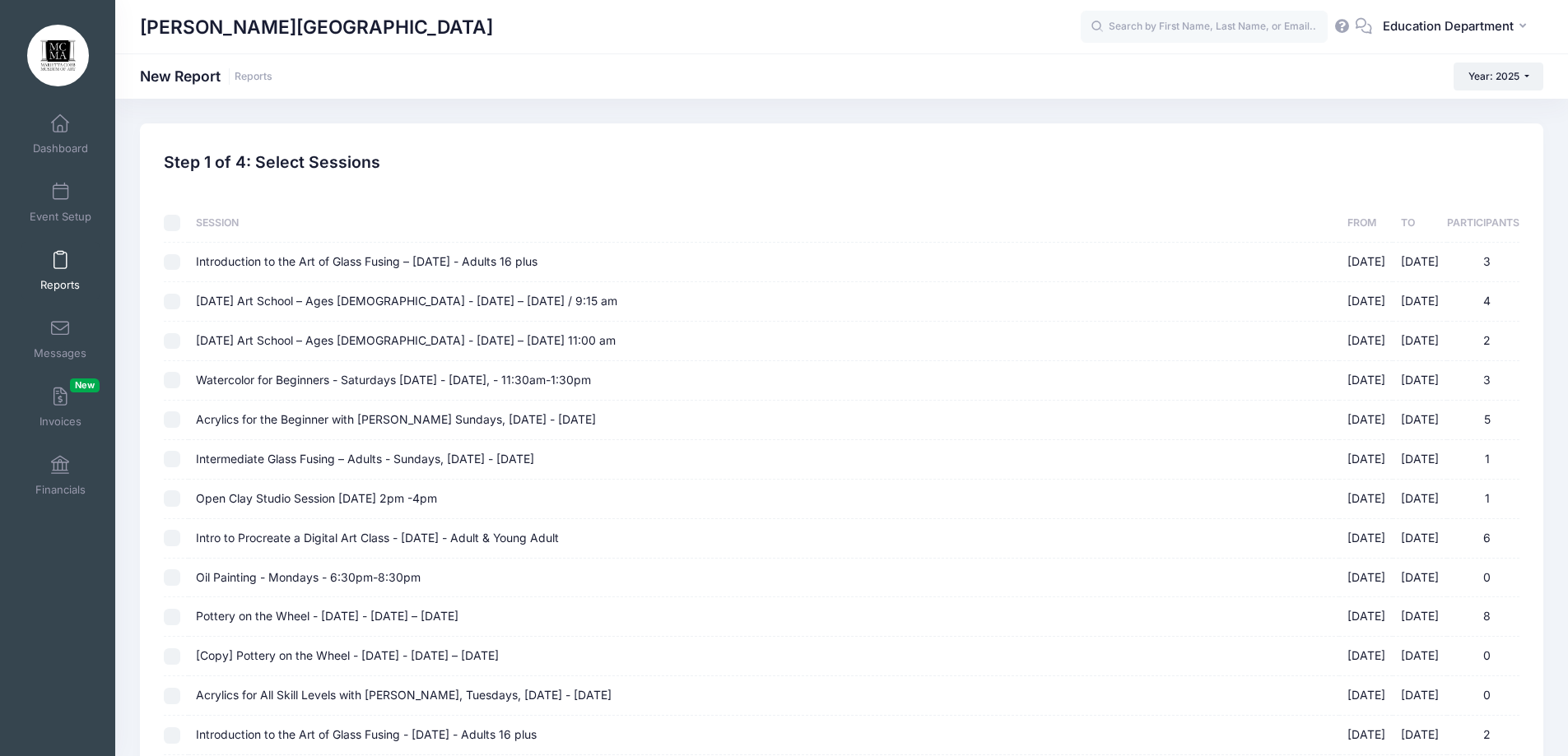
checkbox input "false"
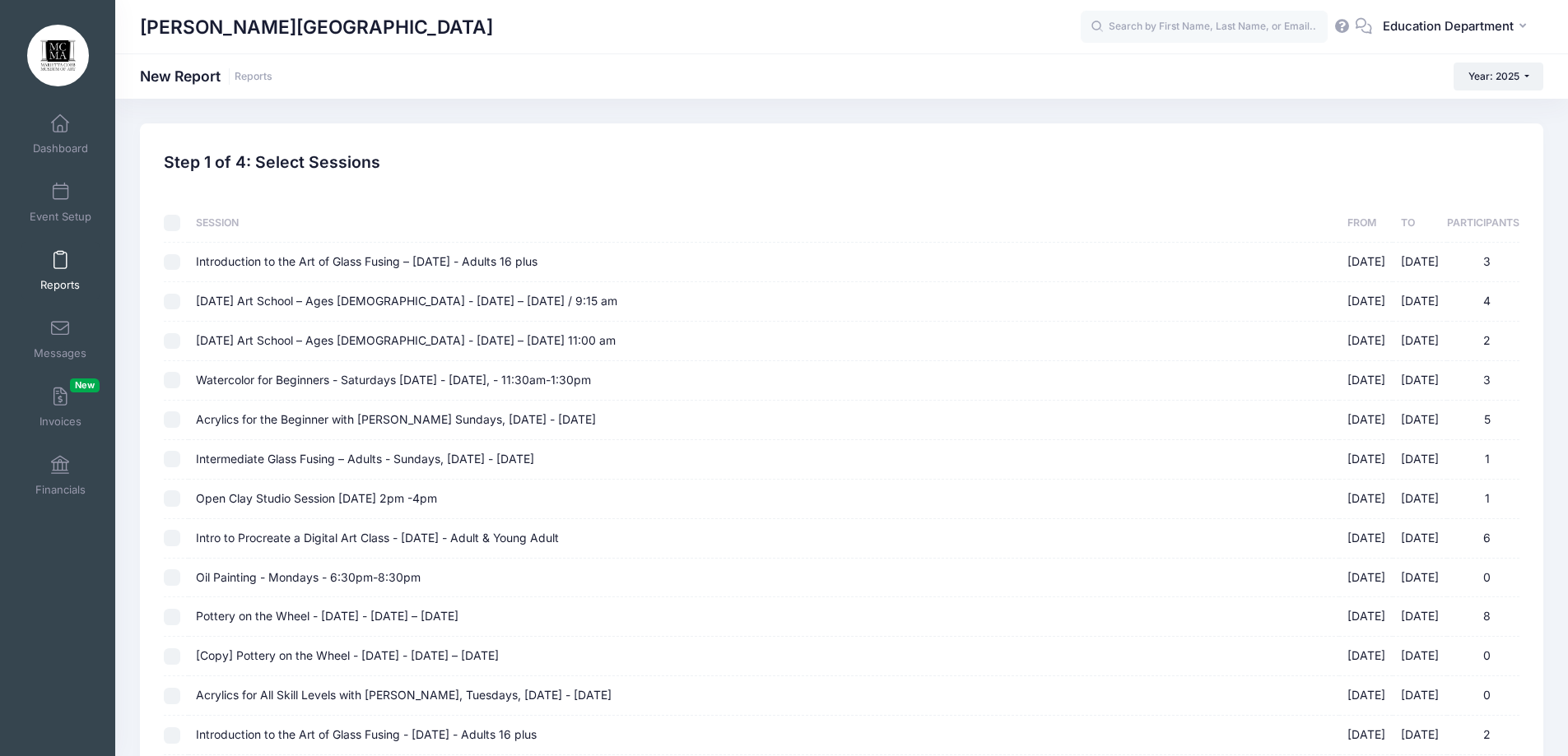
checkbox input "false"
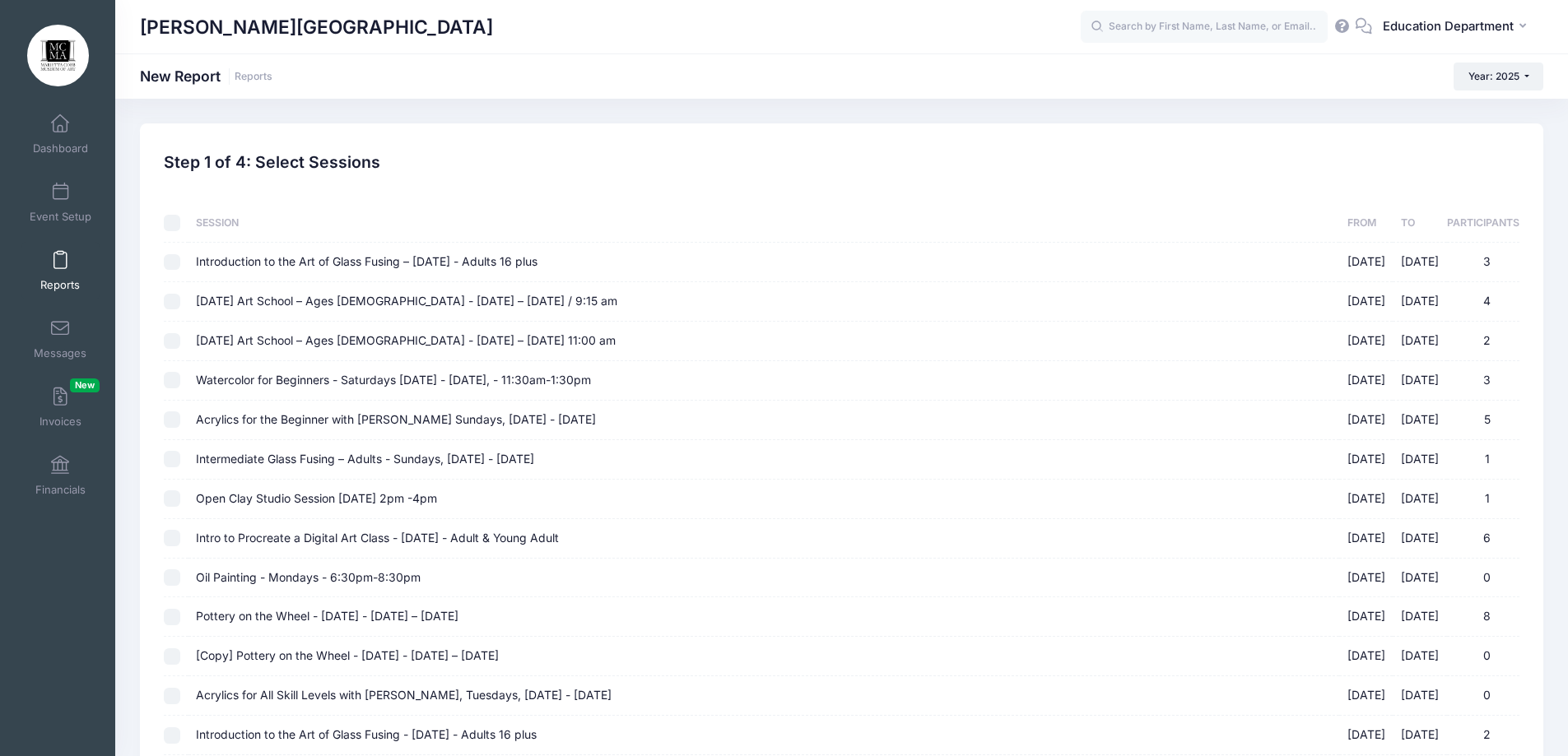
checkbox input "false"
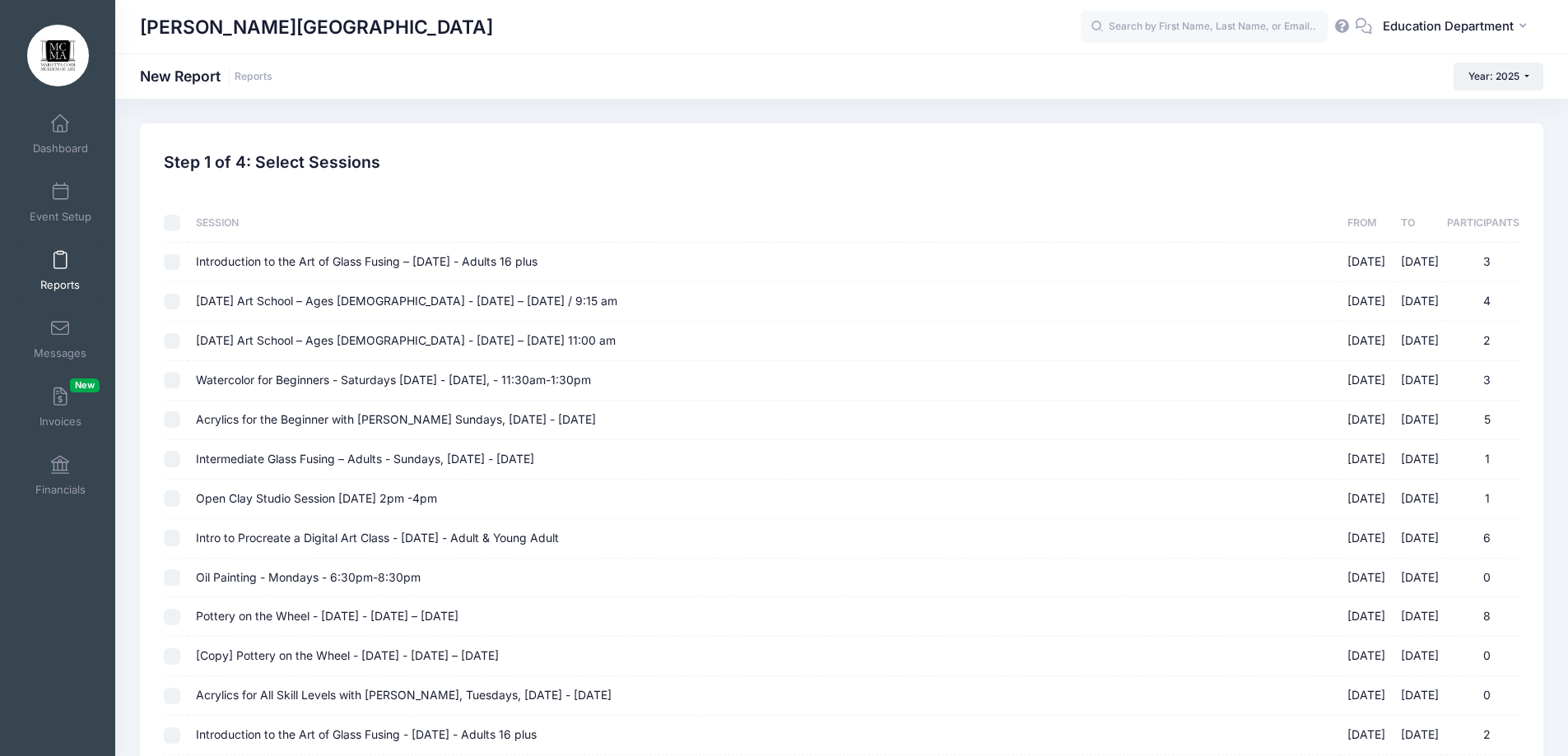
checkbox input "false"
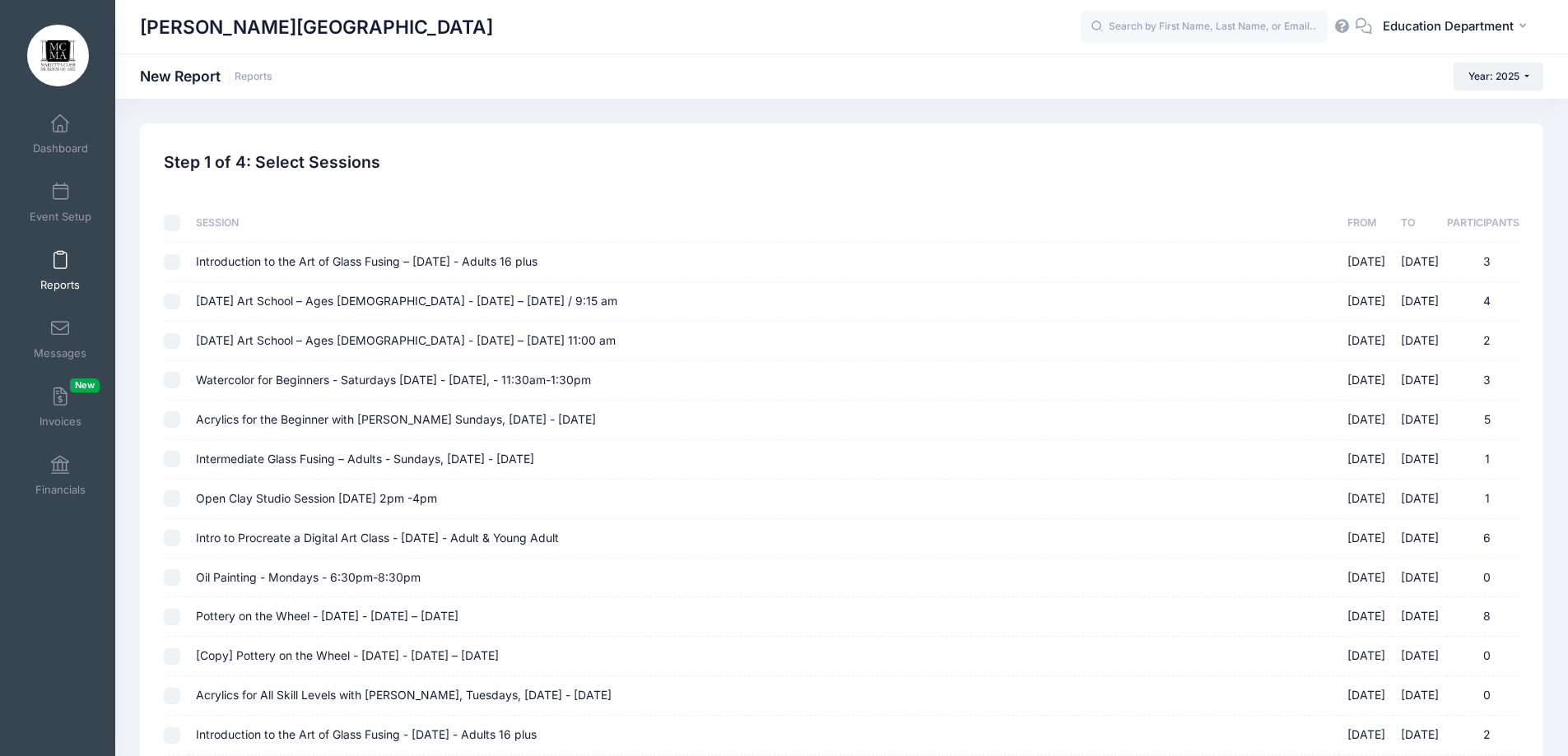
checkbox input "false"
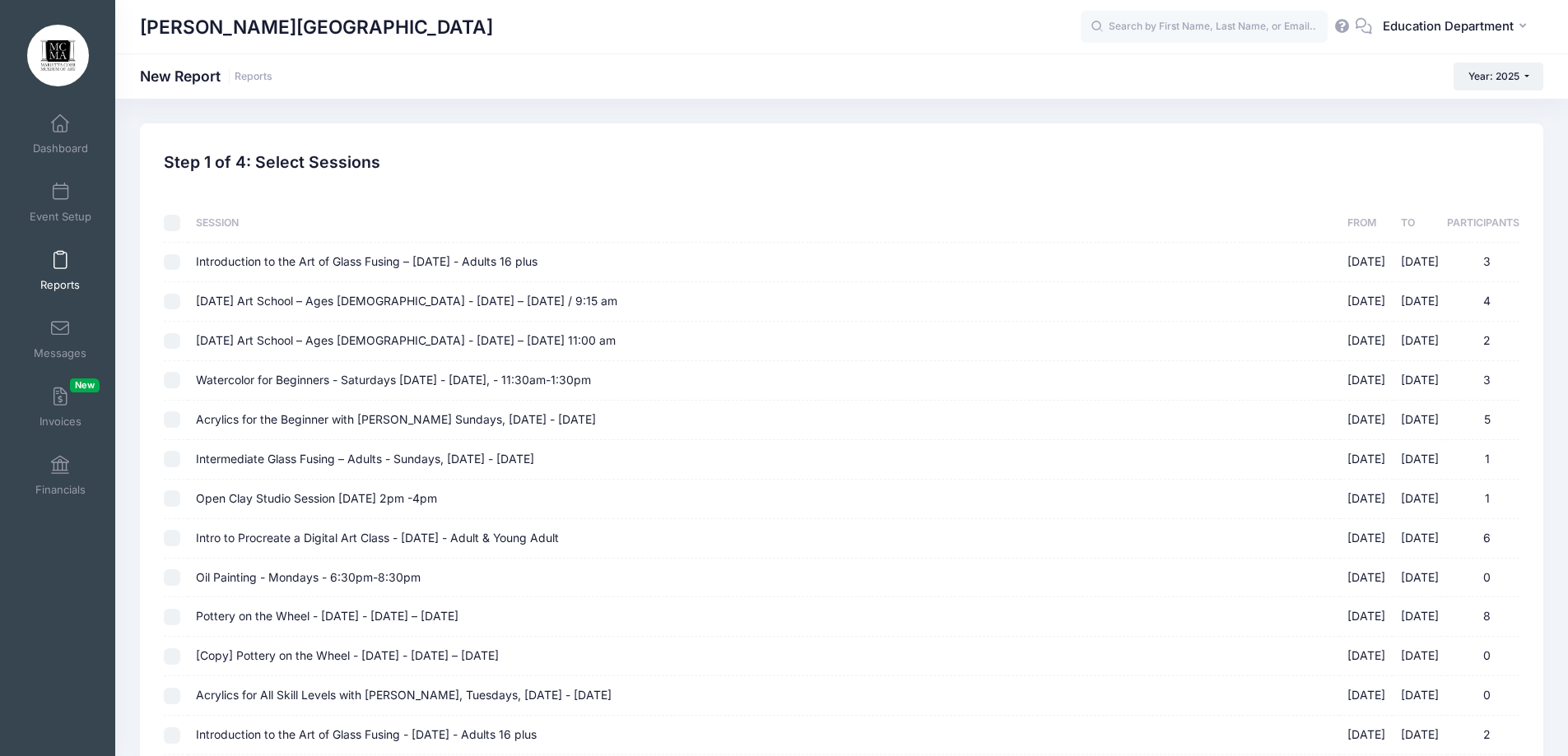
checkbox input "false"
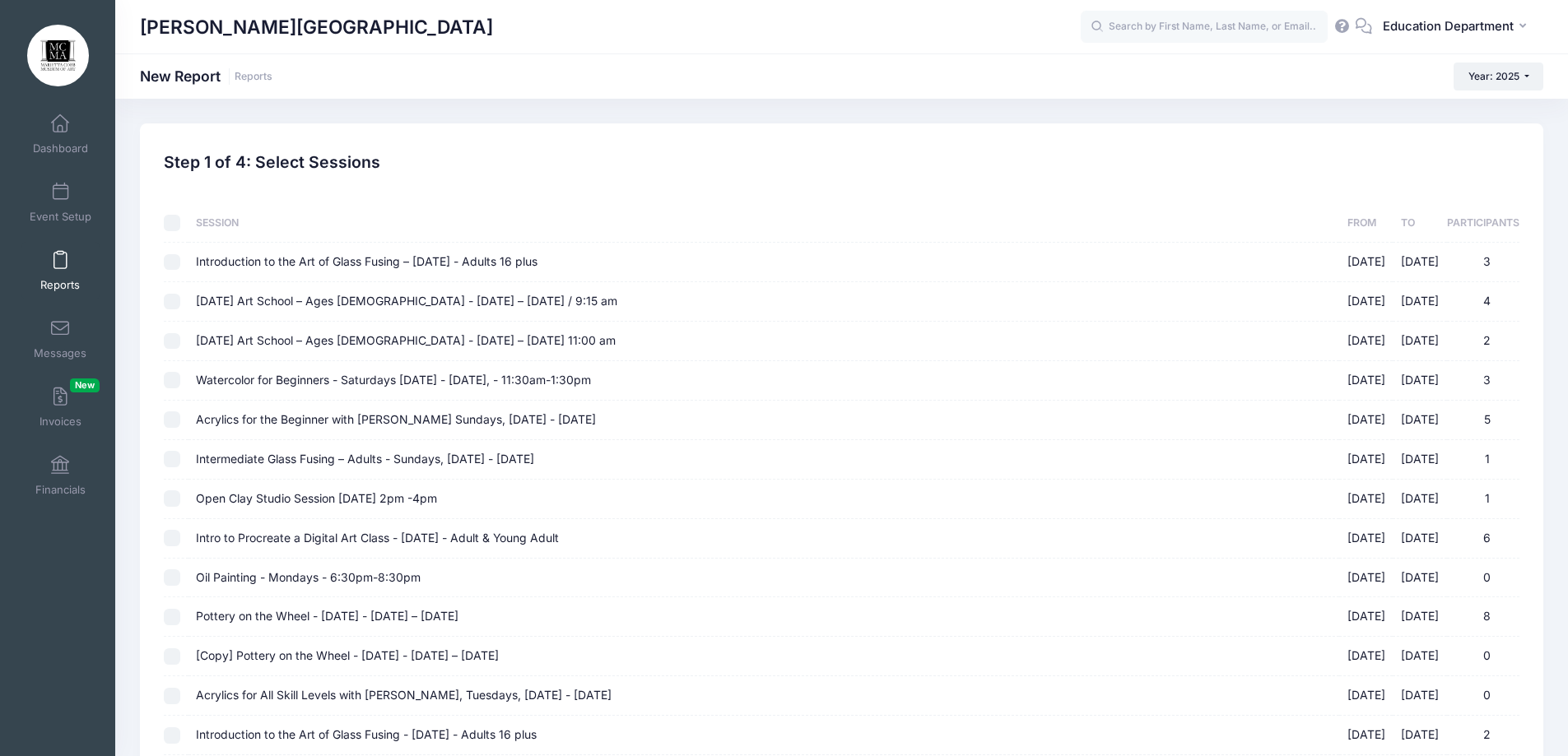
checkbox input "false"
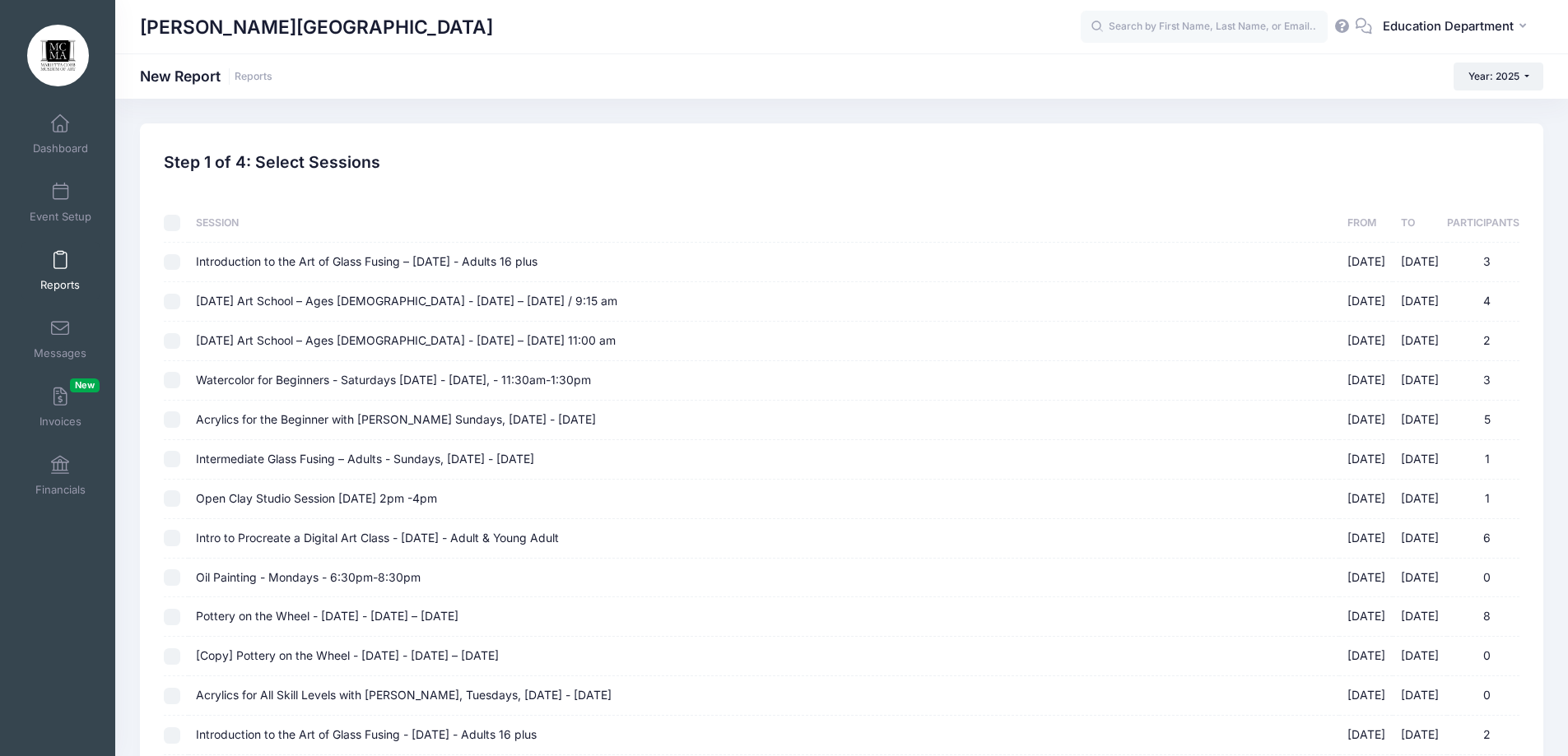
checkbox input "false"
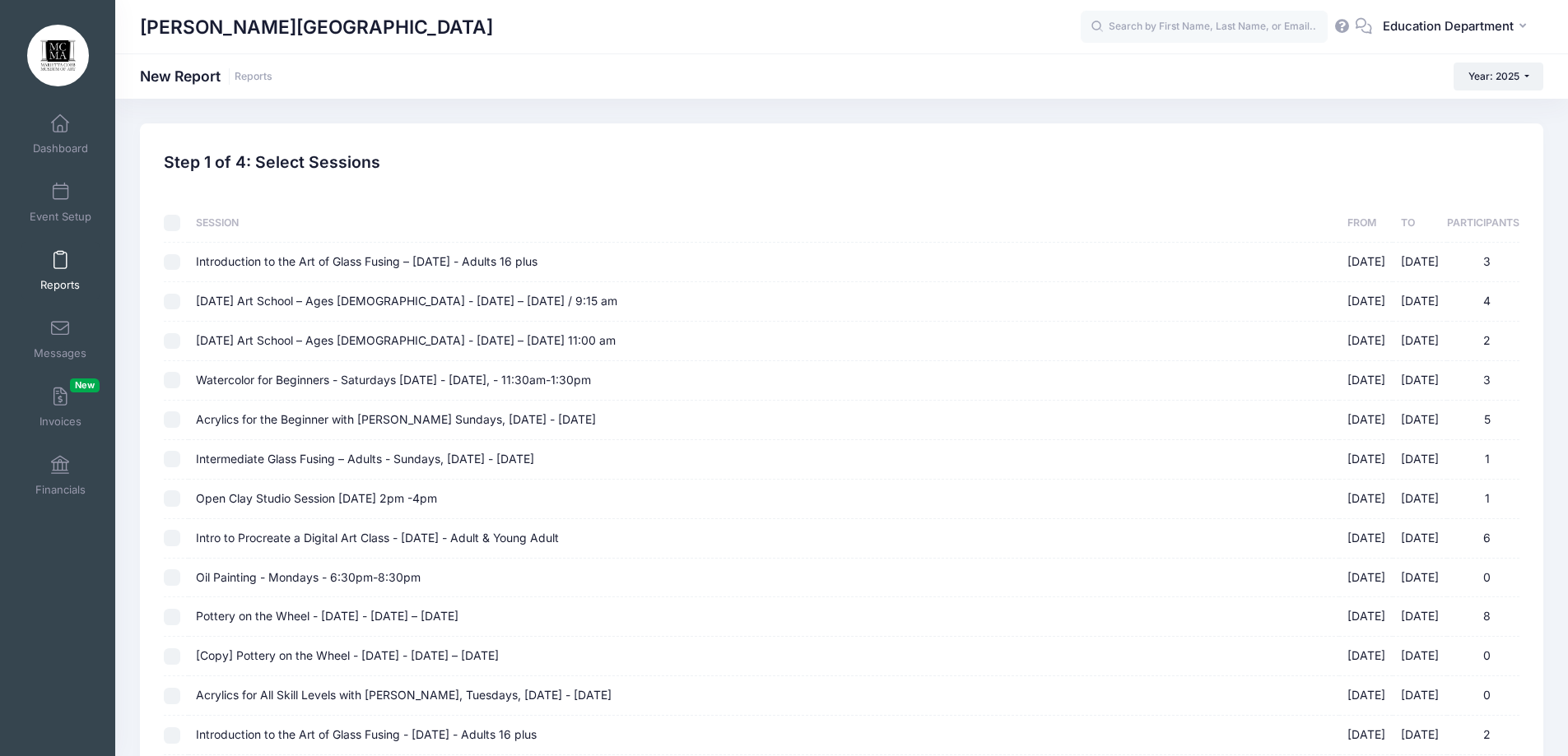
checkbox input "false"
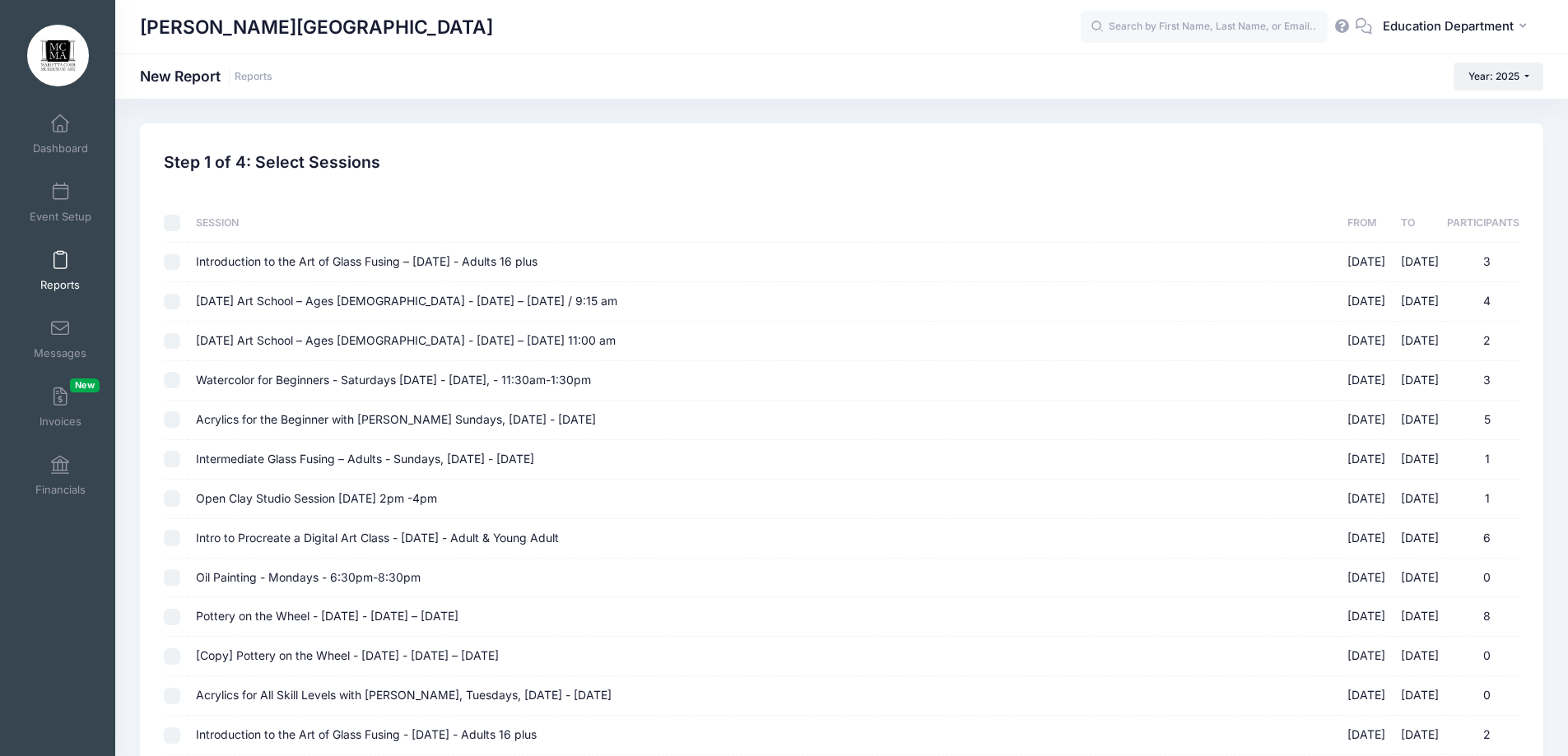
checkbox input "false"
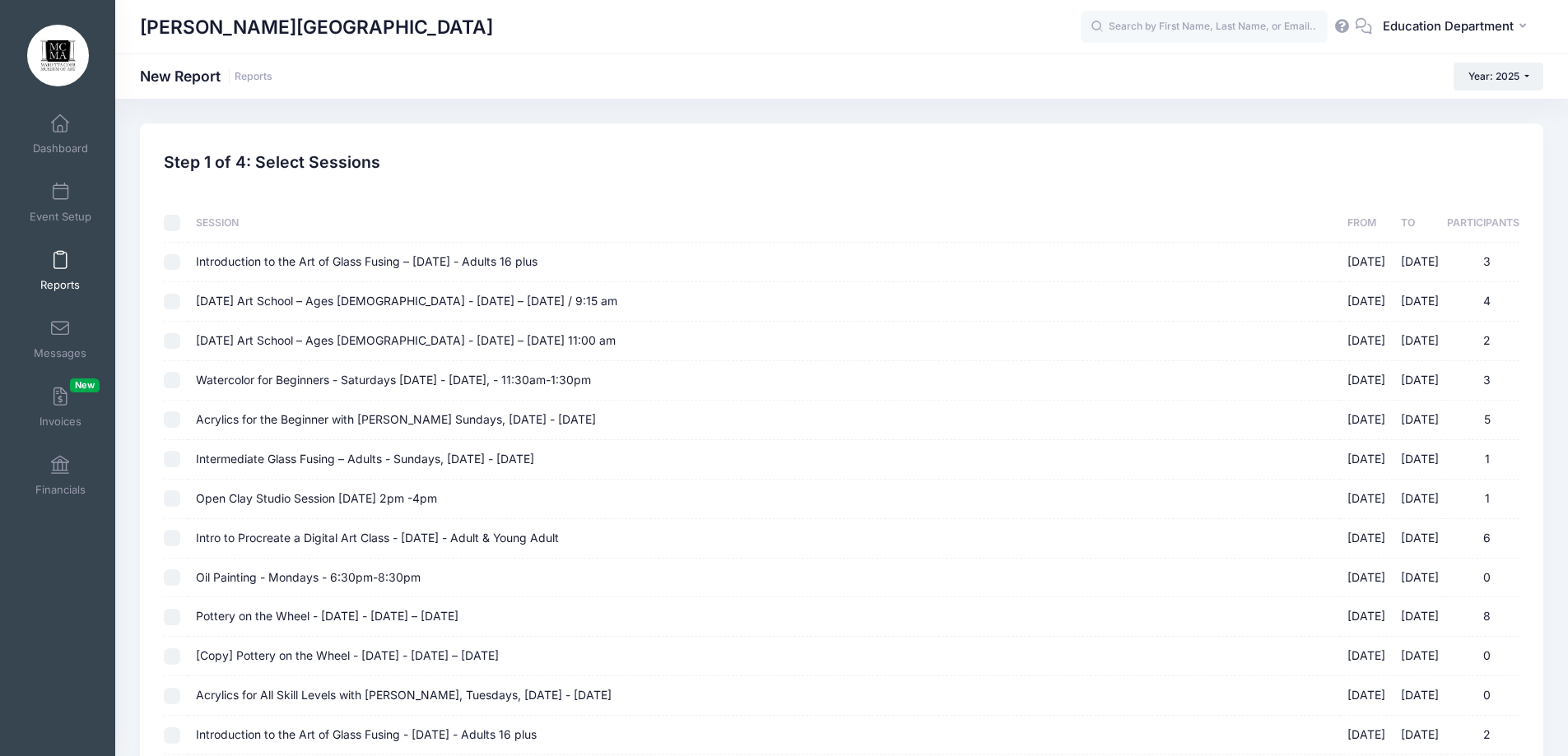
checkbox input "false"
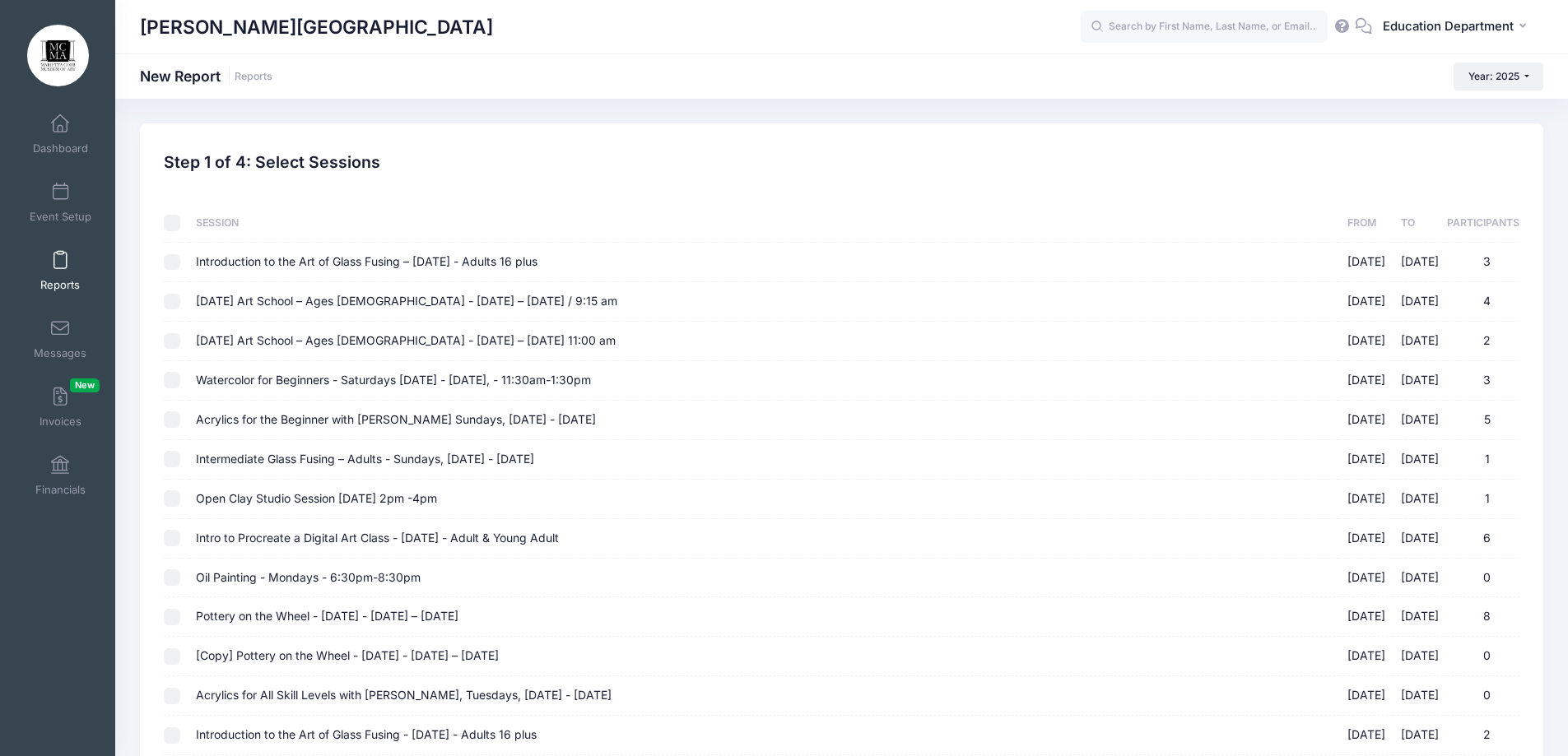
checkbox input "false"
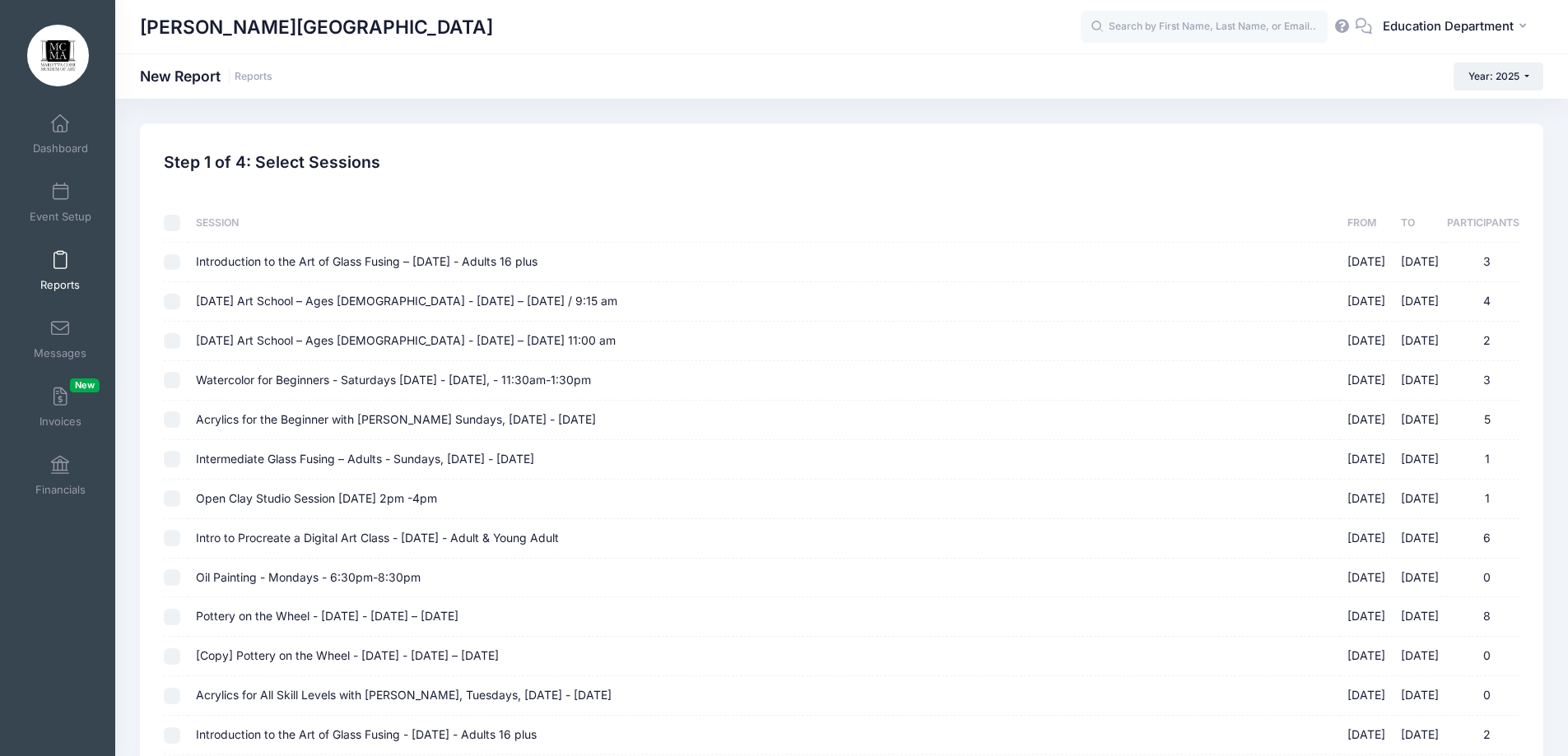
checkbox input "false"
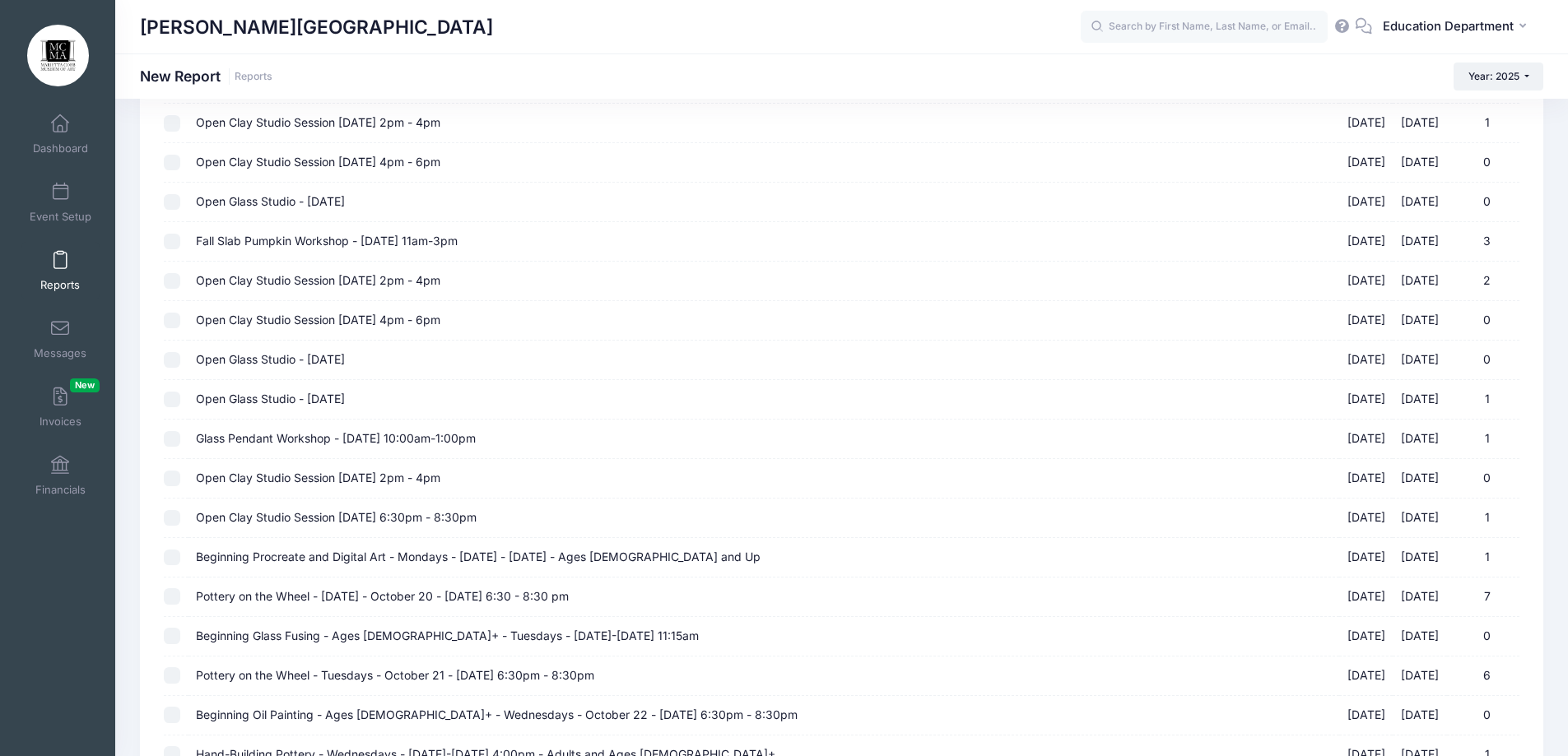
scroll to position [7360, 0]
click at [177, 521] on input "Open Clay Studio Session September 23 - 6:30pm - 8:30pm 09/23/2025 - 09/23/2025…" at bounding box center [171, 517] width 16 height 16
click at [263, 401] on span "Open Glass Studio - September 19" at bounding box center [271, 397] width 149 height 14
click at [180, 401] on input "Open Glass Studio - September 19 09/19/2025 - 09/19/2025 1" at bounding box center [171, 398] width 16 height 16
click at [267, 359] on span "Open Glass Studio - September 17" at bounding box center [271, 358] width 149 height 14
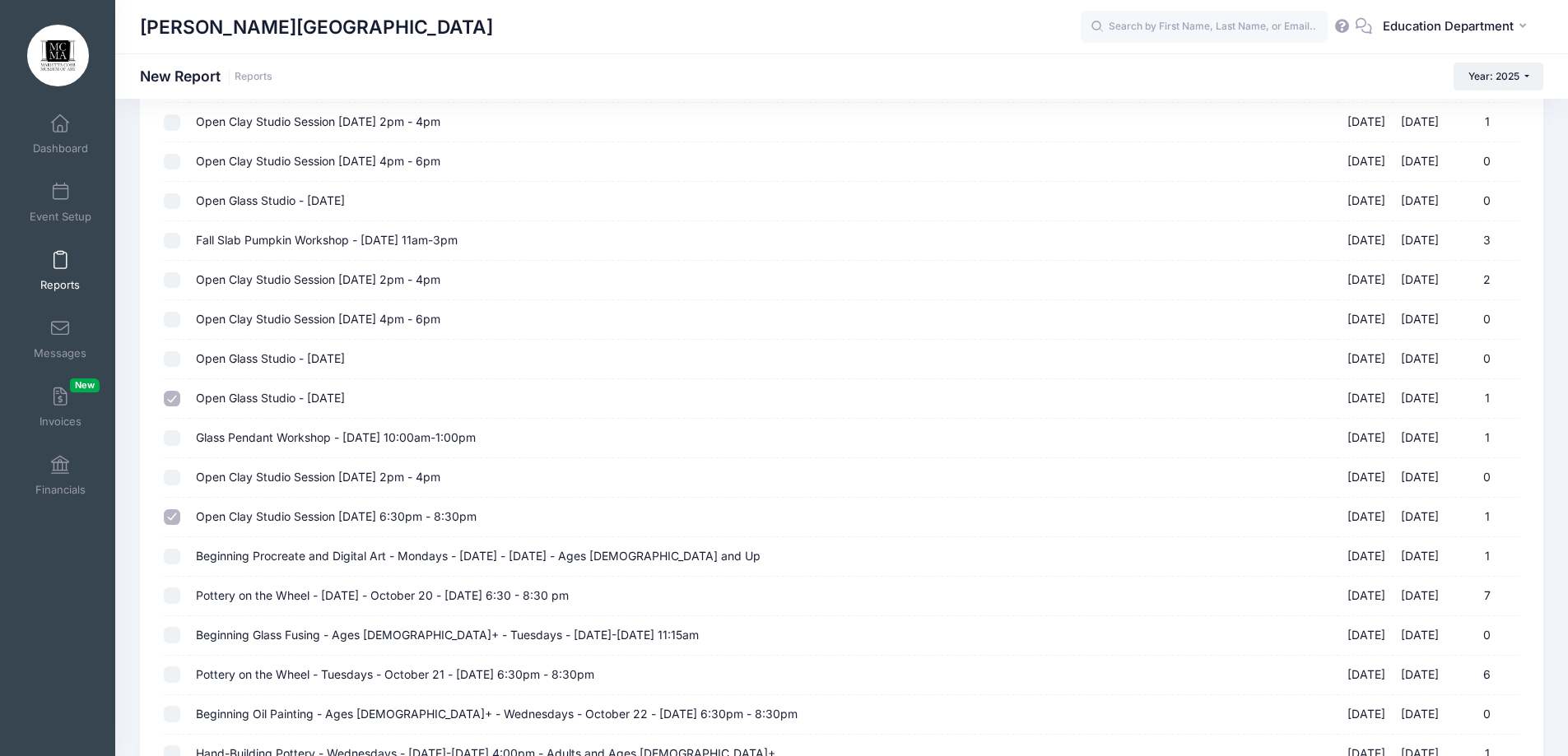
click at [180, 359] on input "Open Glass Studio - September 17 09/17/2025 - 09/17/2025 0" at bounding box center [171, 359] width 16 height 16
click at [252, 325] on span "Open Clay Studio Session September 16 - 4pm - 6pm" at bounding box center [318, 319] width 244 height 14
click at [180, 325] on input "Open Clay Studio Session September 16 - 4pm - 6pm 09/16/2025 - 09/16/2025 0" at bounding box center [171, 320] width 16 height 16
click at [251, 279] on span "Open Clay Studio Session September 14 - 2pm - 4pm" at bounding box center [318, 279] width 244 height 14
click at [180, 279] on input "Open Clay Studio Session September 14 - 2pm - 4pm 09/14/2025 - 09/14/2025 2" at bounding box center [171, 280] width 16 height 16
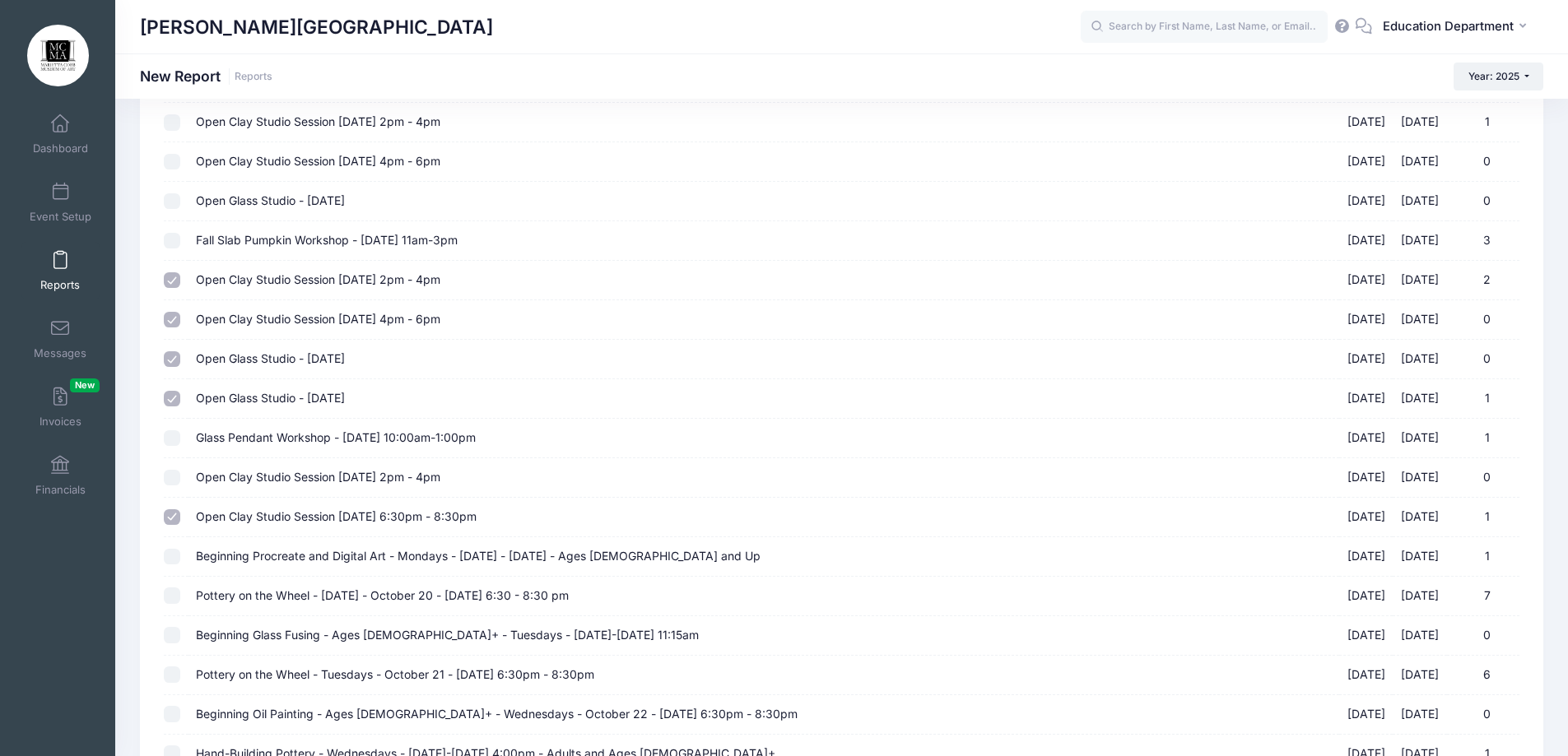
scroll to position [7278, 0]
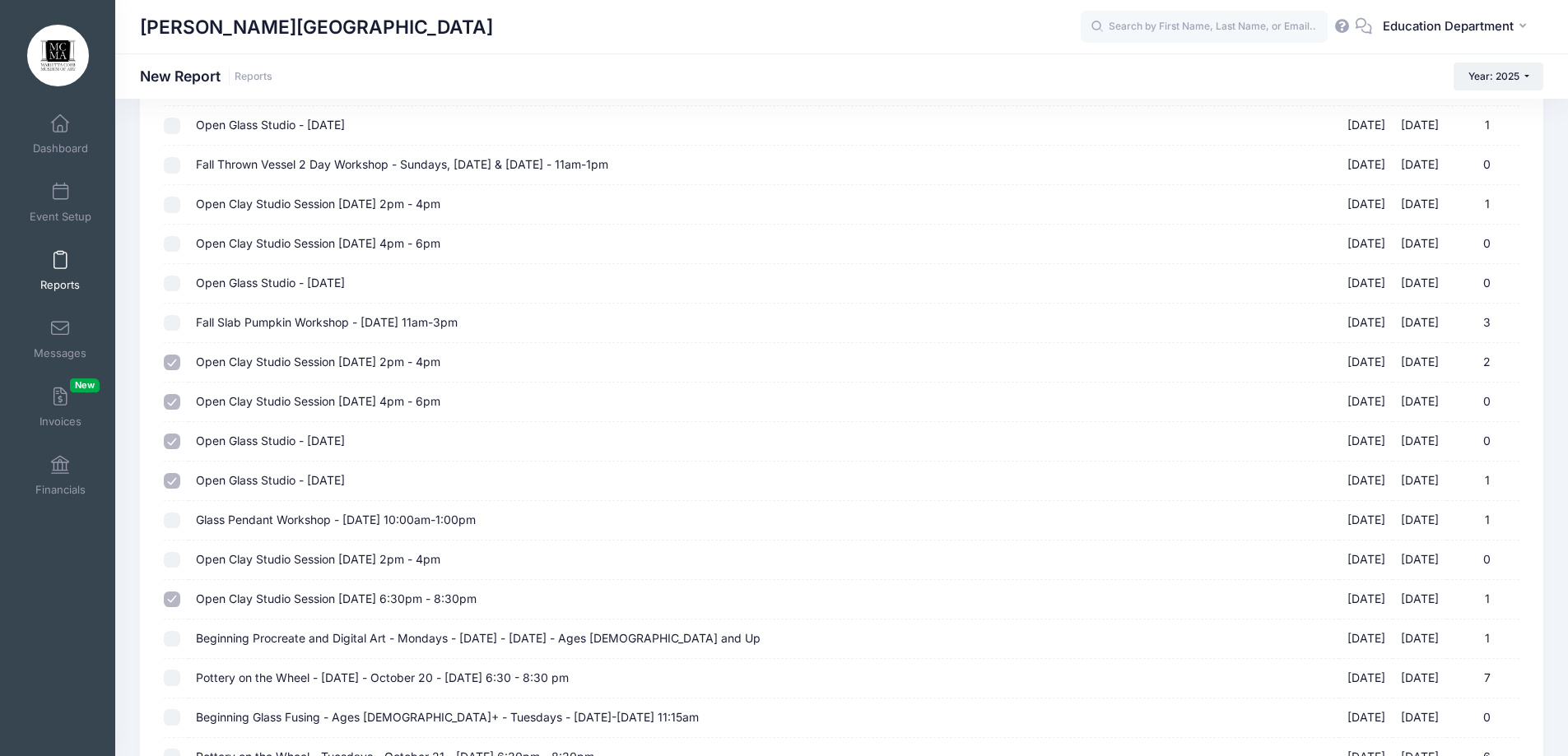
click at [279, 253] on label "Open Clay Studio Session September 9 - 4pm - 6pm 09/09/2025 - 09/09/2025 0" at bounding box center [764, 244] width 1135 height 17
click at [180, 253] on input "Open Clay Studio Session September 9 - 4pm - 6pm 09/09/2025 - 09/09/2025 0" at bounding box center [171, 244] width 16 height 16
click at [270, 207] on span "Open Clay Studio Session September 7 - 2pm - 4pm" at bounding box center [318, 203] width 244 height 14
click at [180, 207] on input "Open Clay Studio Session September 7 - 2pm - 4pm 09/07/2025 - 09/07/2025 1" at bounding box center [171, 204] width 16 height 16
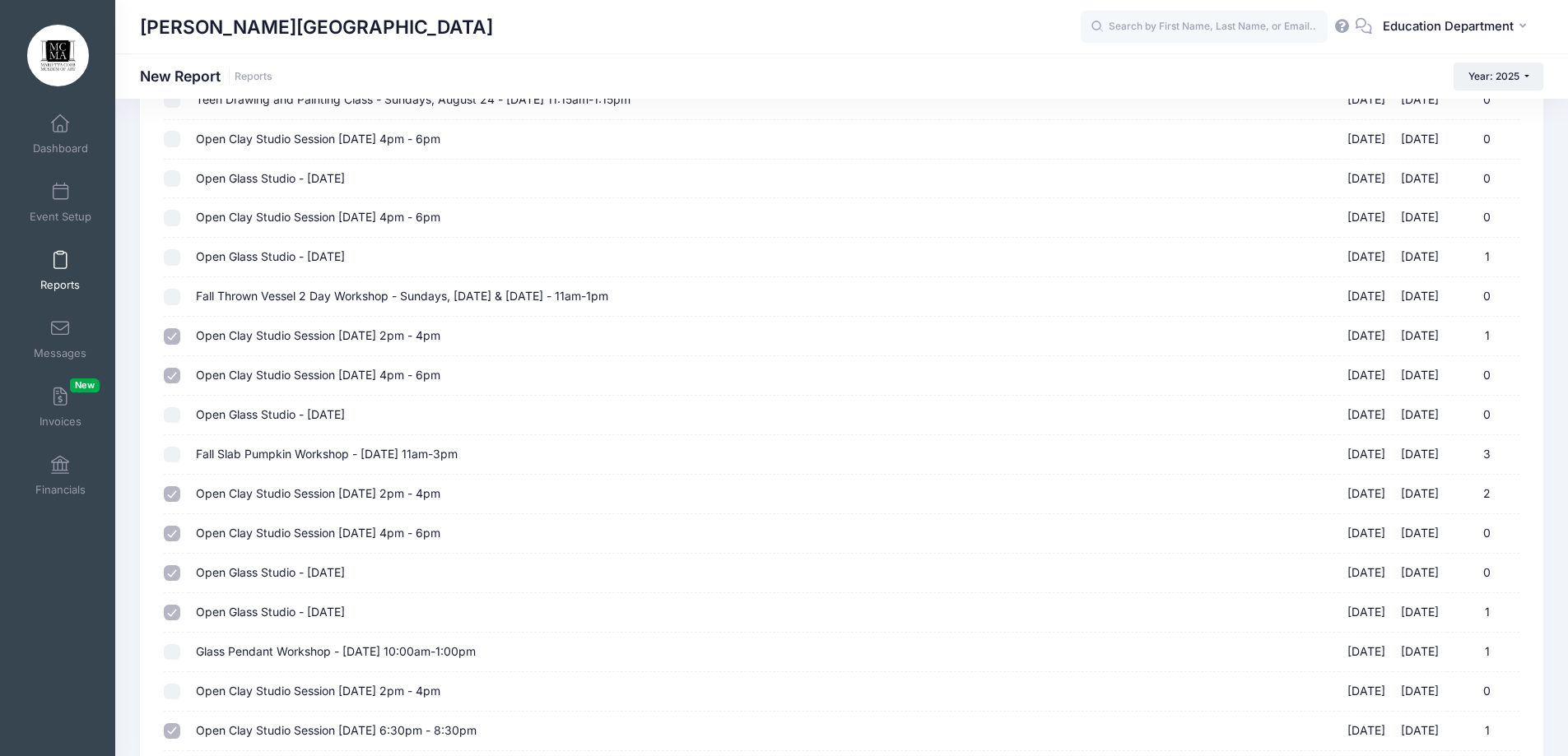
scroll to position [7113, 0]
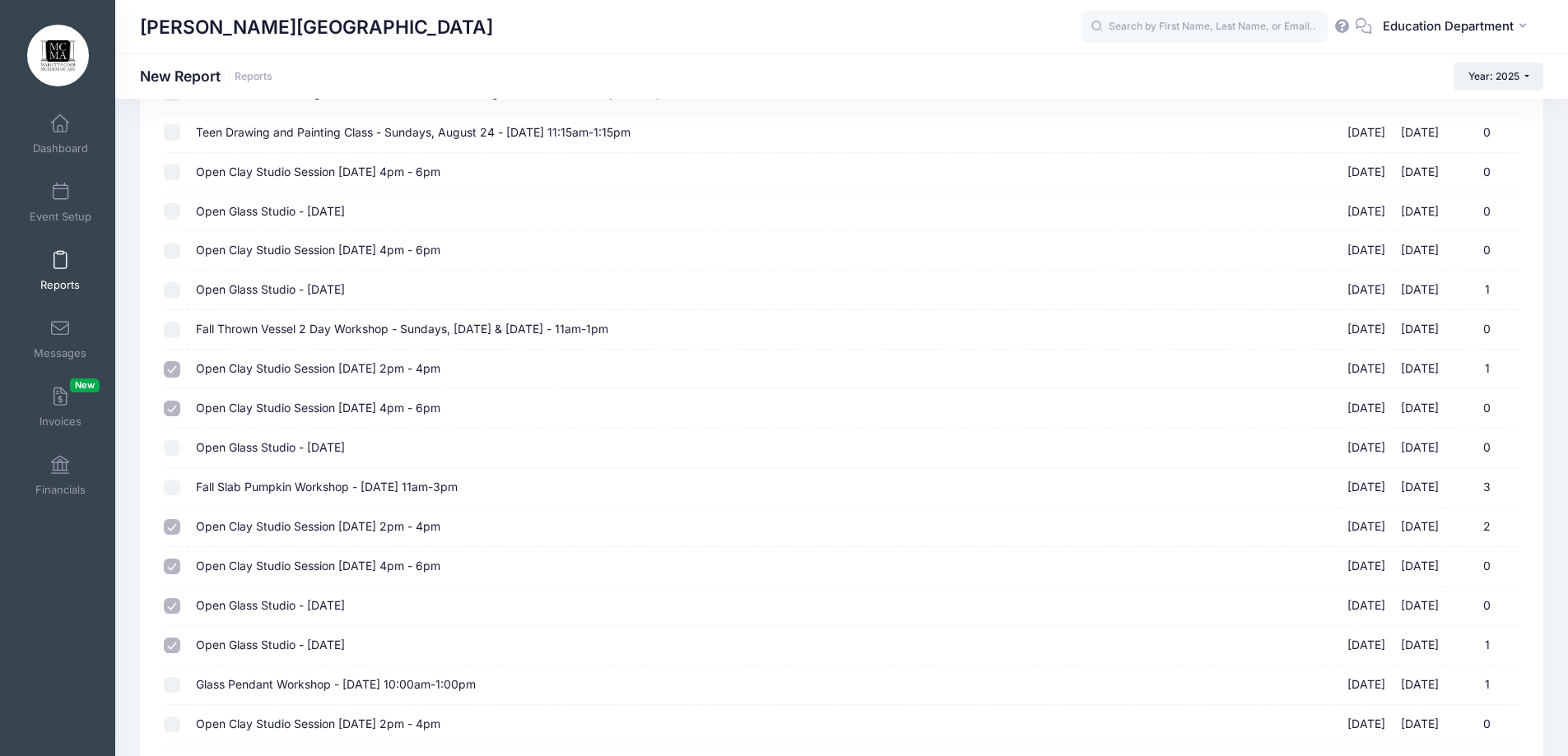
click at [273, 250] on span "Open Clay Studio Session September 2 - 4pm - 6pm" at bounding box center [318, 250] width 244 height 14
click at [180, 250] on input "Open Clay Studio Session September 2 - 4pm - 6pm 09/02/2025 - 09/02/2025 0" at bounding box center [171, 251] width 16 height 16
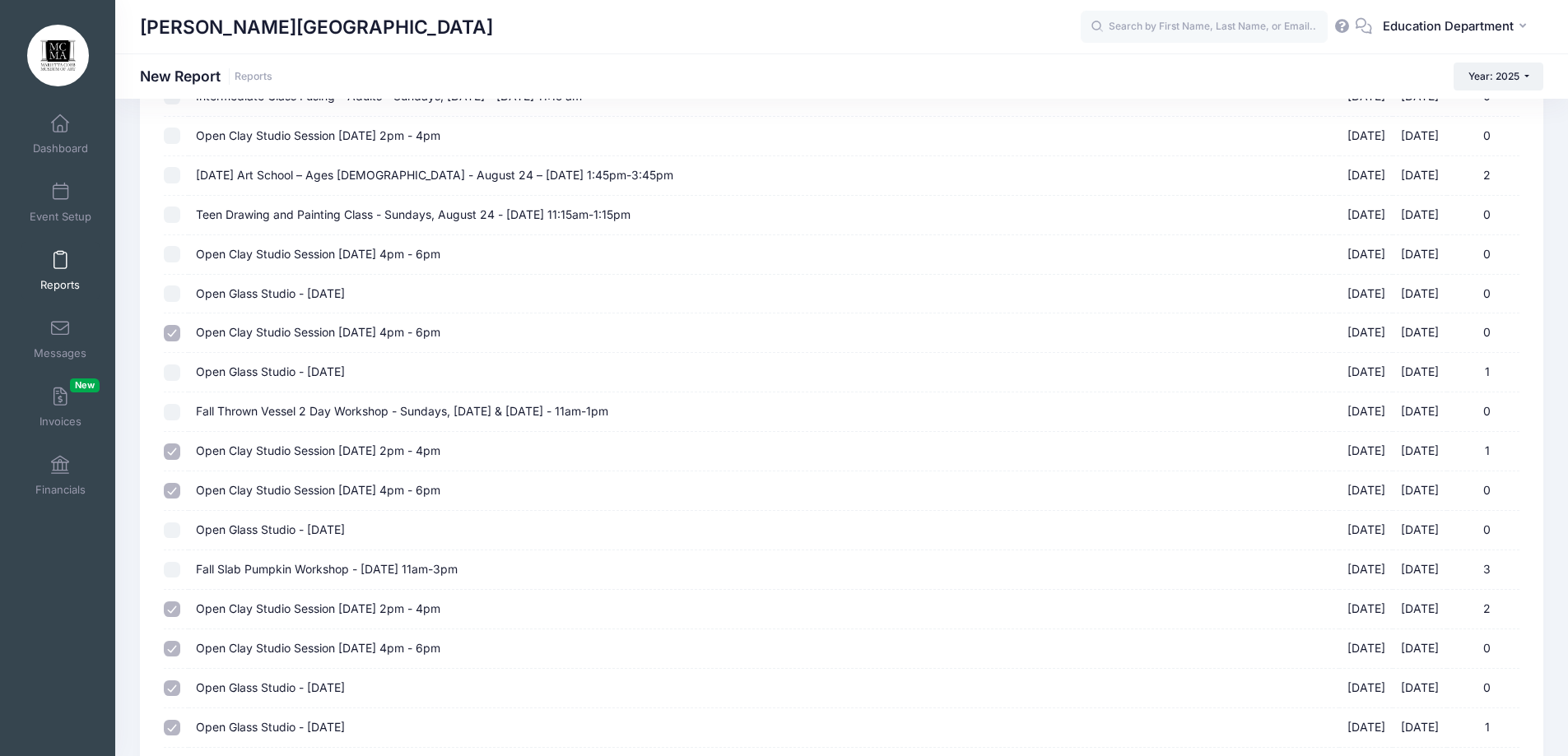
click at [395, 251] on span "Open Clay Studio Session August 26 - 4pm - 6pm" at bounding box center [318, 254] width 244 height 14
click at [180, 251] on input "Open Clay Studio Session August 26 - 4pm - 6pm 08/26/2025 - 08/26/2025 0" at bounding box center [171, 254] width 16 height 16
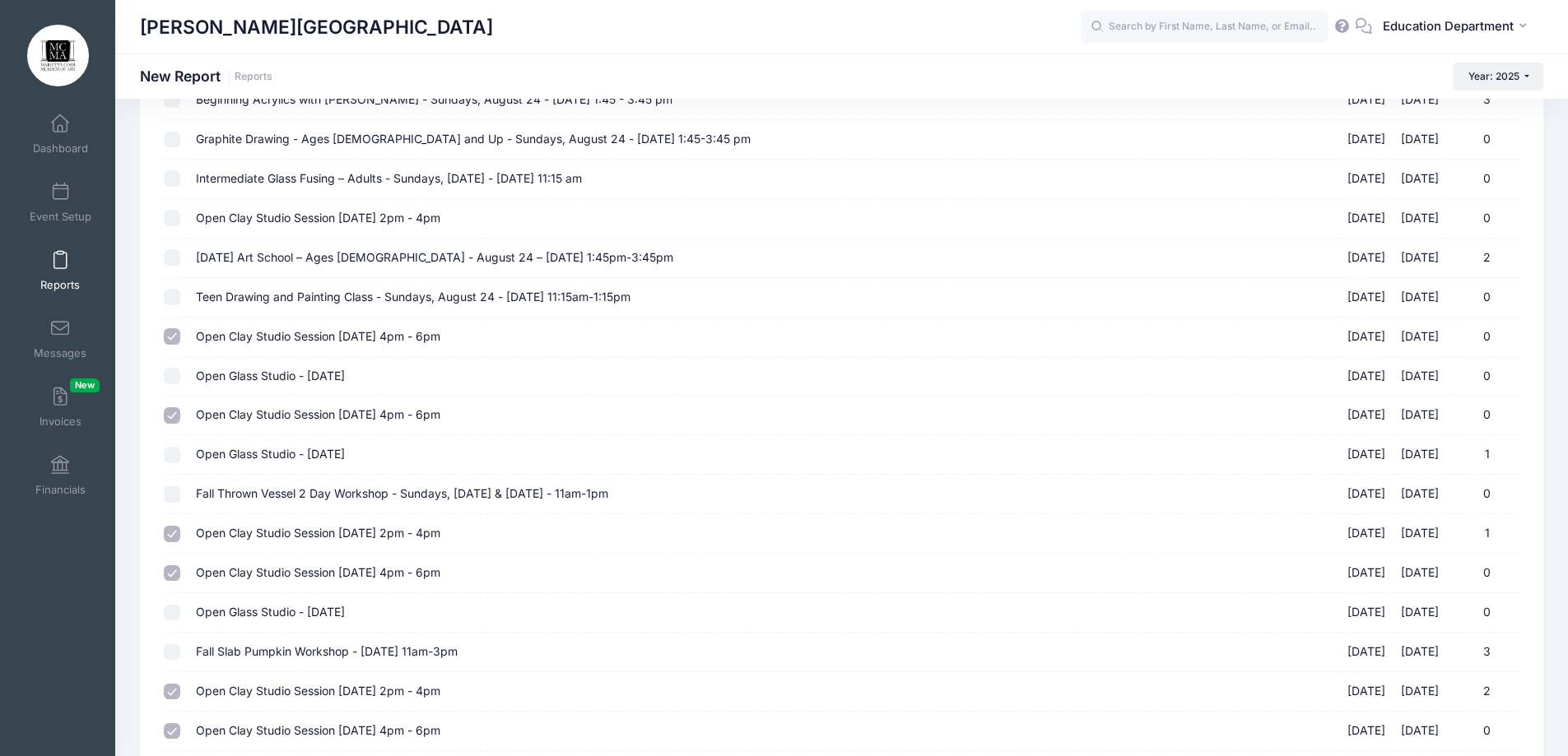
click at [336, 211] on span "Open Clay Studio Session August 24 - 2pm - 4pm" at bounding box center [318, 217] width 244 height 14
click at [180, 211] on input "Open Clay Studio Session August 24 - 2pm - 4pm 08/24/2025 - 08/24/2025 0" at bounding box center [171, 217] width 16 height 16
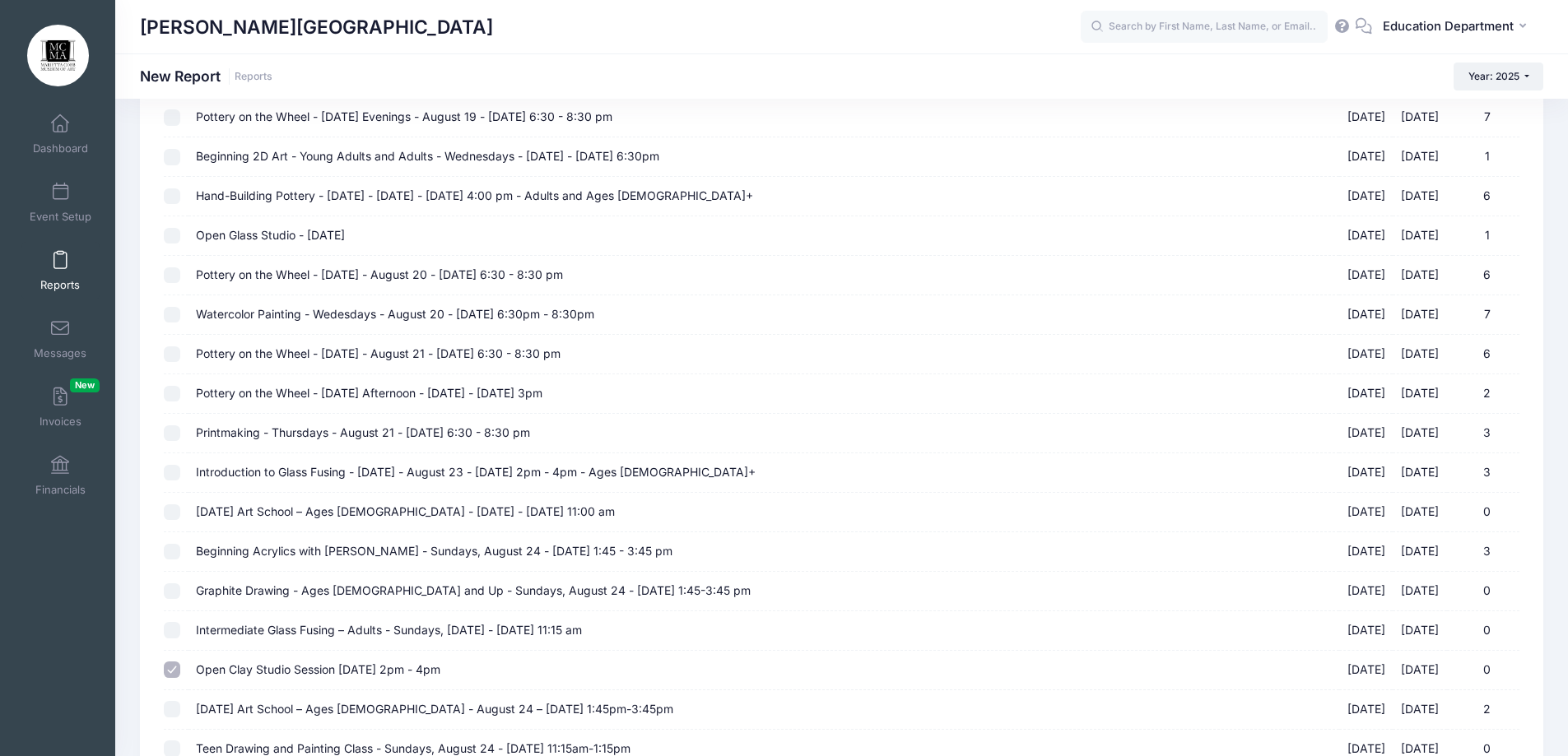
scroll to position [6455, 0]
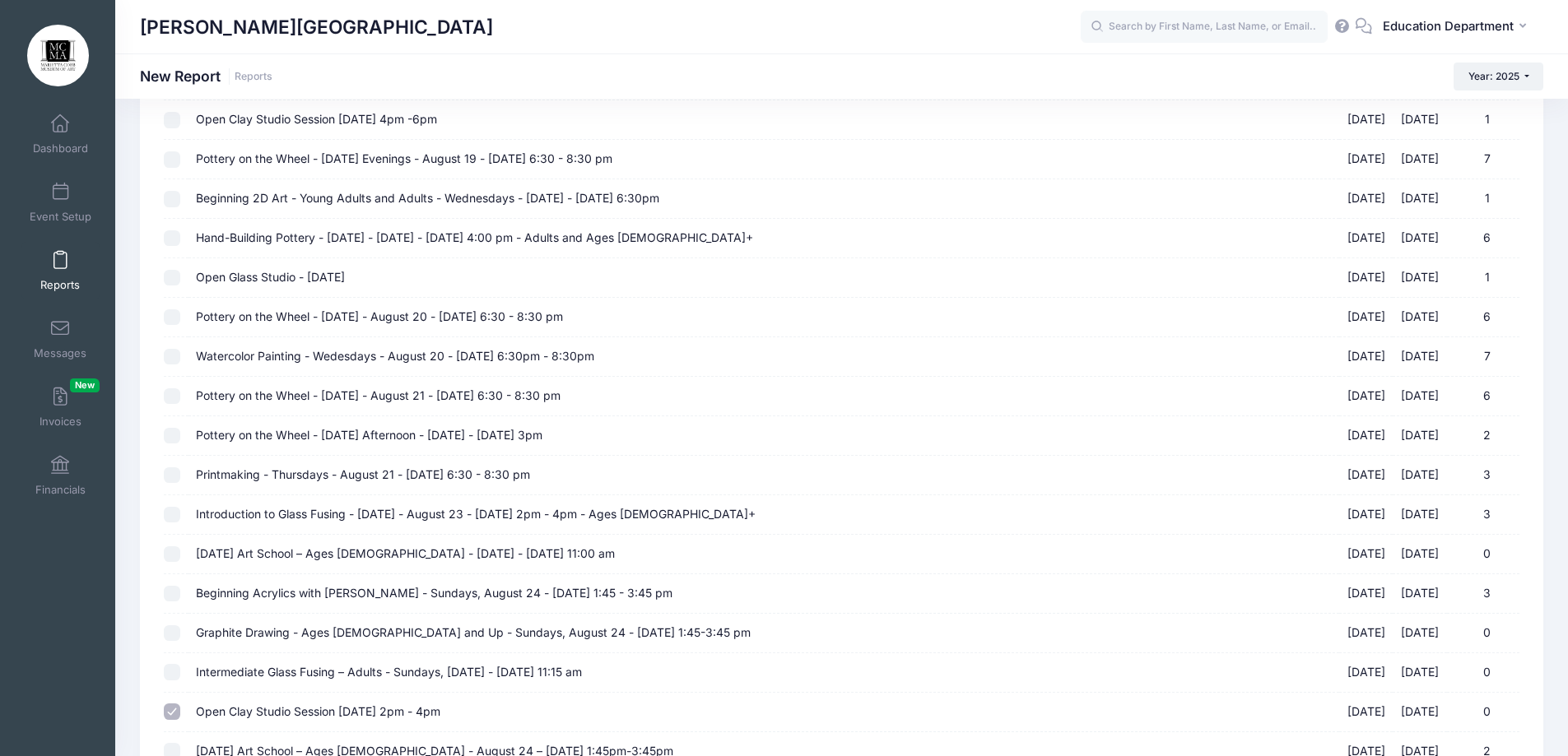
click at [291, 273] on span "Open Glass Studio - August 20" at bounding box center [271, 277] width 149 height 14
click at [180, 273] on input "Open Glass Studio - August 20 08/20/2025 - 08/20/2025 1" at bounding box center [171, 278] width 16 height 16
click at [291, 273] on span "Open Glass Studio - August 20" at bounding box center [271, 277] width 149 height 14
click at [180, 273] on input "Open Glass Studio - August 20 08/20/2025 - 08/20/2025 1" at bounding box center [171, 278] width 16 height 16
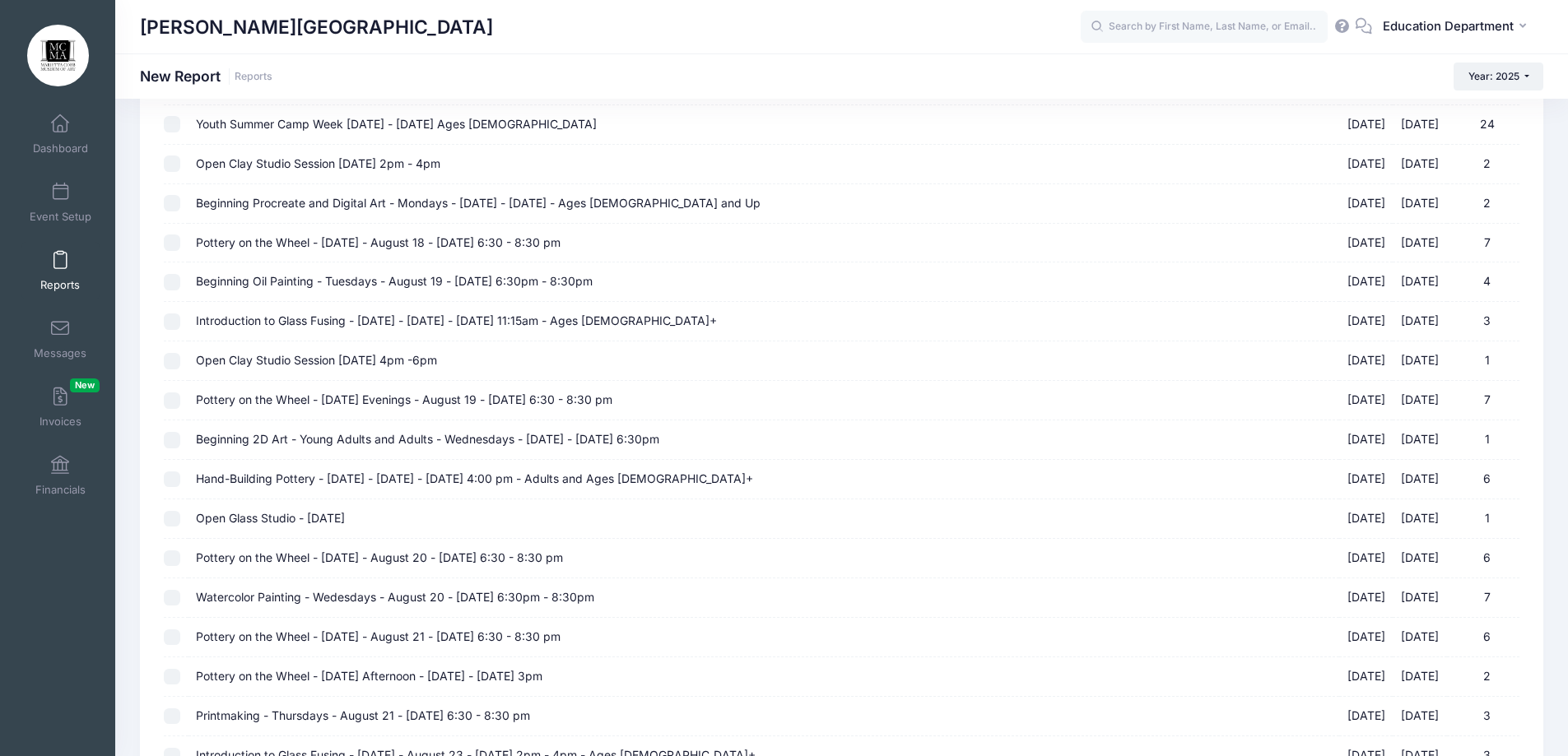
scroll to position [6208, 0]
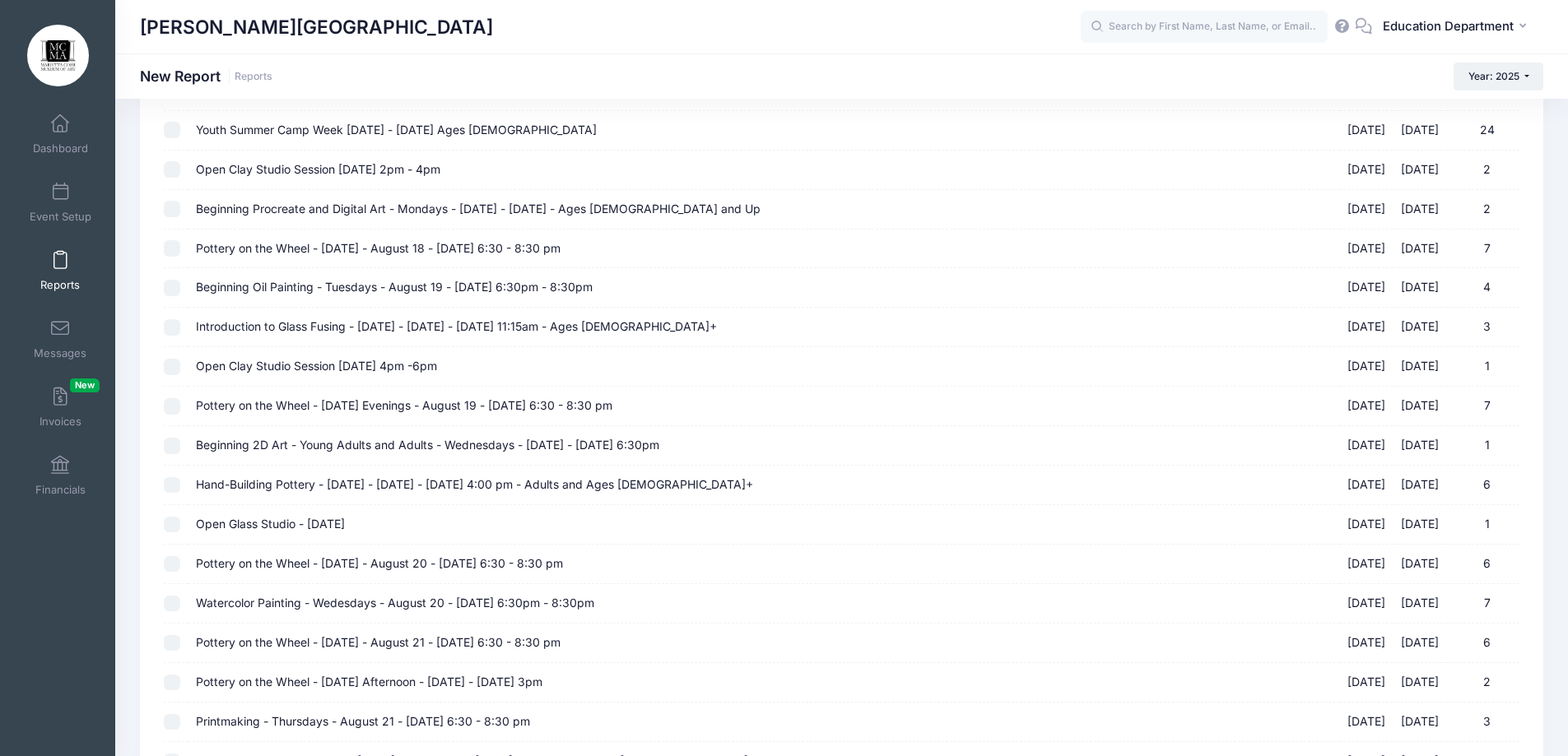
click at [413, 369] on span "Open Clay Studio Session August 19 - 4pm -6pm" at bounding box center [317, 366] width 241 height 14
click at [180, 369] on input "Open Clay Studio Session August 19 - 4pm -6pm 08/19/2025 - 08/19/2025 1" at bounding box center [171, 367] width 16 height 16
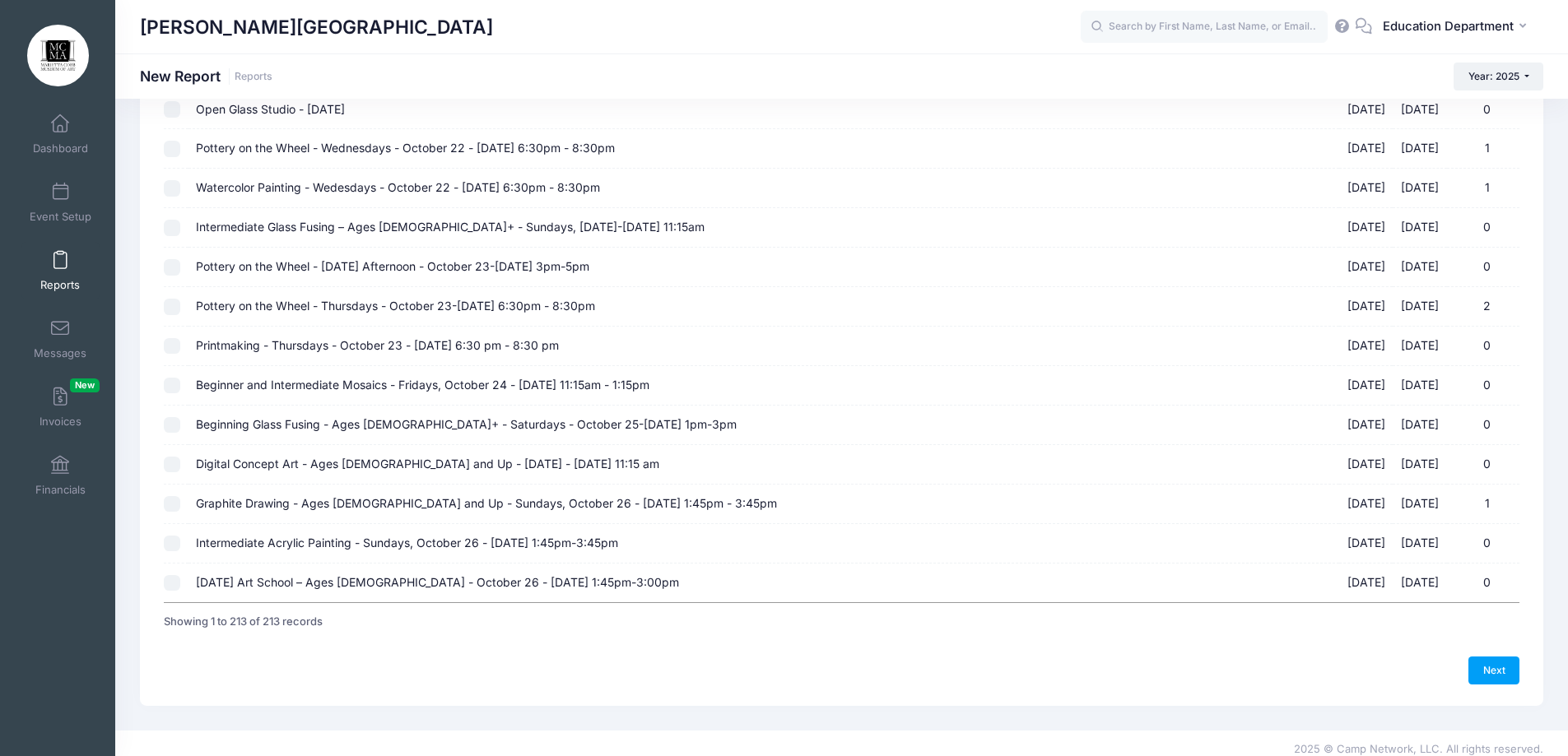
scroll to position [8056, 0]
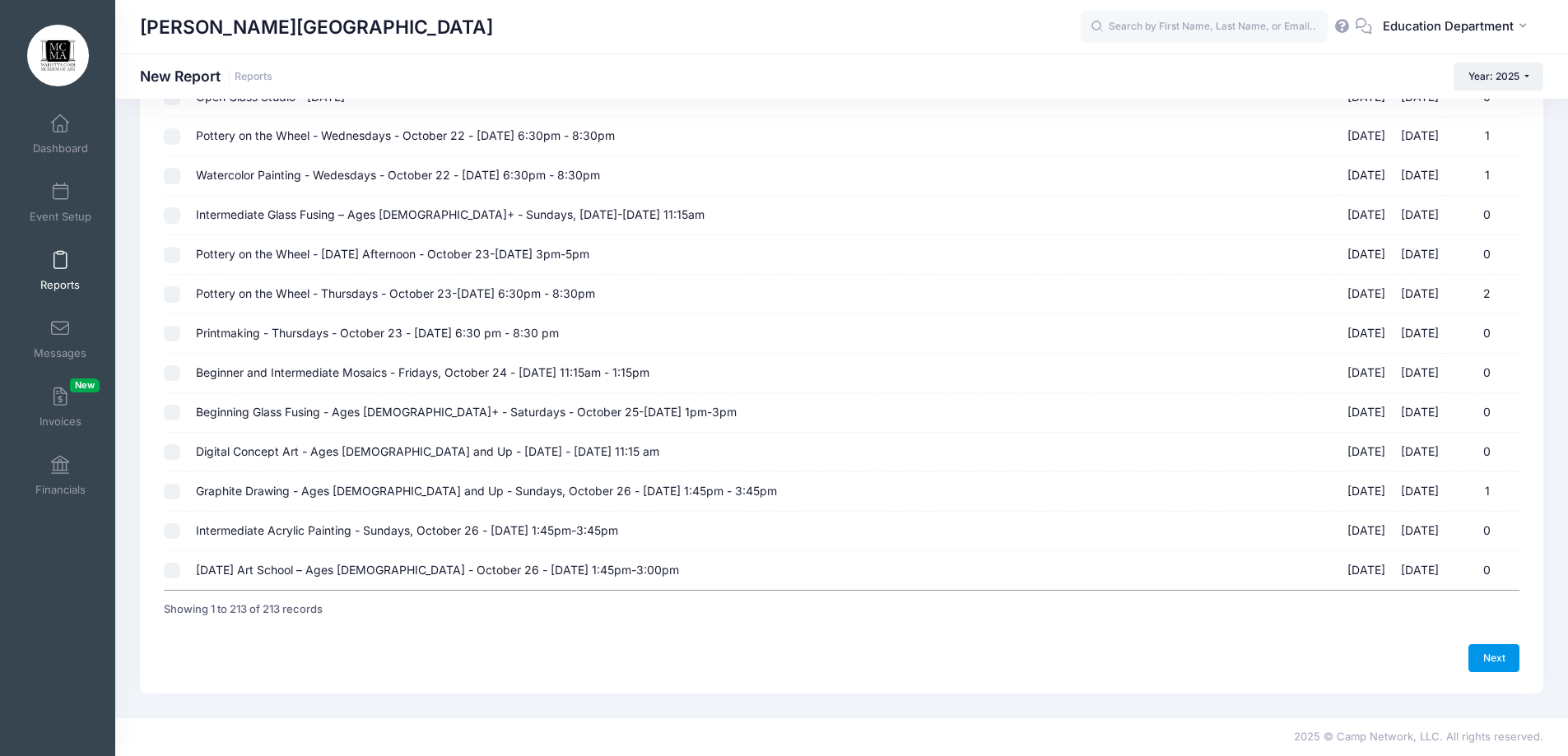
click at [1488, 647] on link "Next" at bounding box center [1493, 657] width 51 height 28
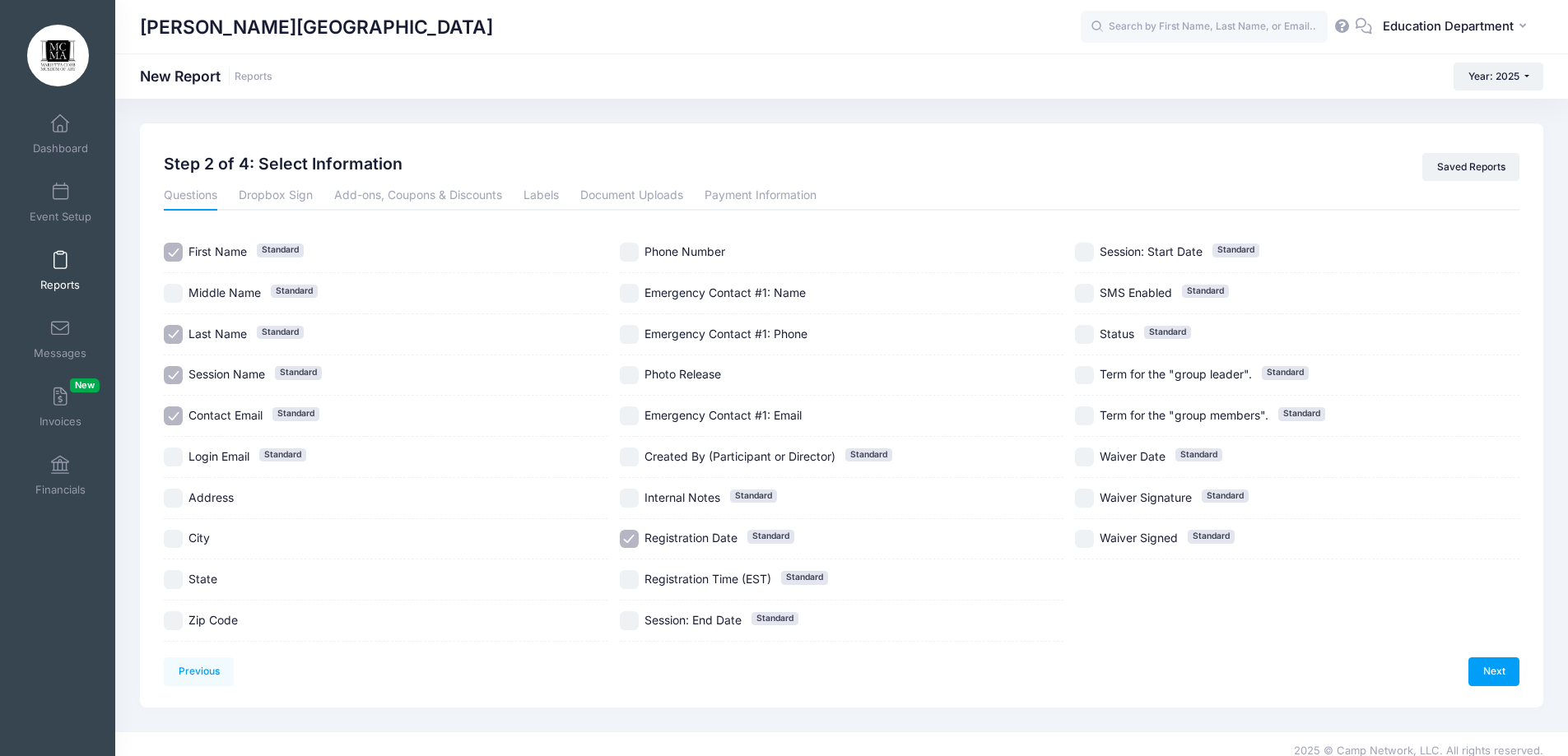
click at [631, 533] on input "Registration Date Standard" at bounding box center [629, 540] width 19 height 19
click at [277, 191] on link "Dropbox Sign" at bounding box center [275, 195] width 74 height 30
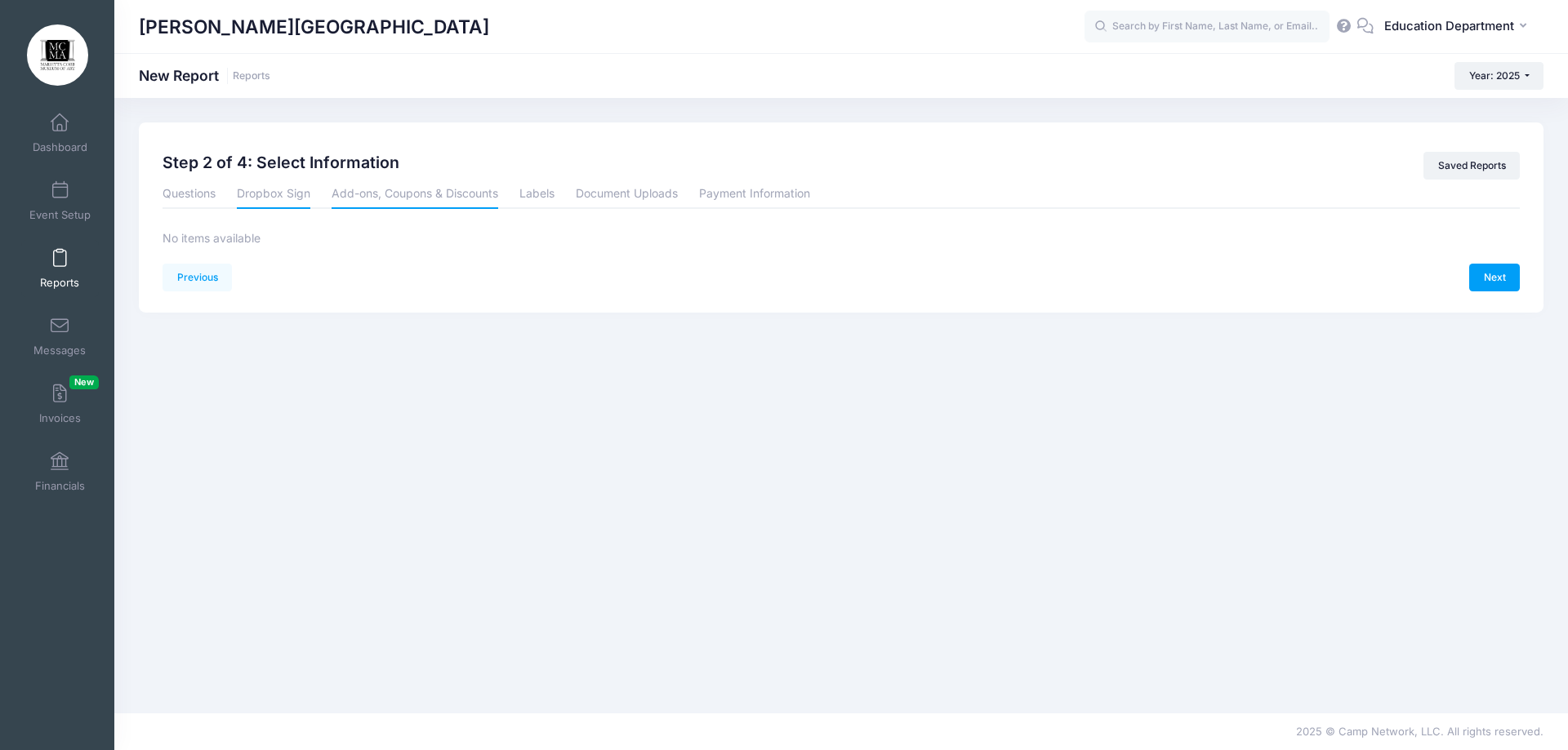
click at [404, 204] on link "Add-ons, Coupons & Discounts" at bounding box center [414, 194] width 166 height 29
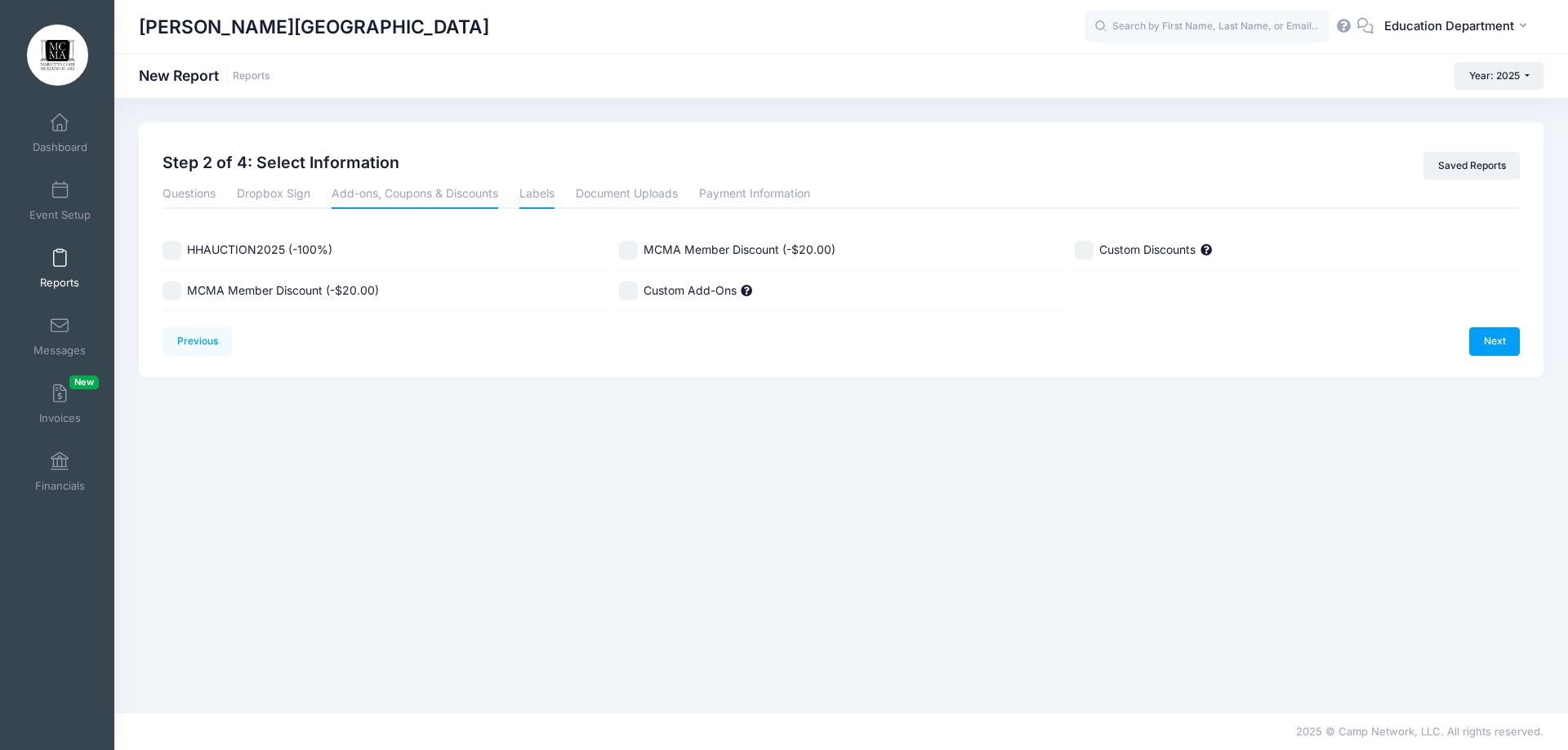
click at [544, 198] on link "Labels" at bounding box center [537, 194] width 35 height 29
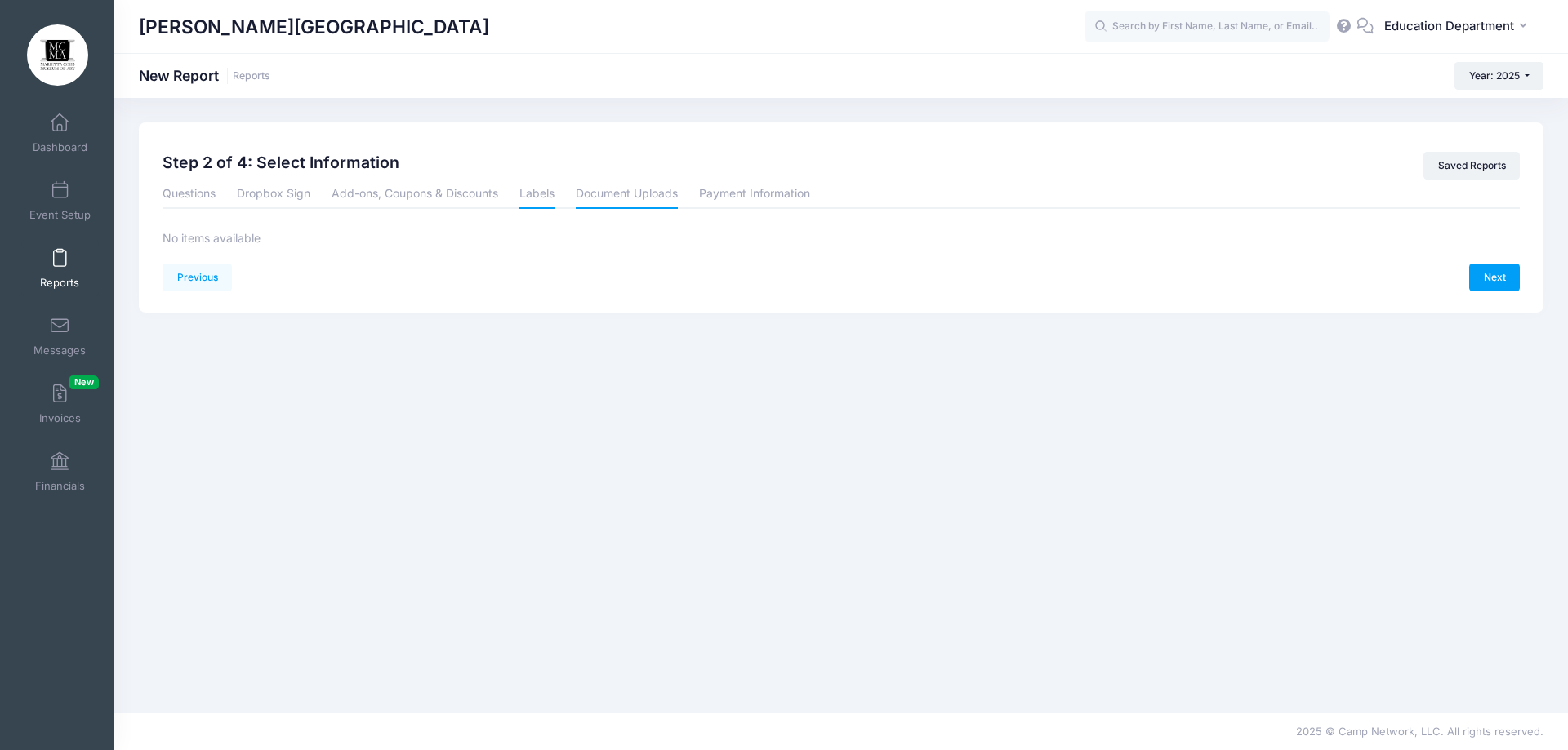
click at [603, 199] on link "Document Uploads" at bounding box center [626, 194] width 102 height 29
click at [765, 197] on link "Payment Information" at bounding box center [754, 194] width 111 height 29
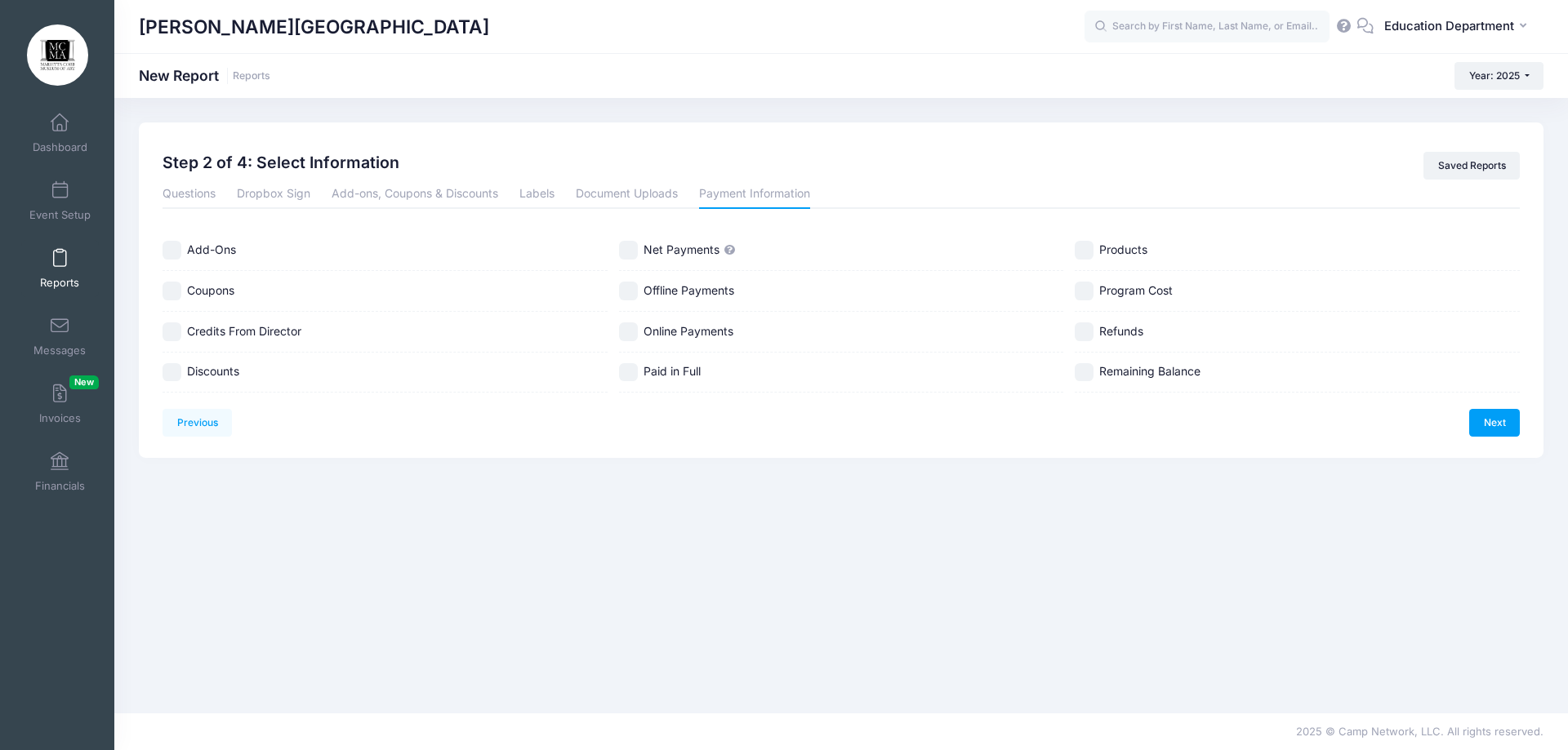
click at [218, 193] on li "Questions" at bounding box center [194, 194] width 64 height 29
click at [201, 193] on link "Questions" at bounding box center [189, 194] width 53 height 29
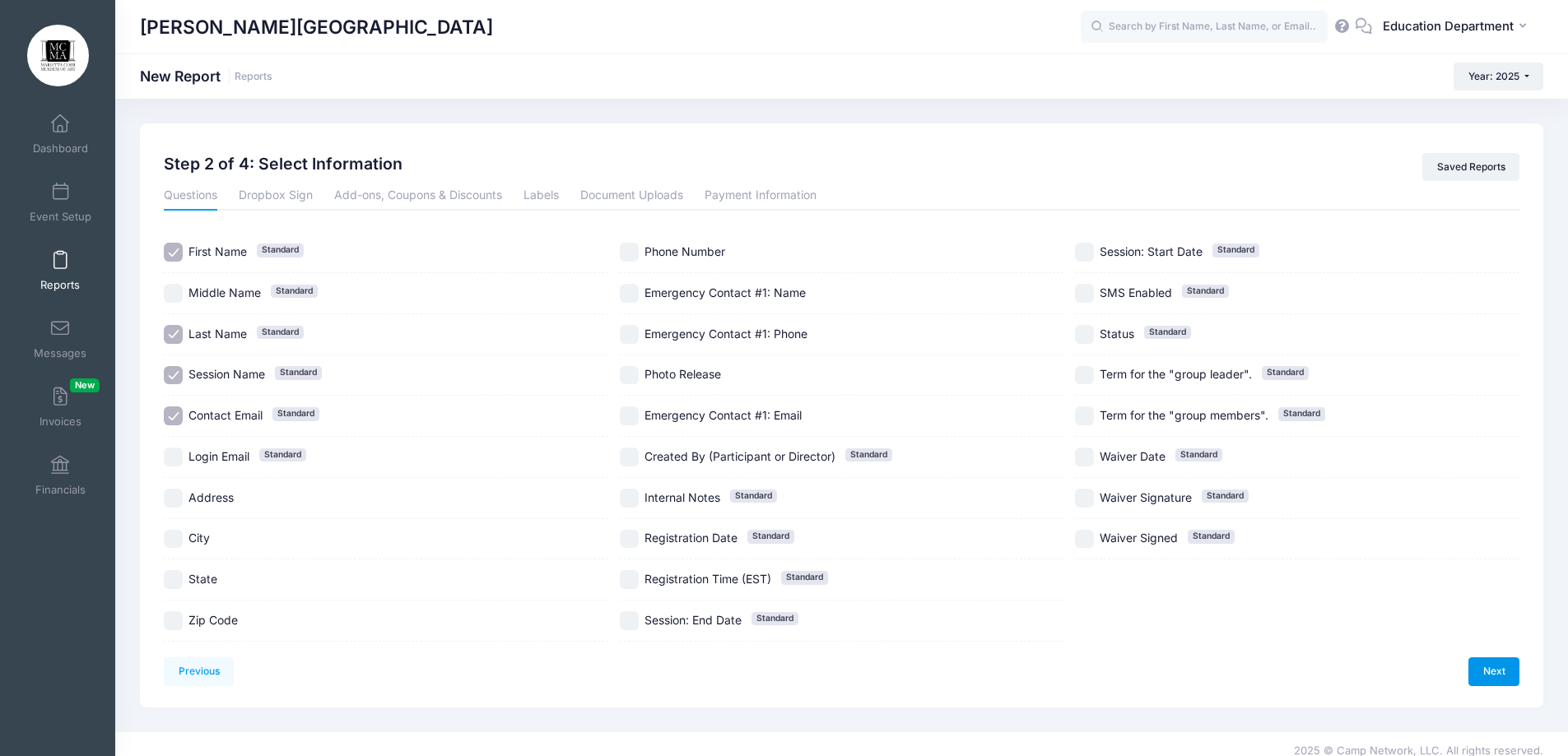
click at [1490, 665] on link "Next" at bounding box center [1493, 671] width 51 height 28
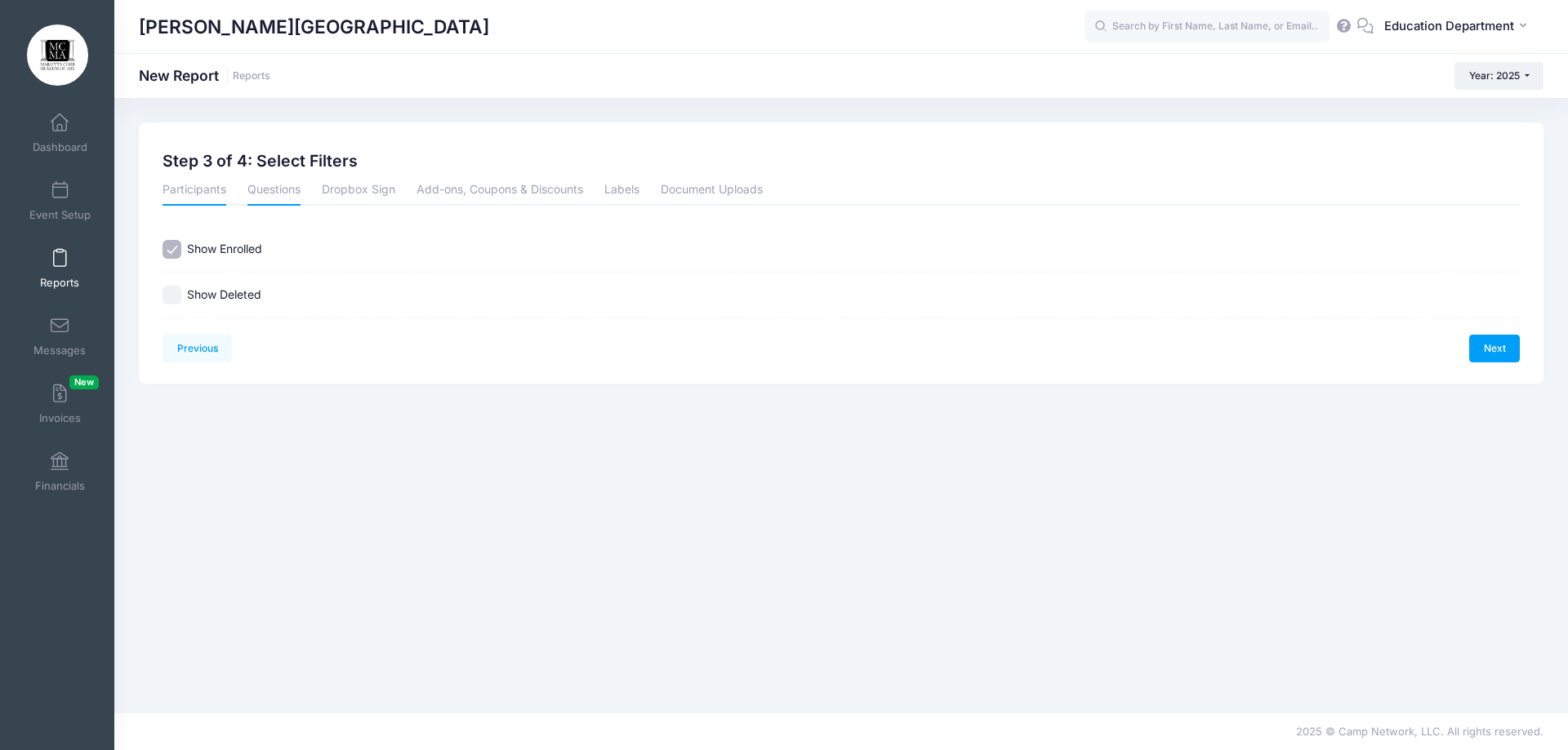
click at [255, 193] on link "Questions" at bounding box center [274, 191] width 53 height 29
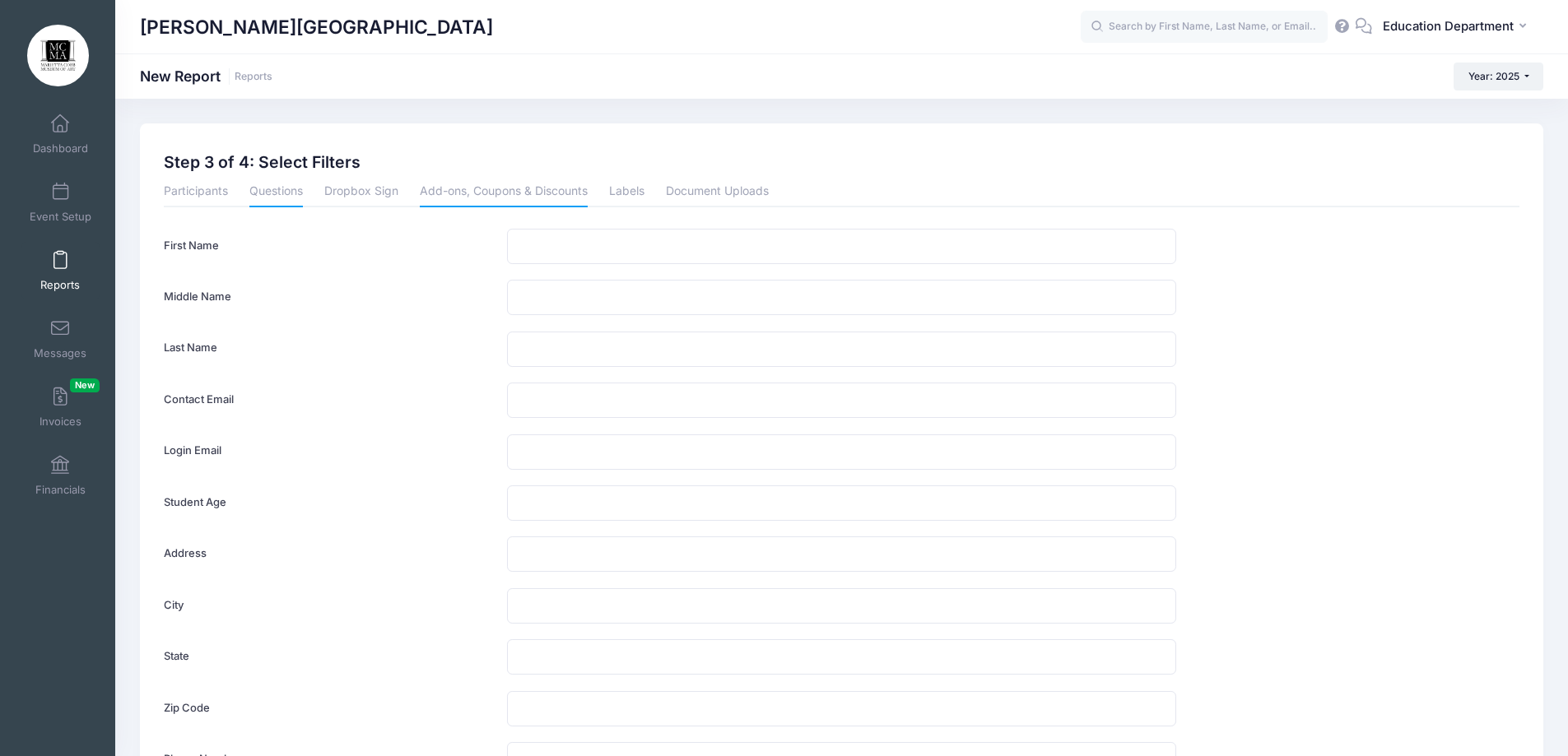
click at [484, 200] on link "Add-ons, Coupons & Discounts" at bounding box center [503, 192] width 168 height 30
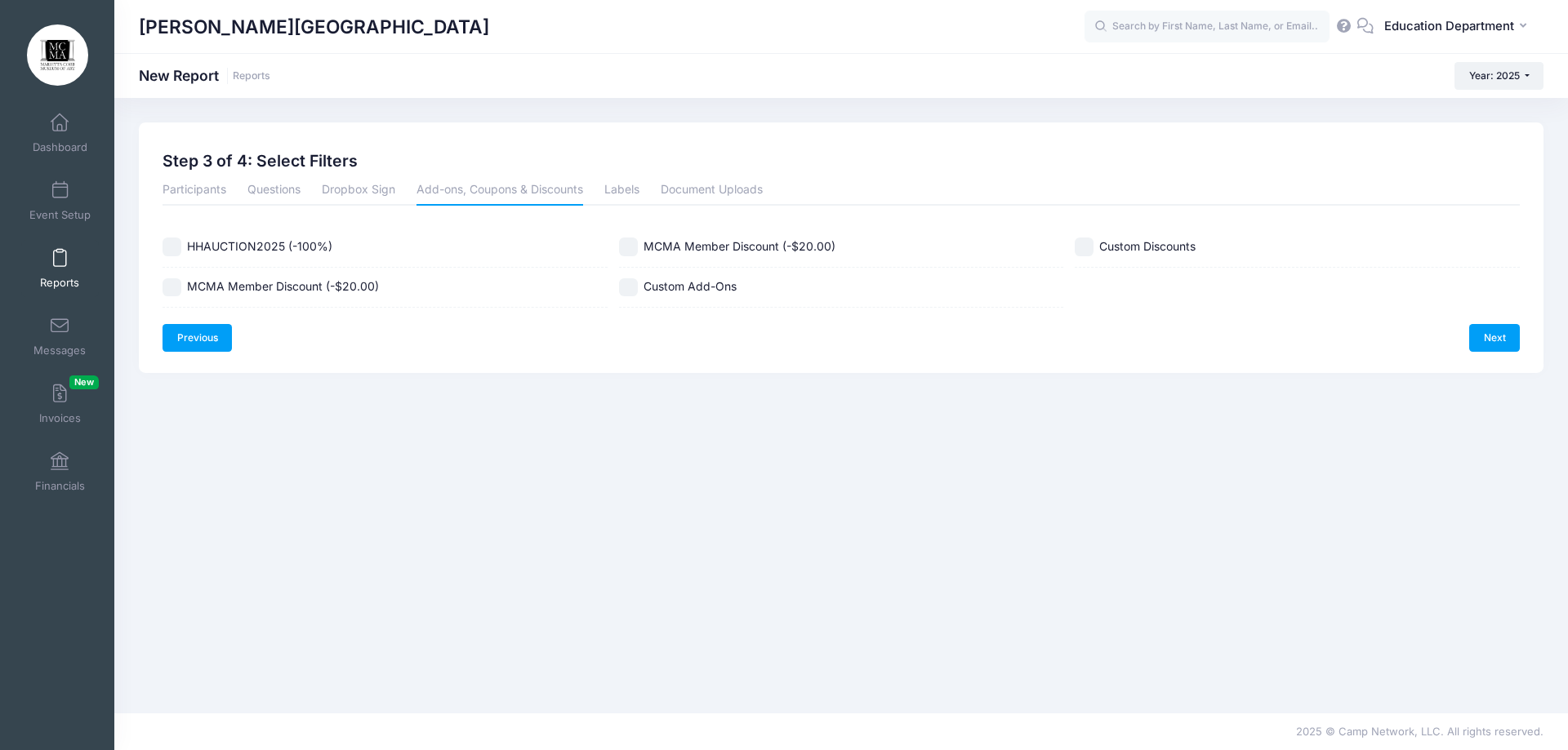
click at [207, 341] on link "Previous" at bounding box center [197, 337] width 69 height 28
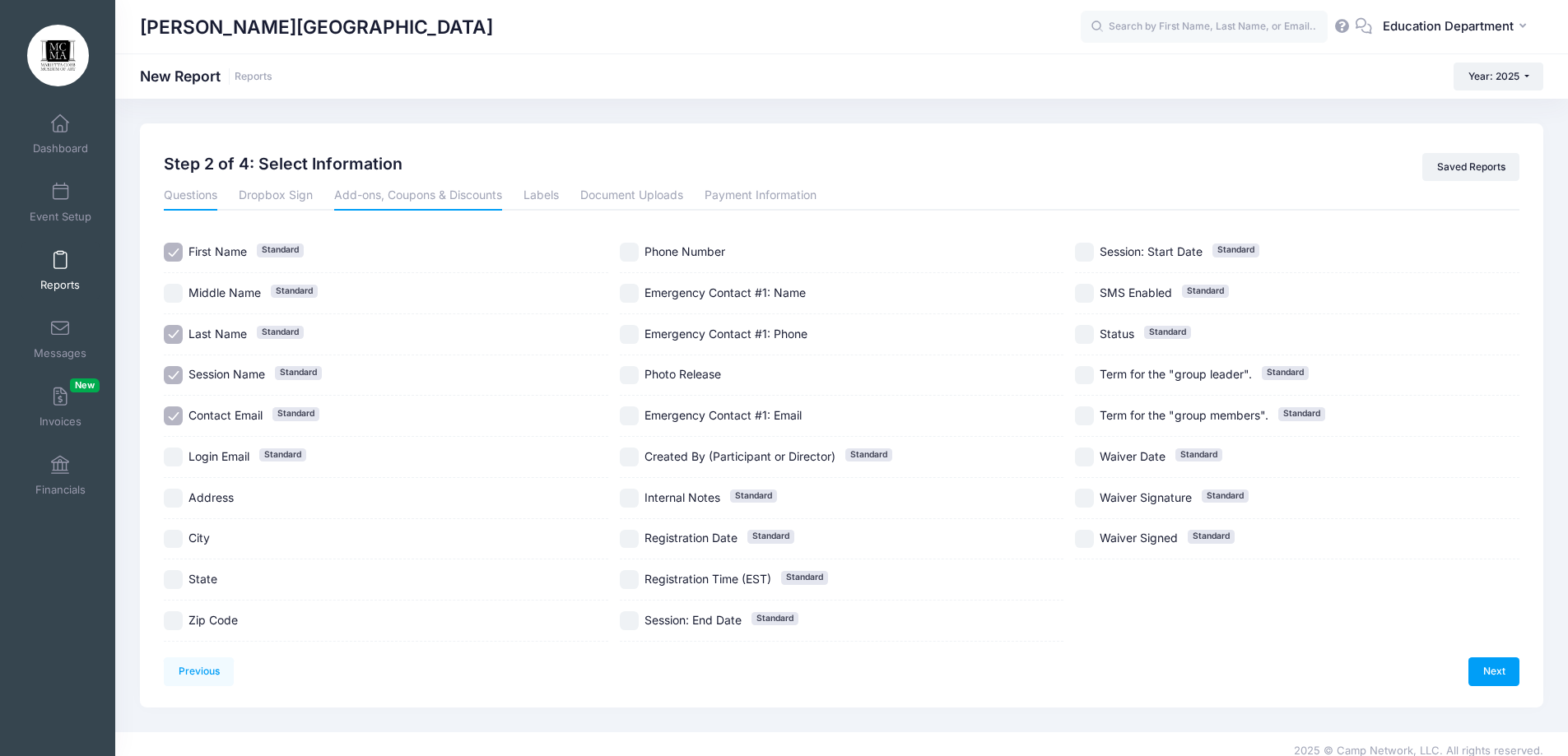
click at [394, 191] on link "Add-ons, Coupons & Discounts" at bounding box center [417, 195] width 168 height 30
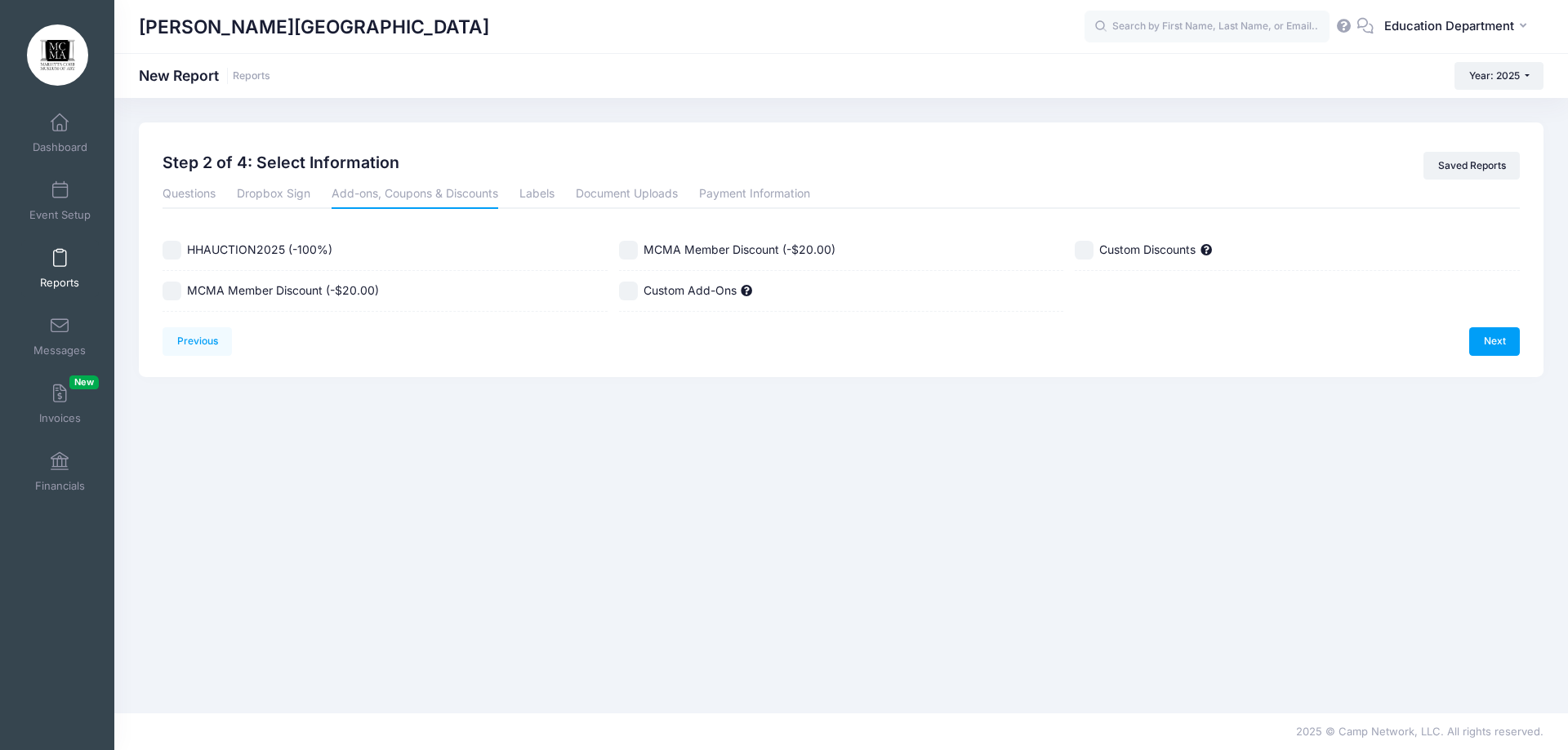
click at [246, 293] on span "MCMA Member Discount (-$20.00)" at bounding box center [283, 290] width 192 height 14
click at [646, 247] on span "MCMA Member Discount (-$20.00)" at bounding box center [739, 249] width 192 height 14
click at [631, 257] on input "MCMA Member Discount (-$20.00)" at bounding box center [629, 251] width 19 height 19
click at [178, 293] on input "MCMA Member Discount (-$20.00)" at bounding box center [172, 291] width 19 height 19
click at [1485, 345] on link "Next" at bounding box center [1494, 341] width 50 height 28
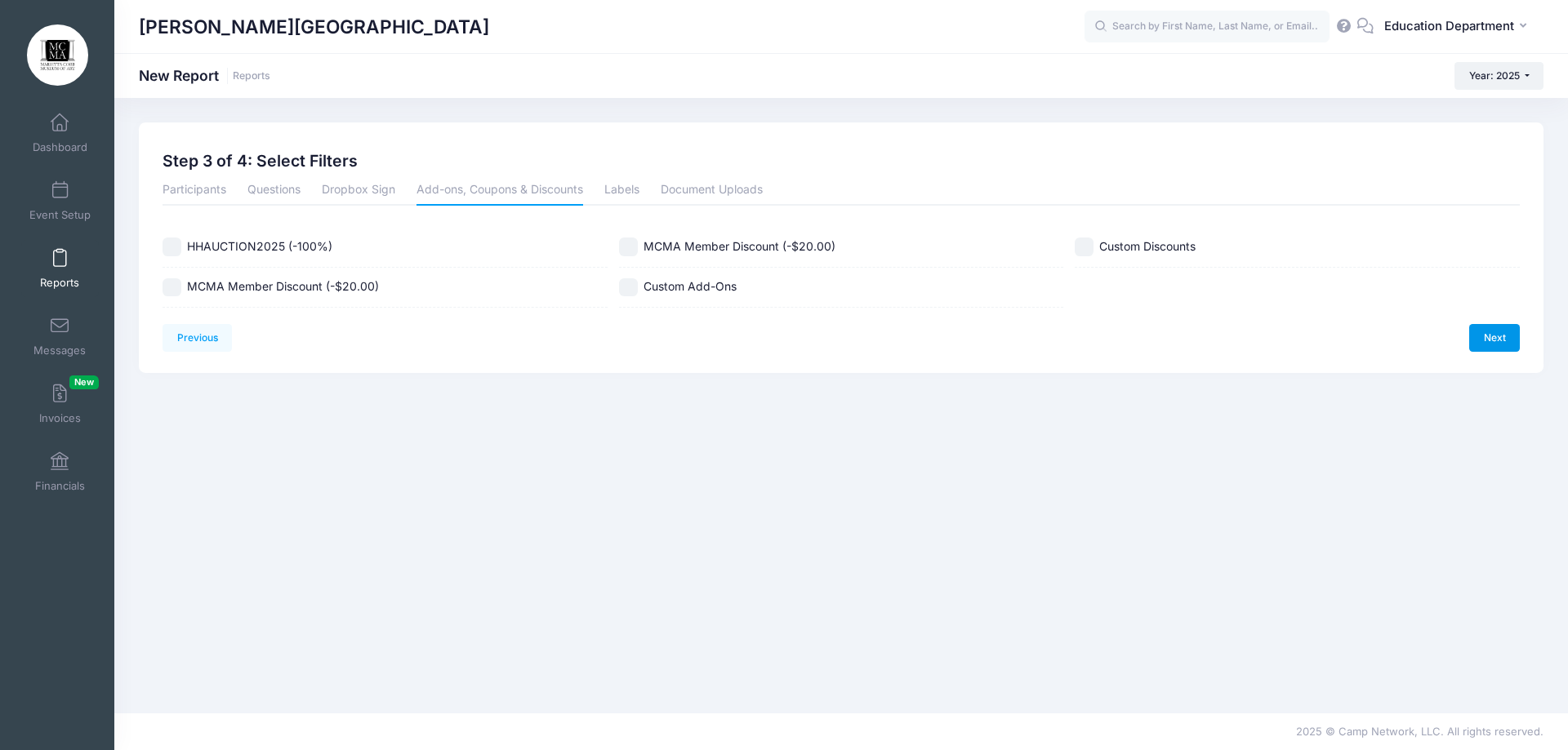
click at [1485, 345] on link "Next" at bounding box center [1494, 337] width 50 height 28
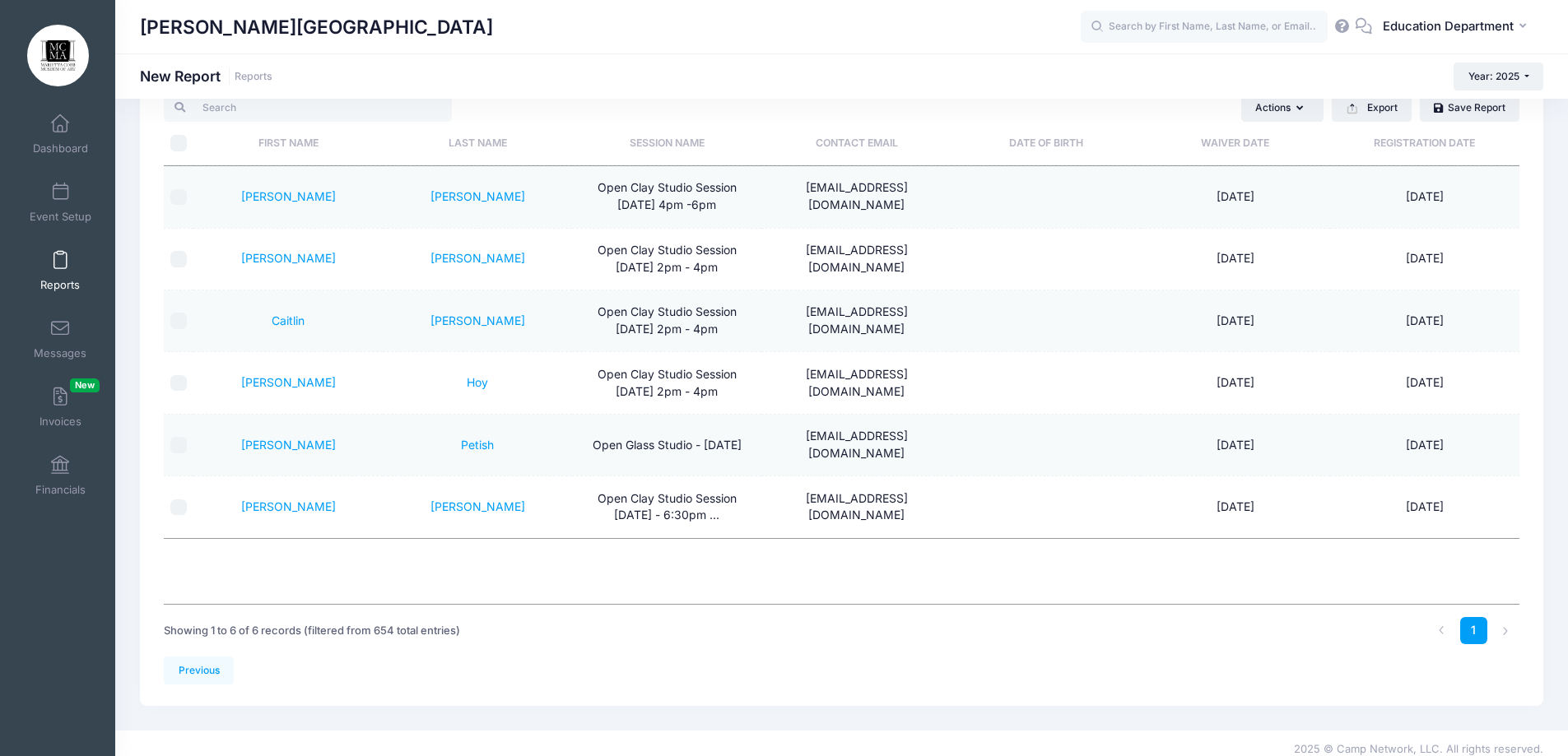
scroll to position [97, 0]
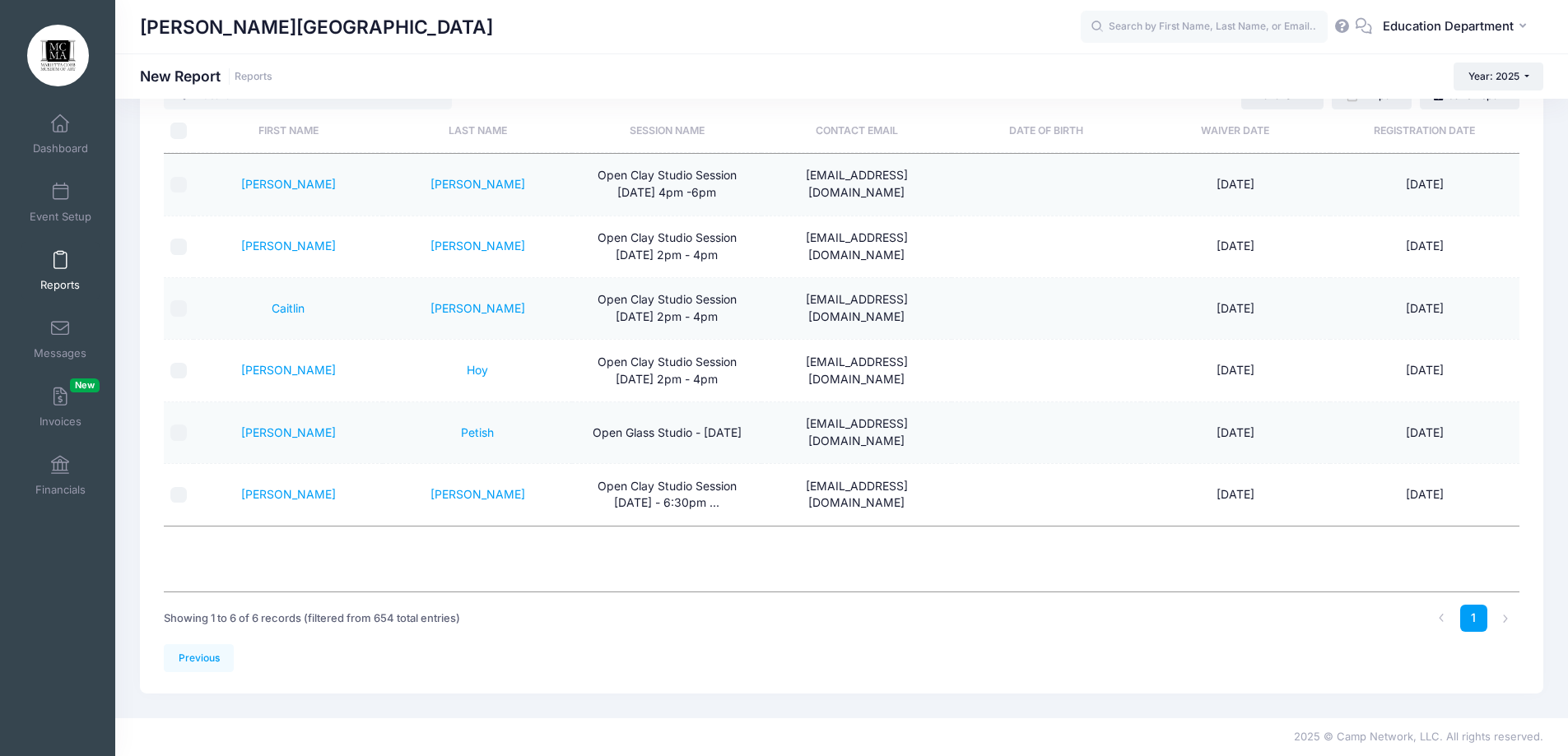
click at [836, 433] on td "petishb@me.com" at bounding box center [856, 433] width 190 height 61
copy td "petishb@me.com"
